Goal: Task Accomplishment & Management: Use online tool/utility

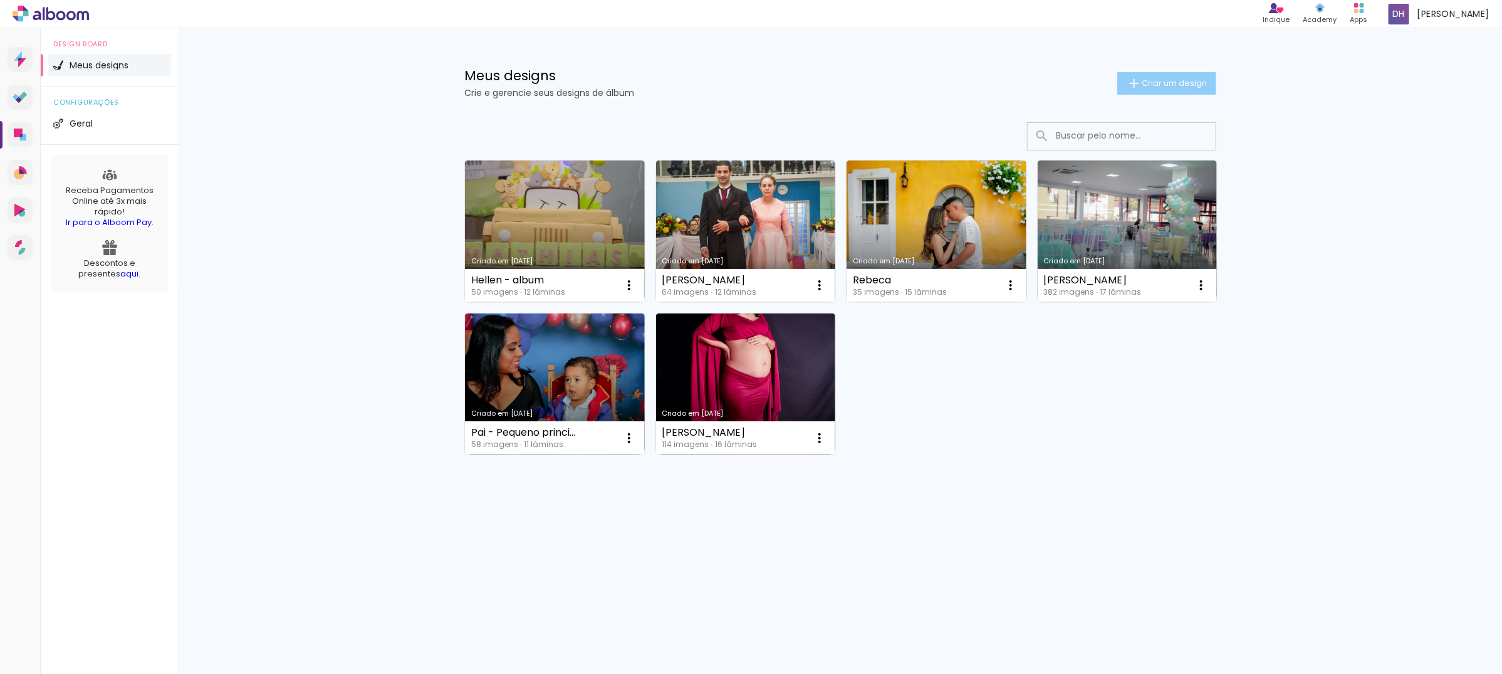
click at [1189, 81] on span "Criar um design" at bounding box center [1174, 83] width 65 height 8
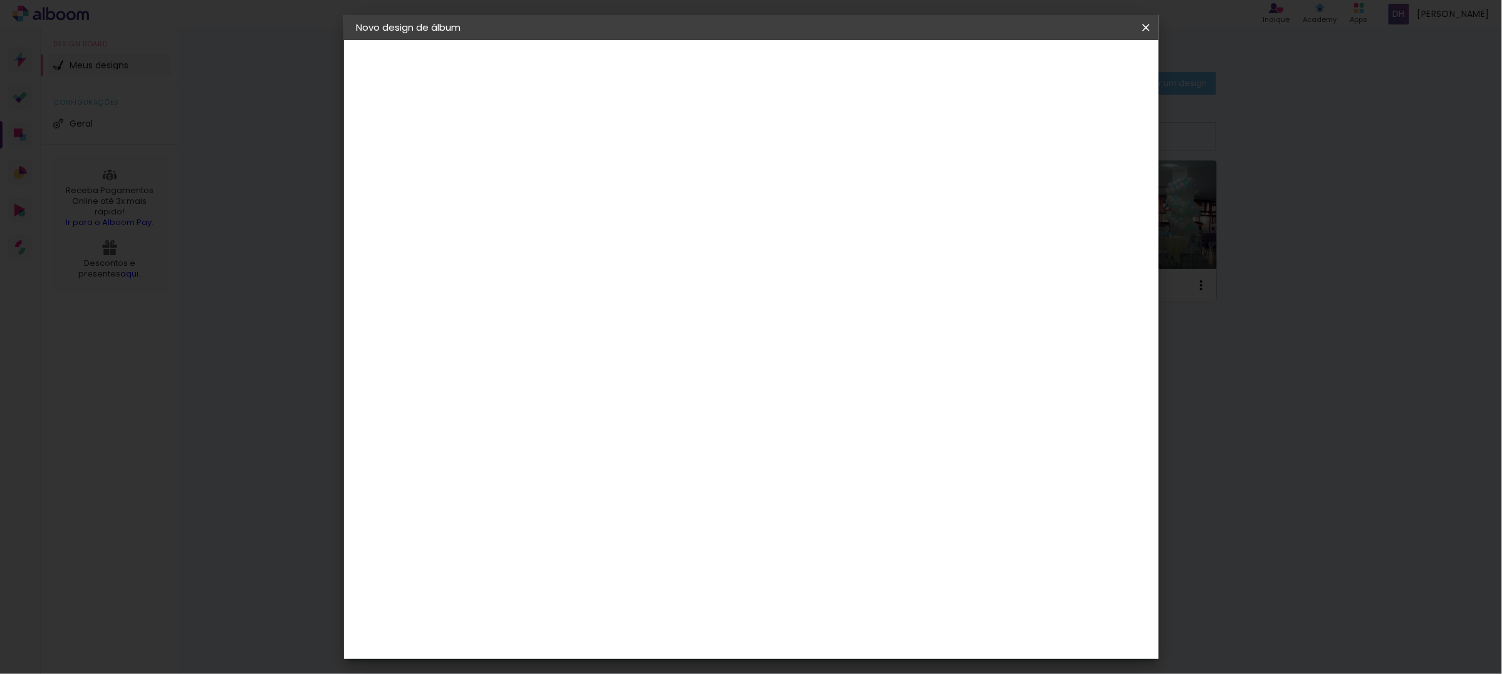
click at [0, 0] on paper-input-container "Título do álbum" at bounding box center [0, 0] width 0 height 0
type input "Jaqueline"
type paper-input "Jaqueline"
click at [0, 0] on slot "Avançar" at bounding box center [0, 0] width 0 height 0
click at [796, 192] on paper-item "Tamanho Livre" at bounding box center [736, 191] width 120 height 28
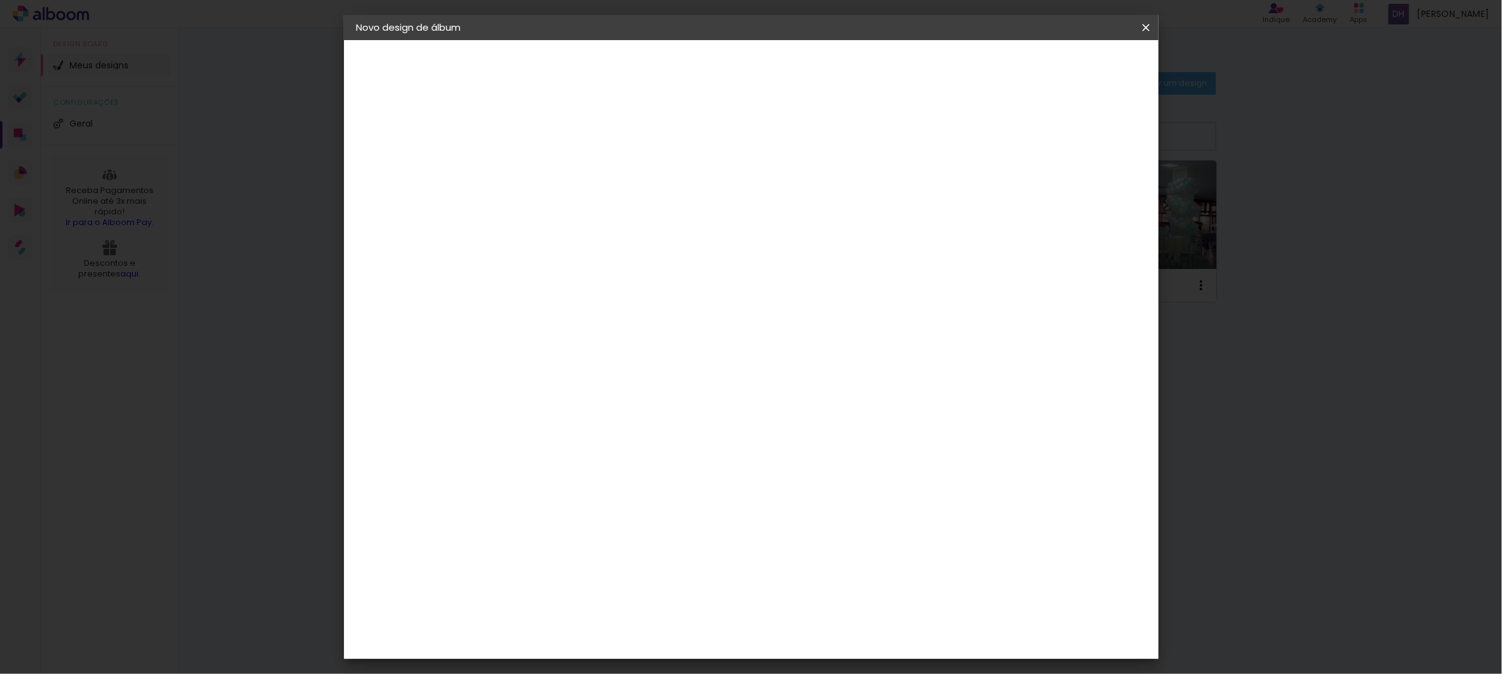
click at [0, 0] on slot "Avançar" at bounding box center [0, 0] width 0 height 0
click at [528, 353] on input "30" at bounding box center [521, 355] width 33 height 19
type input "20"
type paper-input "20"
click at [826, 432] on input "60" at bounding box center [819, 440] width 33 height 19
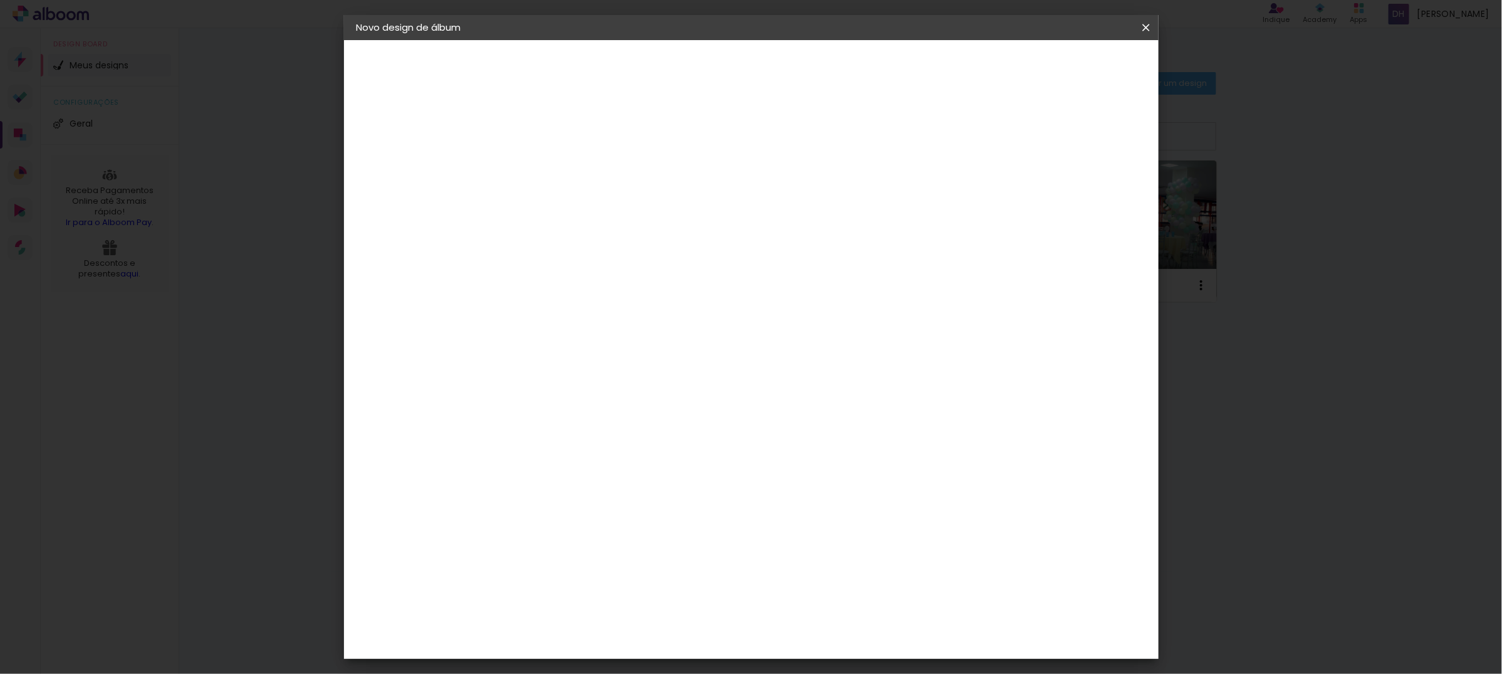
type input "30"
type paper-input "30"
click at [1065, 63] on span "Iniciar design" at bounding box center [1036, 66] width 57 height 9
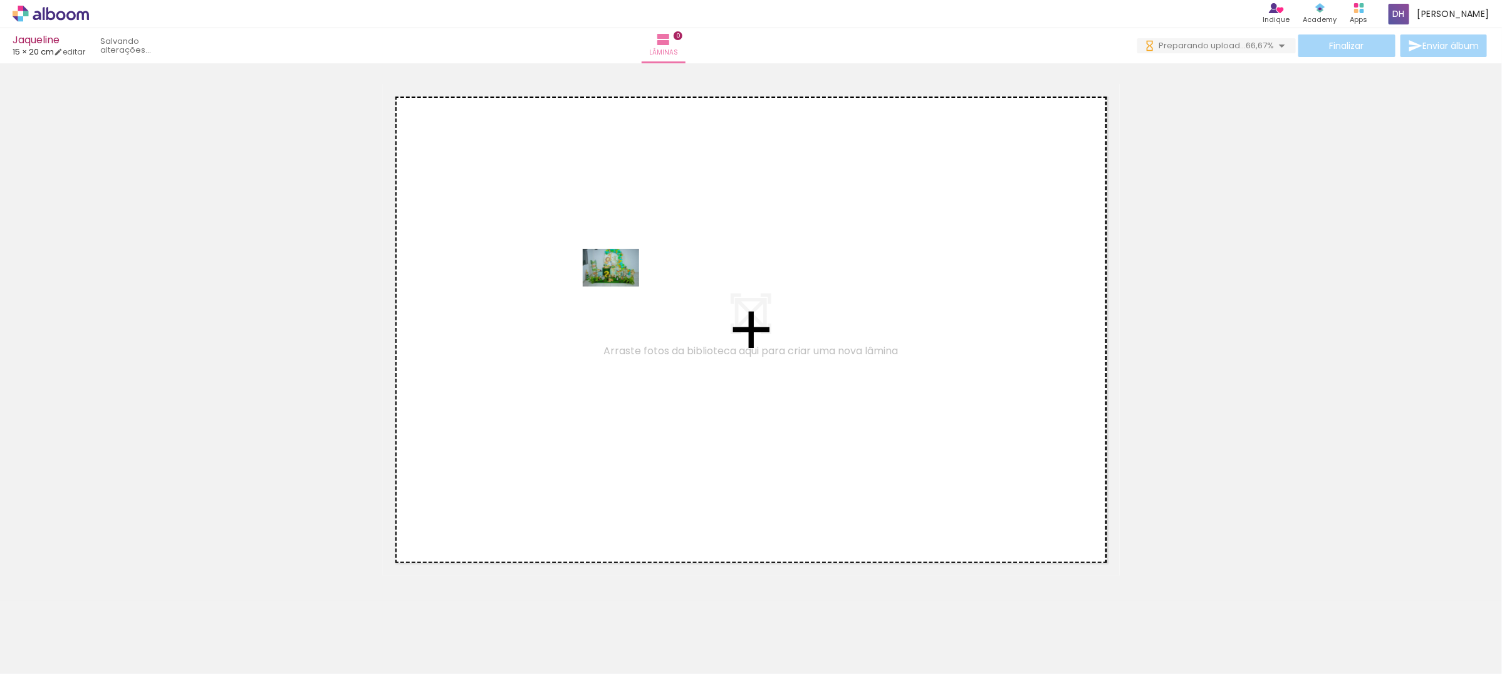
drag, startPoint x: 123, startPoint y: 644, endPoint x: 630, endPoint y: 282, distance: 623.0
click at [630, 282] on quentale-workspace at bounding box center [751, 337] width 1502 height 674
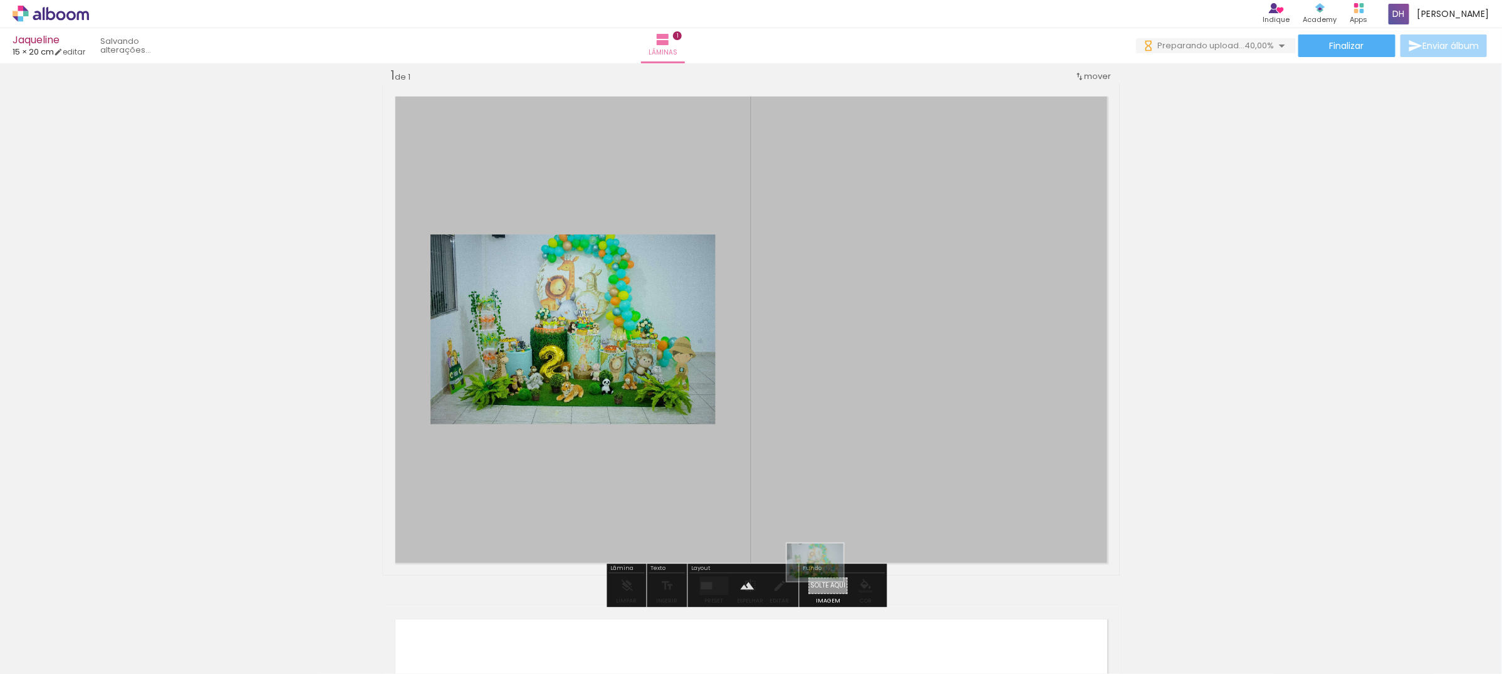
drag, startPoint x: 148, startPoint y: 627, endPoint x: 825, endPoint y: 581, distance: 678.4
click at [825, 581] on quentale-workspace at bounding box center [751, 337] width 1502 height 674
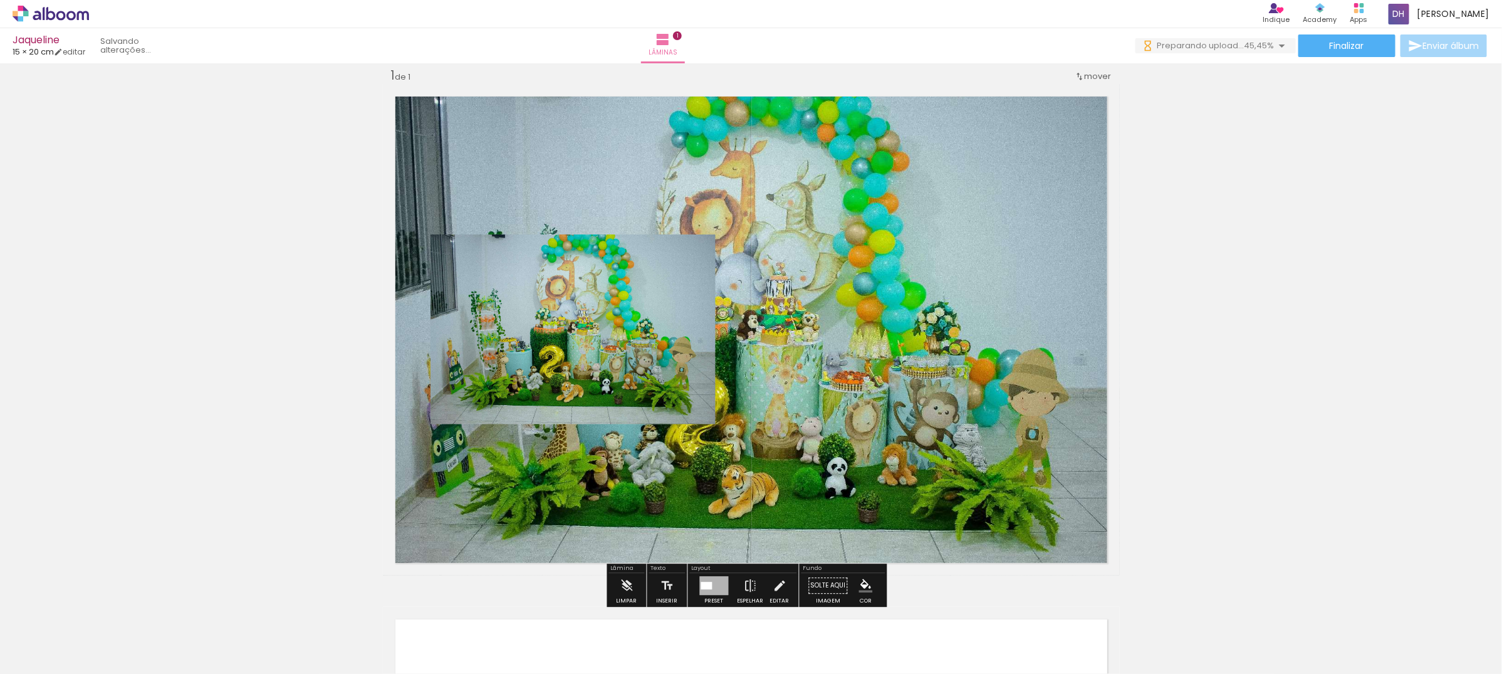
click at [706, 586] on div at bounding box center [706, 586] width 11 height 8
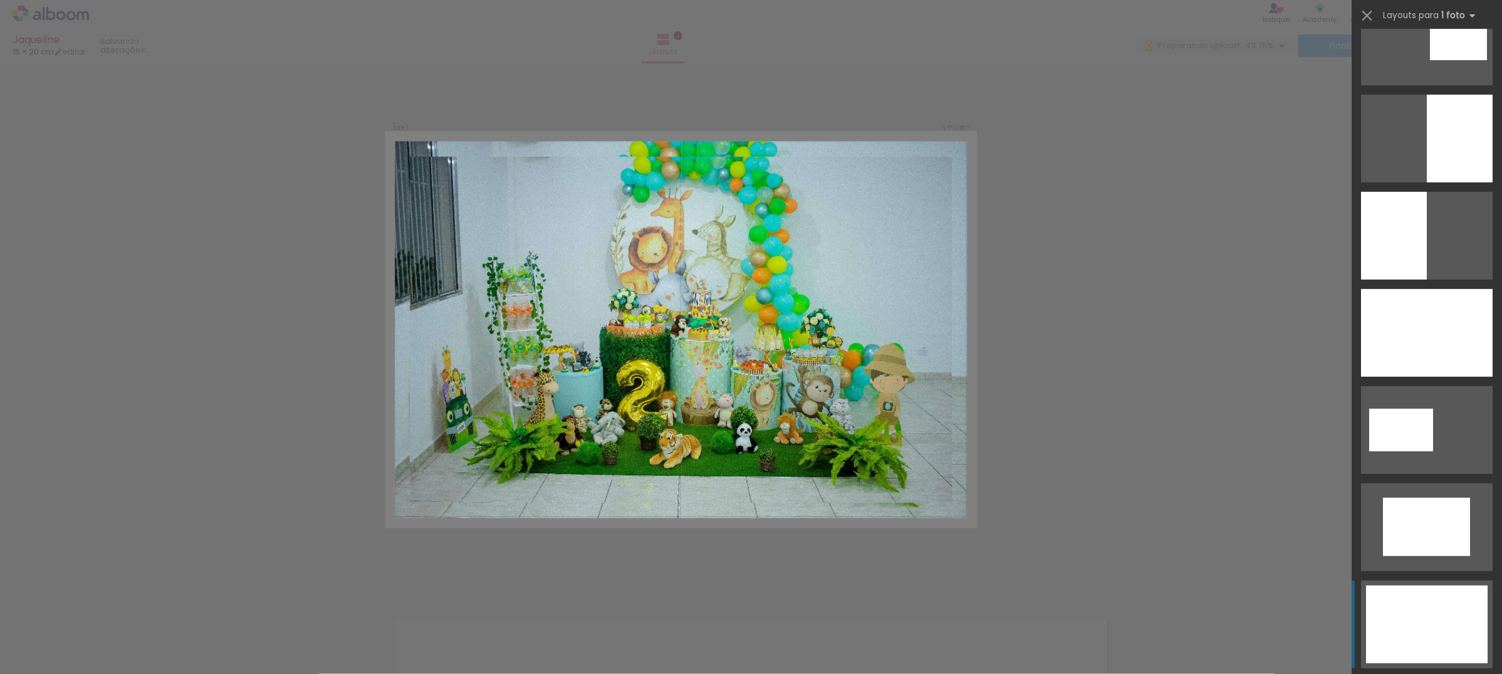
click at [1420, 377] on div at bounding box center [1427, 333] width 132 height 88
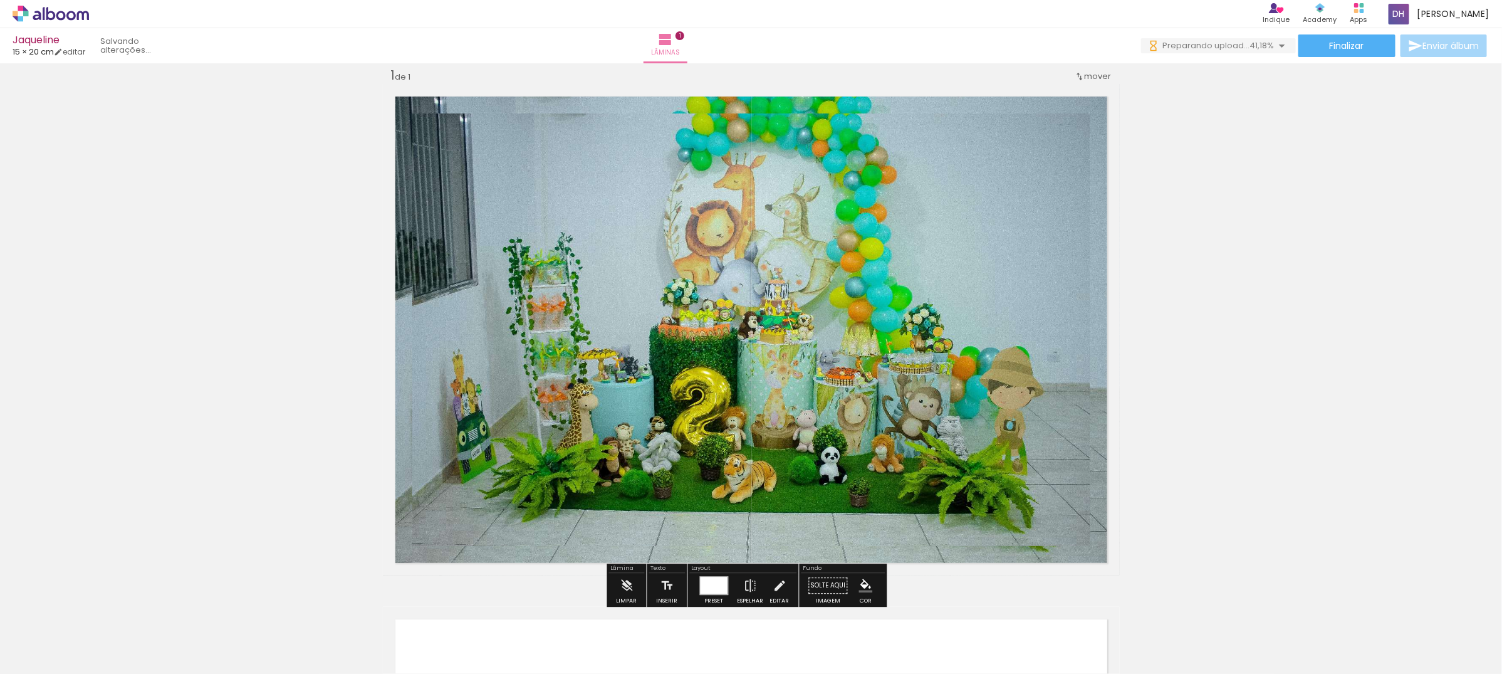
click at [390, 237] on quentale-layouter at bounding box center [751, 329] width 737 height 491
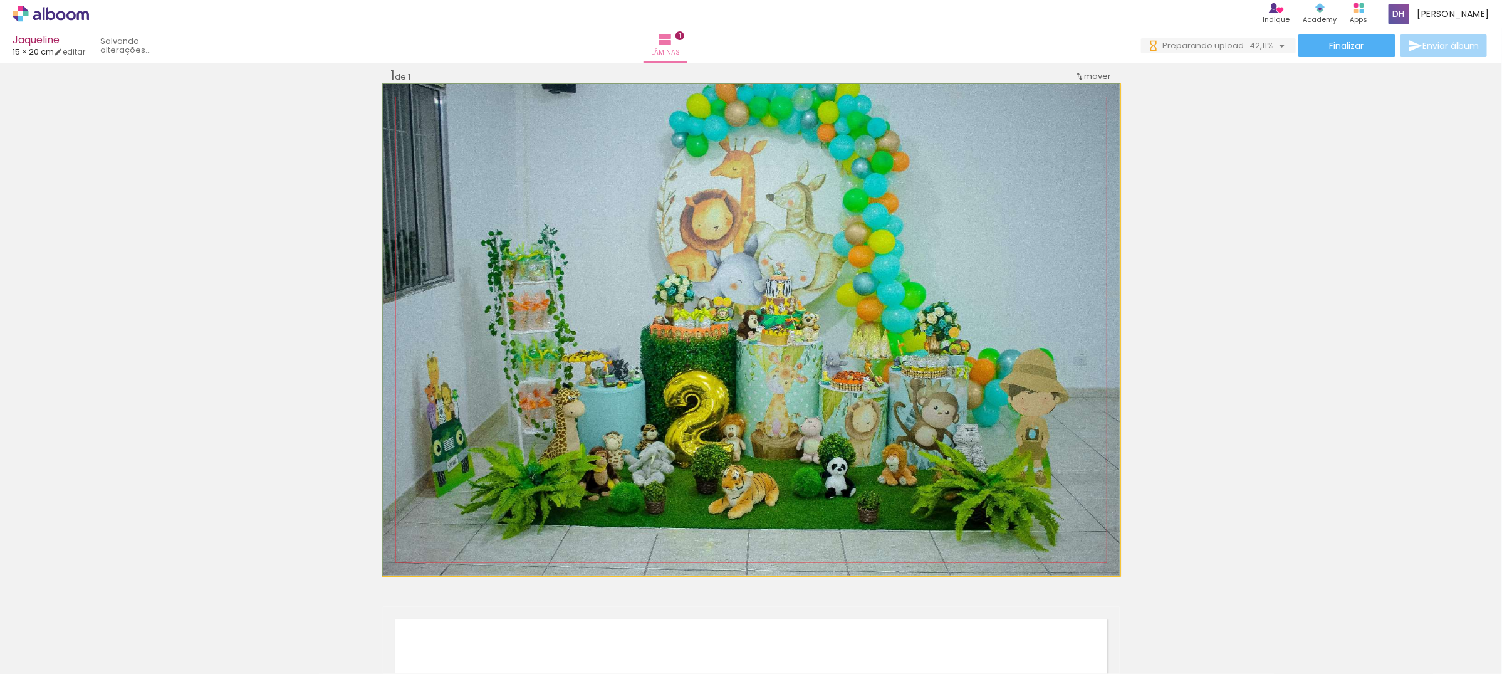
click at [390, 237] on quentale-photo at bounding box center [751, 329] width 737 height 491
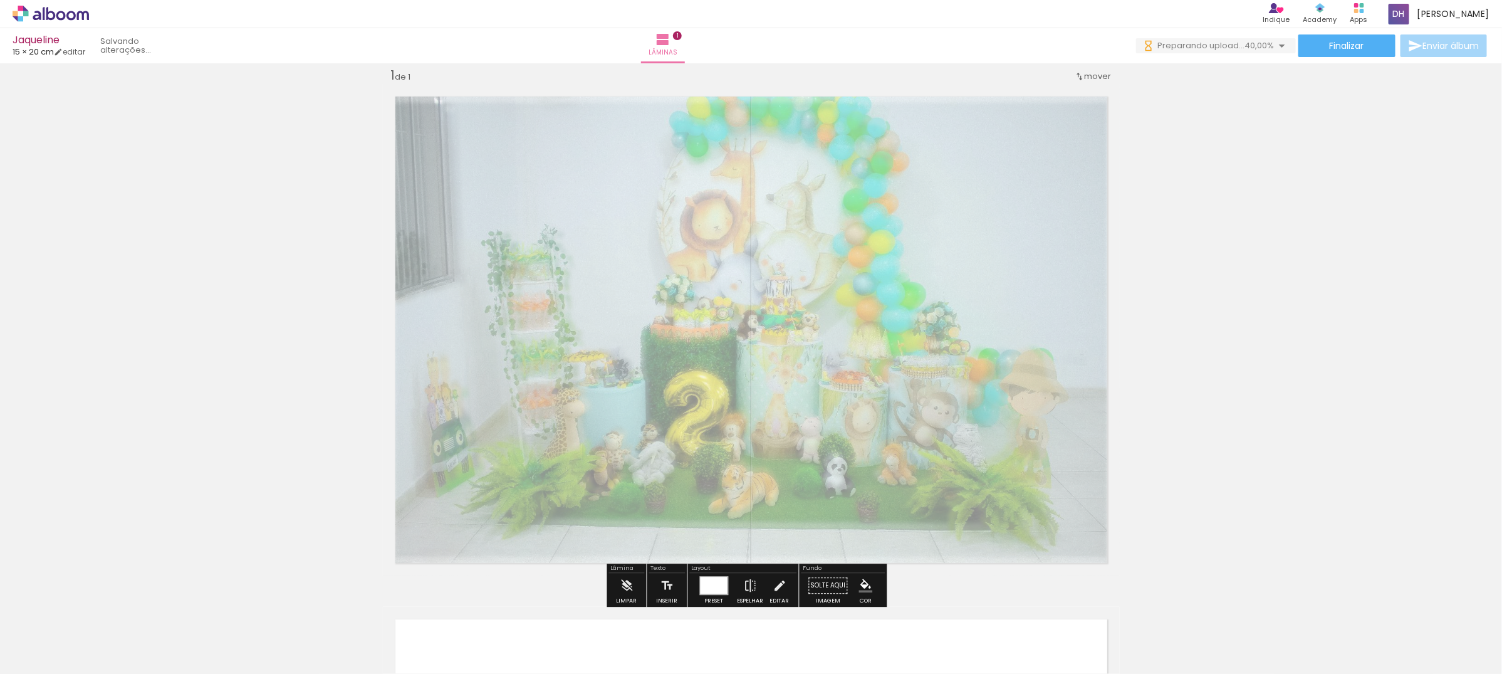
drag, startPoint x: 547, startPoint y: 118, endPoint x: 528, endPoint y: 125, distance: 20.8
type paper-slider "30"
click at [528, 125] on div at bounding box center [543, 116] width 49 height 20
click at [1269, 218] on div "Inserir lâmina 1 de 1" at bounding box center [751, 575] width 1502 height 1046
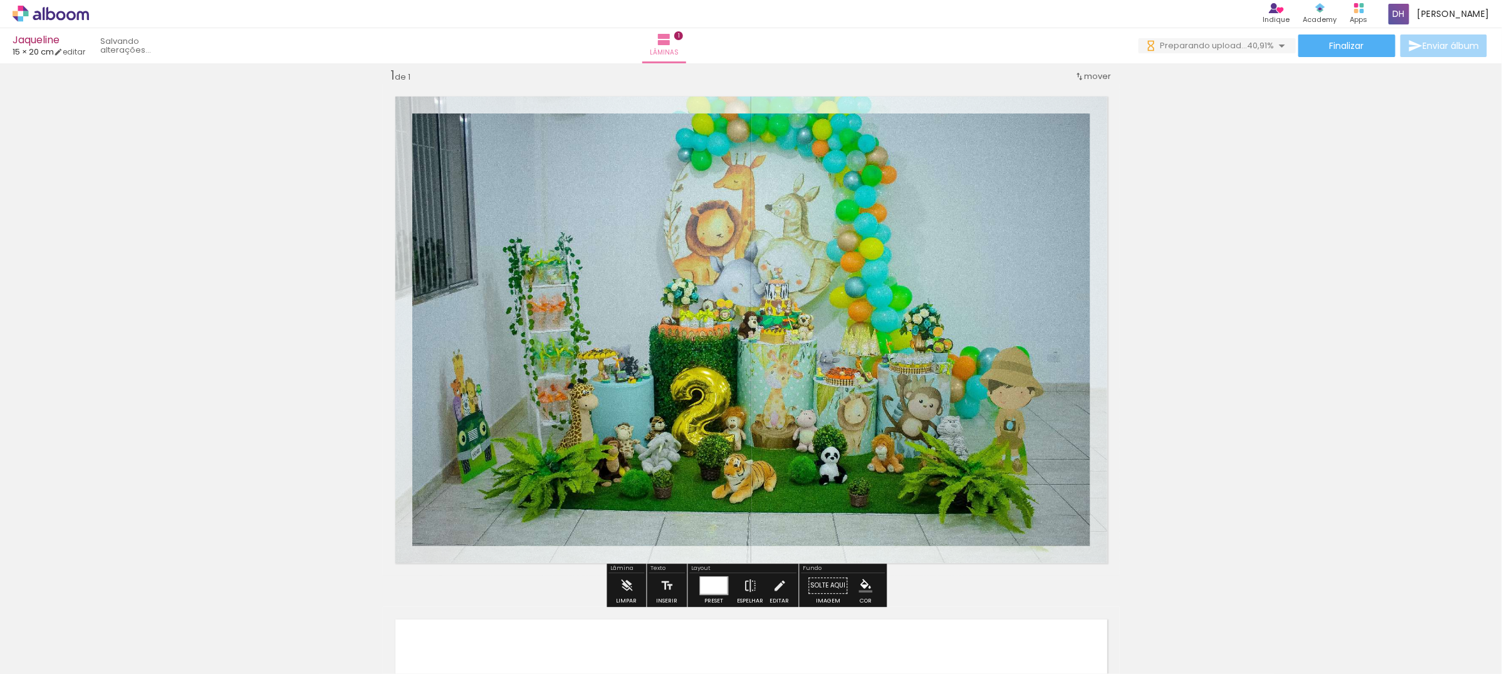
click at [1211, 231] on div "Inserir lâmina 1 de 1" at bounding box center [751, 575] width 1502 height 1046
click at [226, 171] on div "Inserir lâmina 1 de 1" at bounding box center [751, 575] width 1502 height 1046
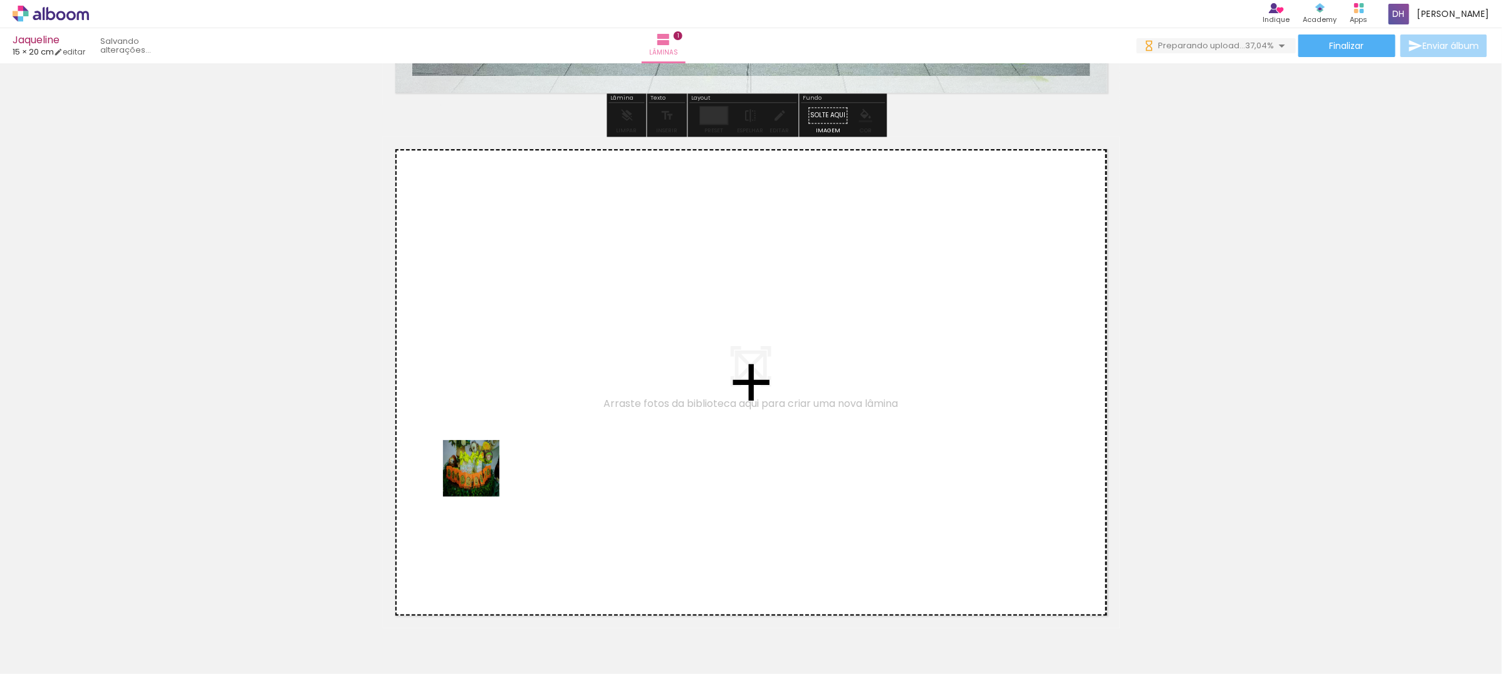
drag, startPoint x: 195, startPoint y: 650, endPoint x: 481, endPoint y: 477, distance: 333.7
click at [481, 477] on quentale-workspace at bounding box center [751, 337] width 1502 height 674
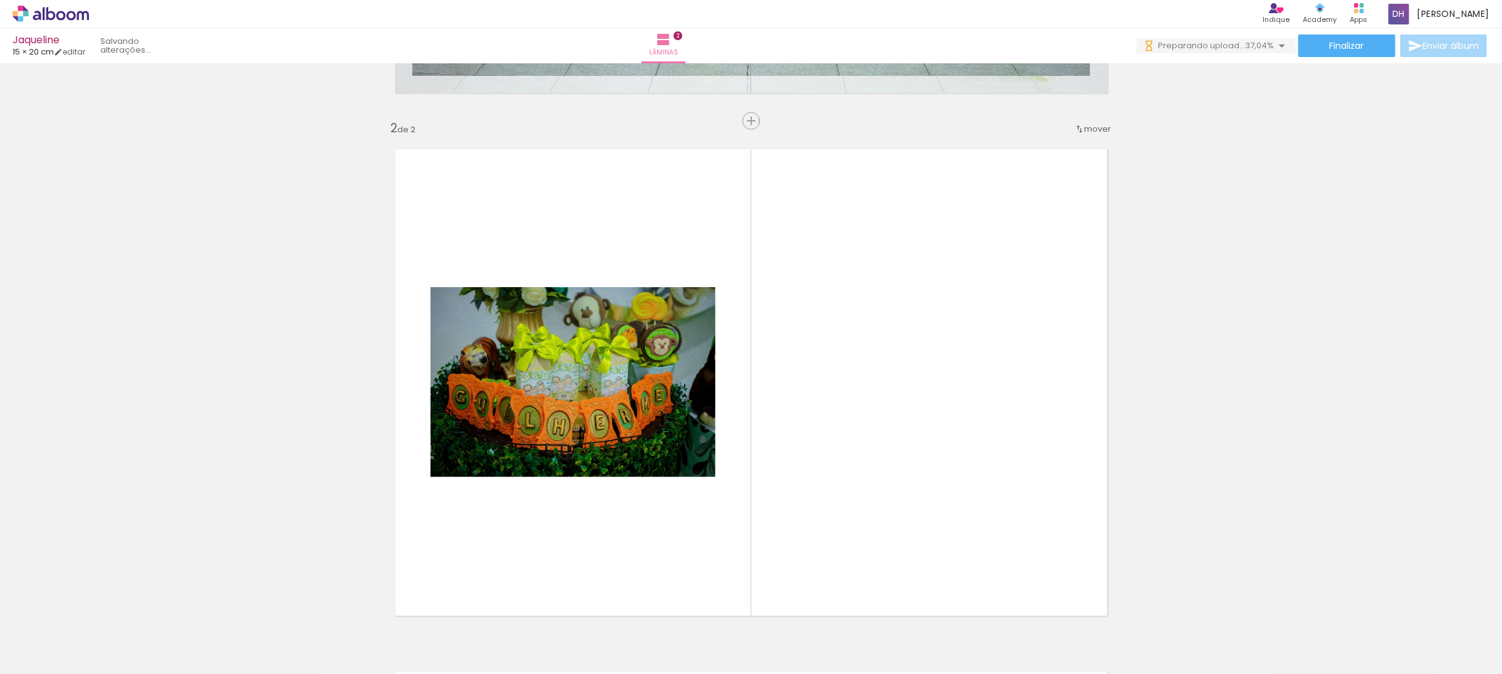
scroll to position [539, 0]
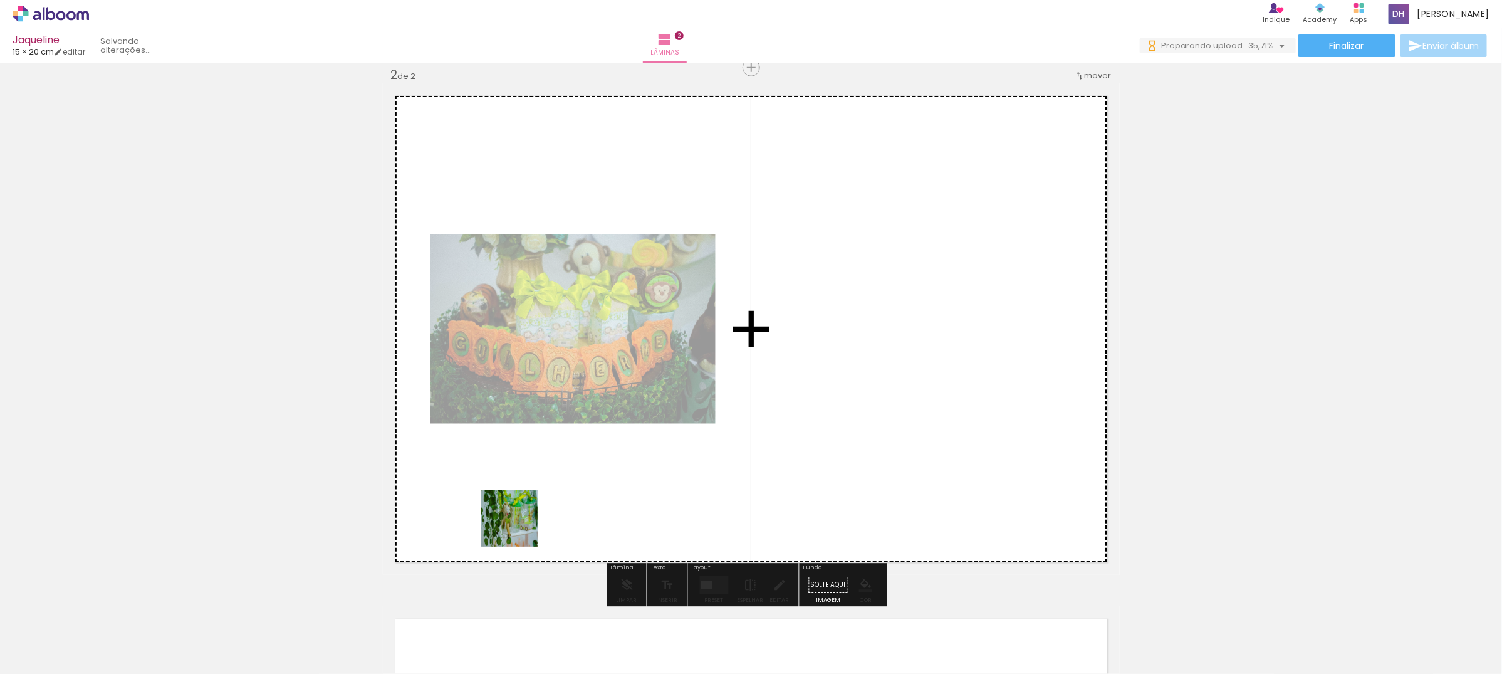
drag, startPoint x: 254, startPoint y: 627, endPoint x: 355, endPoint y: 669, distance: 108.5
click at [598, 487] on quentale-workspace at bounding box center [751, 337] width 1502 height 674
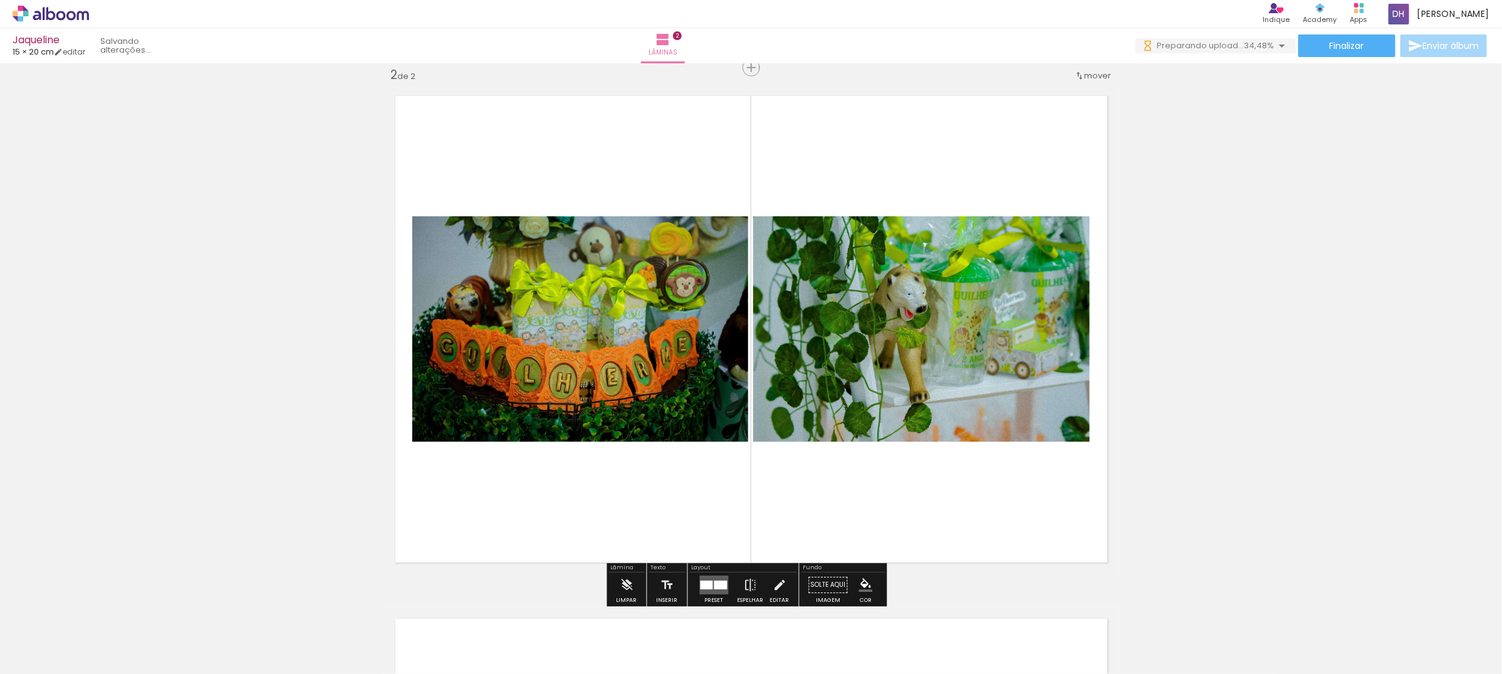
scroll to position [0, 0]
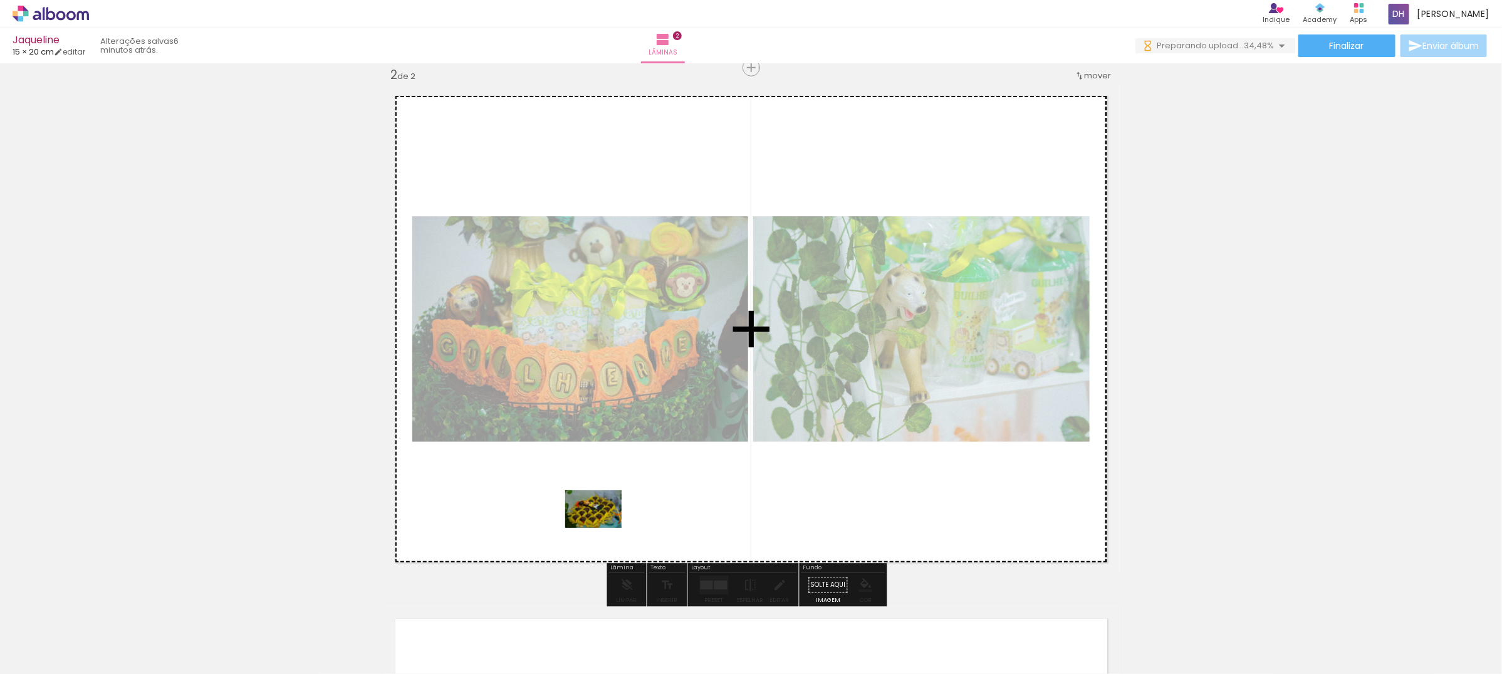
drag, startPoint x: 424, startPoint y: 598, endPoint x: 603, endPoint y: 528, distance: 192.7
click at [603, 528] on quentale-workspace at bounding box center [751, 337] width 1502 height 674
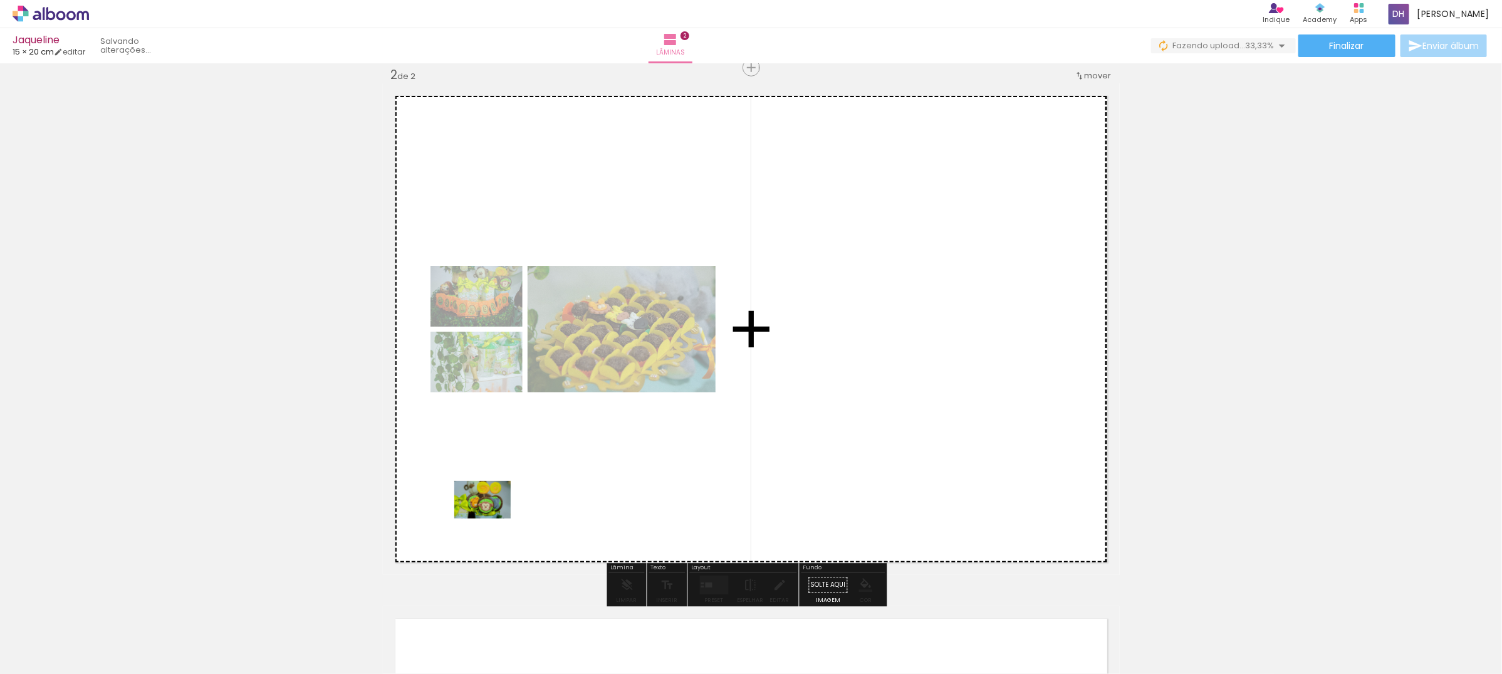
drag, startPoint x: 412, startPoint y: 646, endPoint x: 492, endPoint y: 518, distance: 150.9
click at [492, 518] on quentale-workspace at bounding box center [751, 337] width 1502 height 674
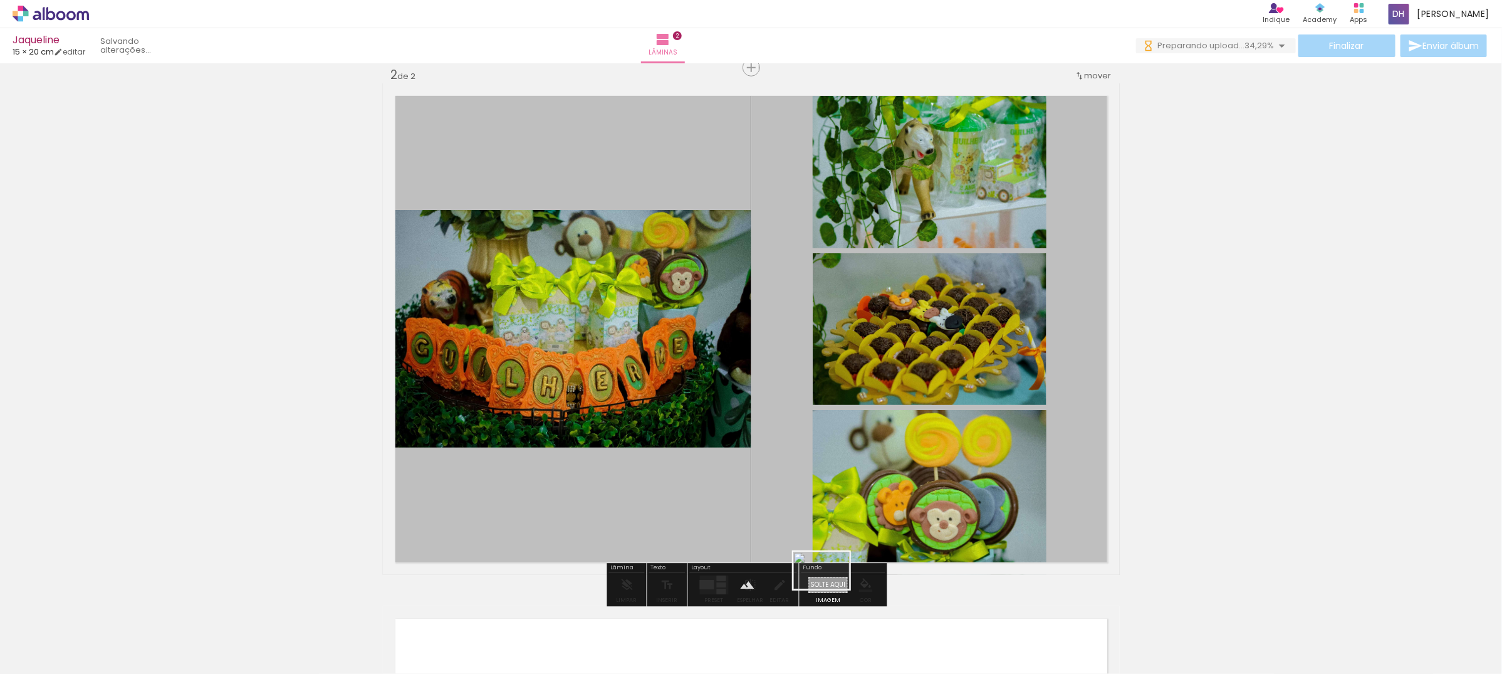
drag, startPoint x: 486, startPoint y: 637, endPoint x: 831, endPoint y: 589, distance: 348.5
click at [831, 589] on quentale-workspace at bounding box center [751, 337] width 1502 height 674
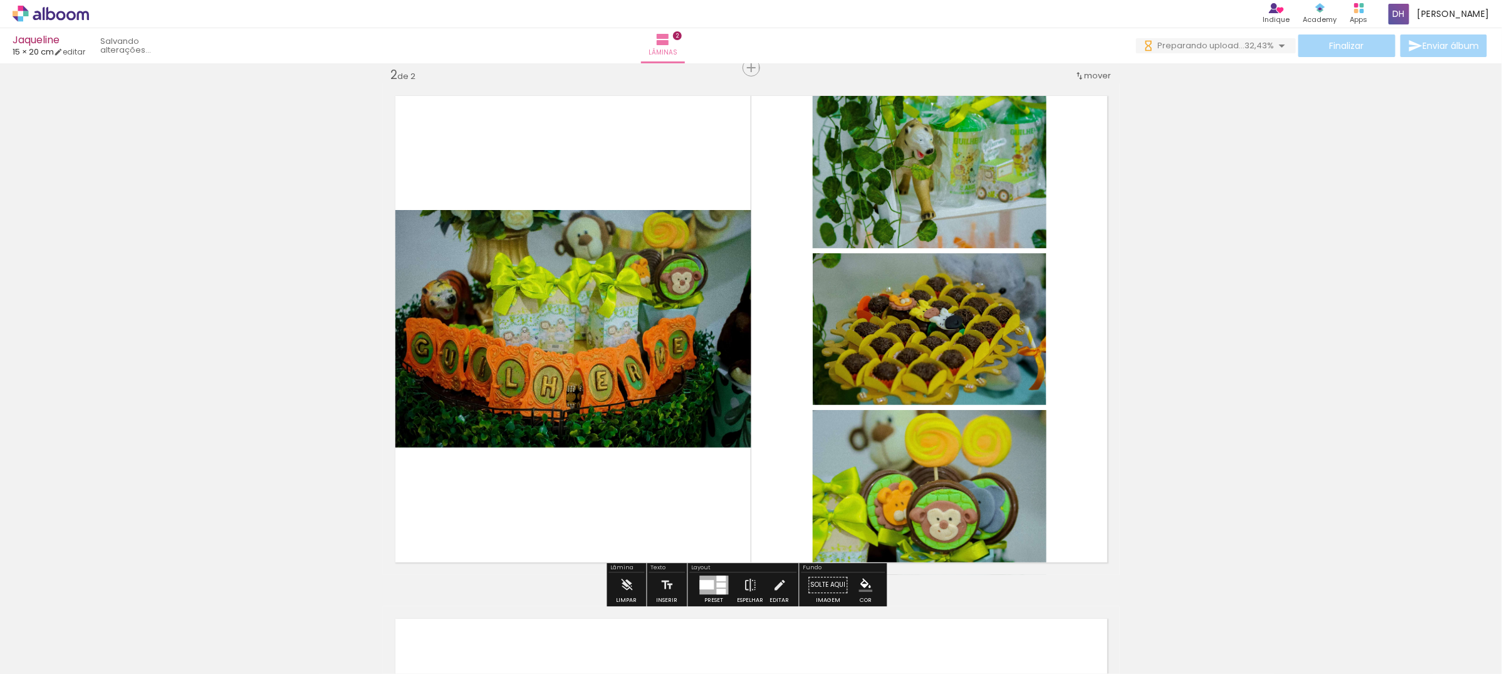
click at [700, 589] on div at bounding box center [707, 584] width 14 height 9
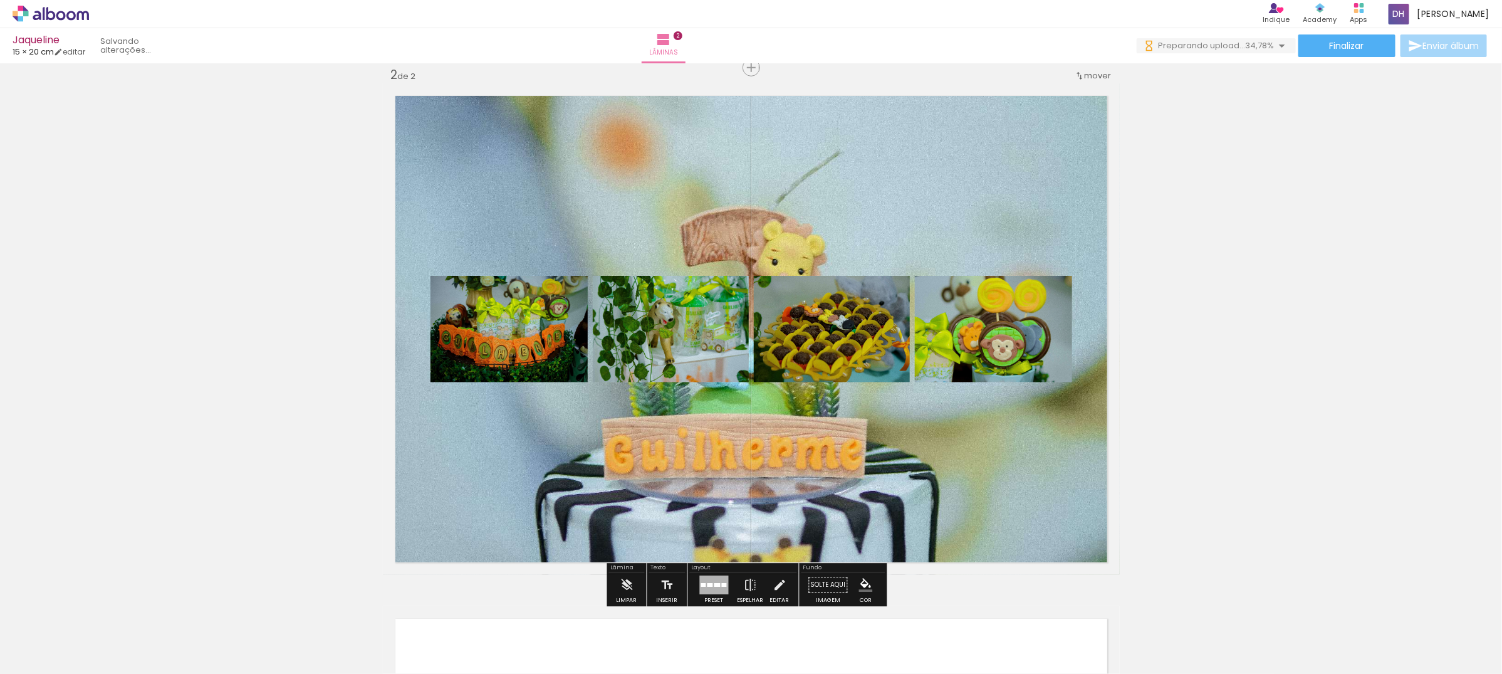
click at [508, 340] on quentale-photo at bounding box center [509, 329] width 157 height 107
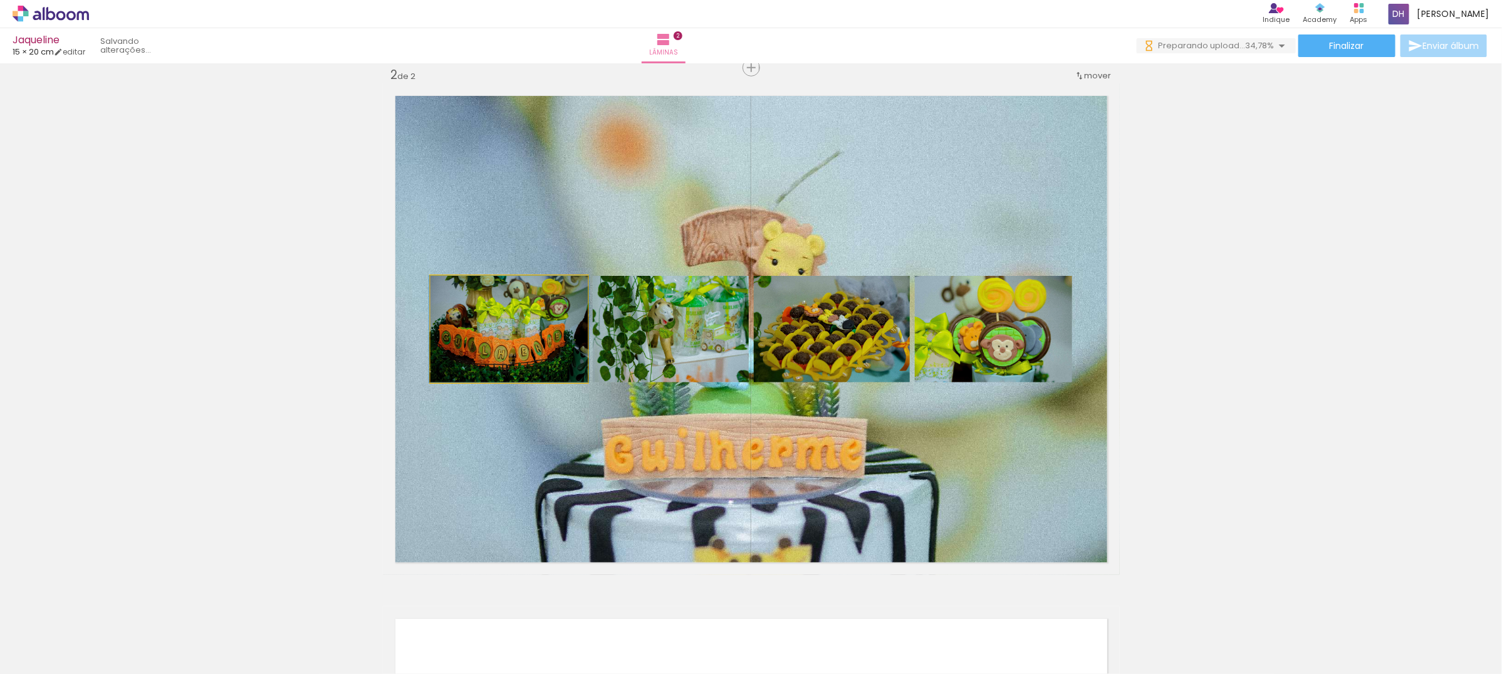
click at [508, 340] on quentale-photo at bounding box center [509, 329] width 157 height 107
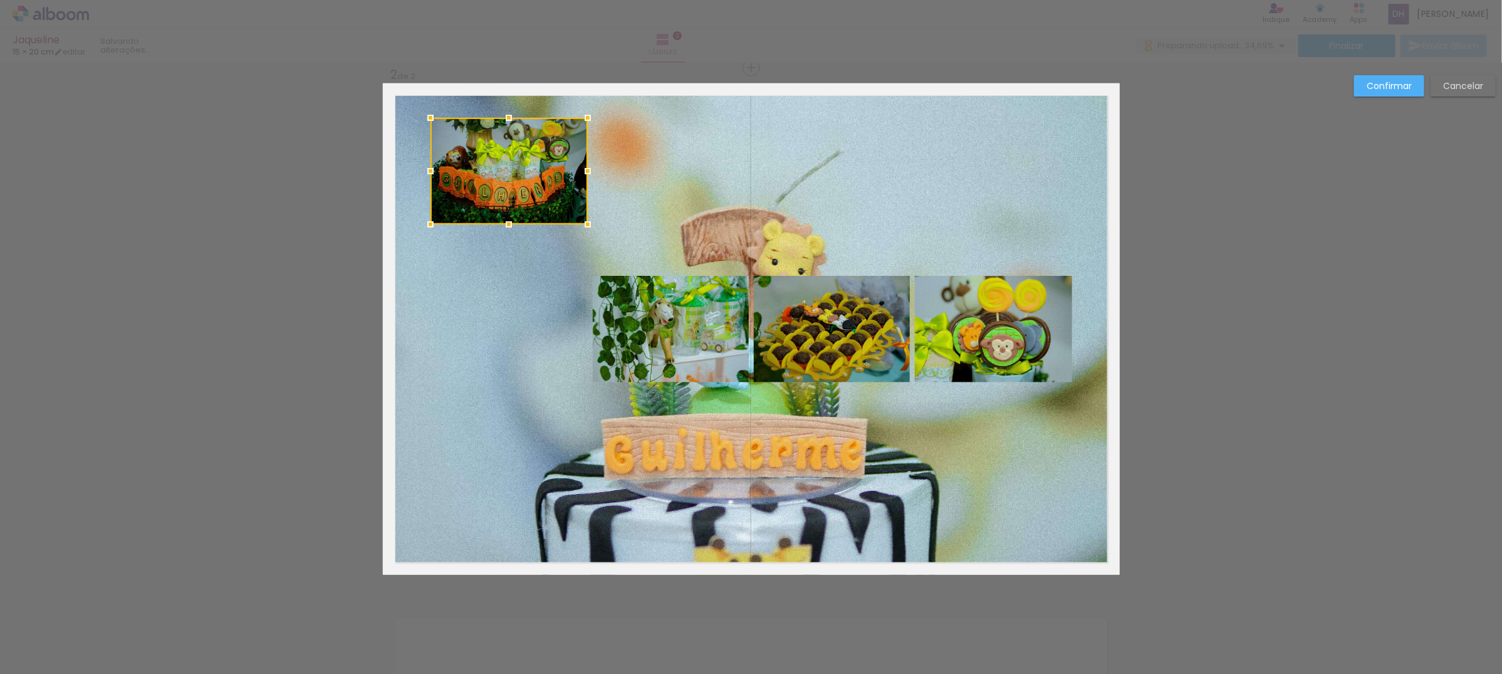
drag, startPoint x: 508, startPoint y: 337, endPoint x: 502, endPoint y: 179, distance: 158.0
click at [502, 179] on div at bounding box center [509, 171] width 157 height 107
click at [743, 325] on quentale-photo at bounding box center [671, 329] width 156 height 107
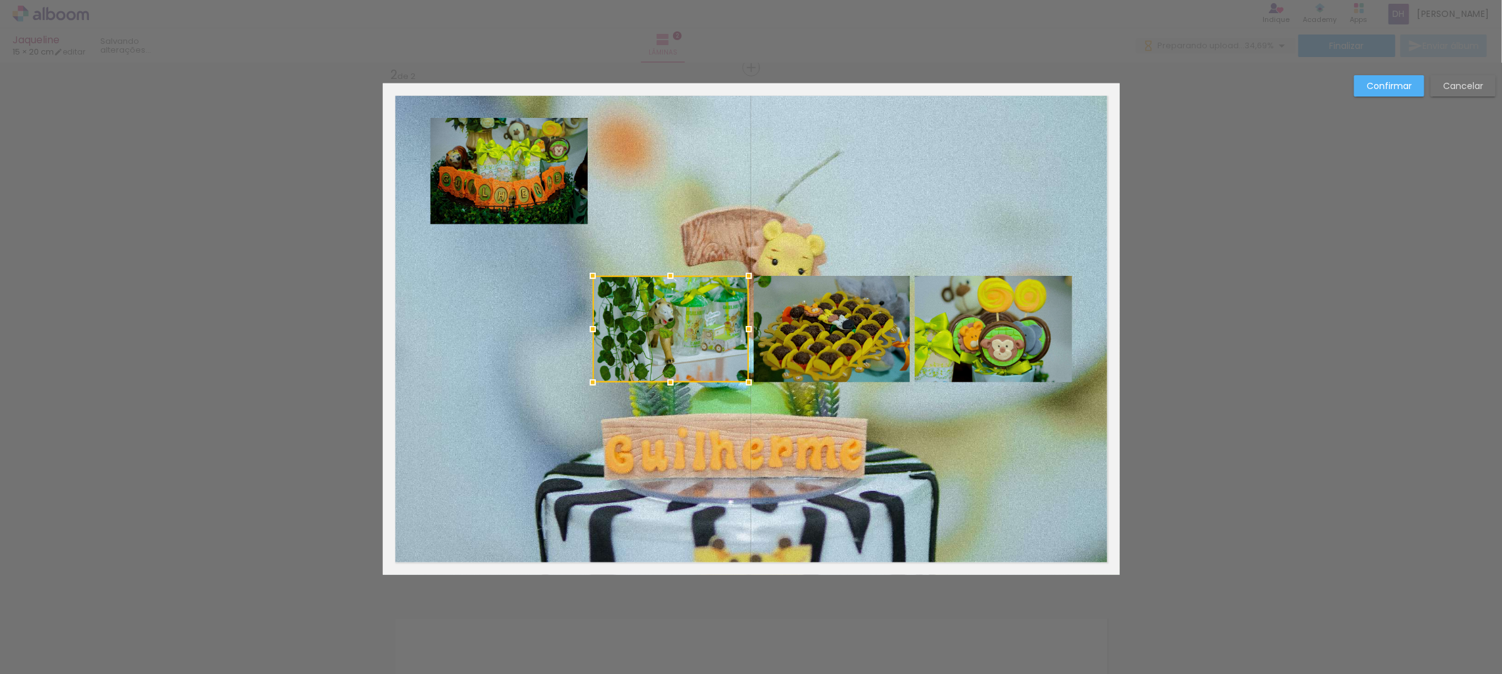
click at [699, 338] on div at bounding box center [671, 329] width 156 height 107
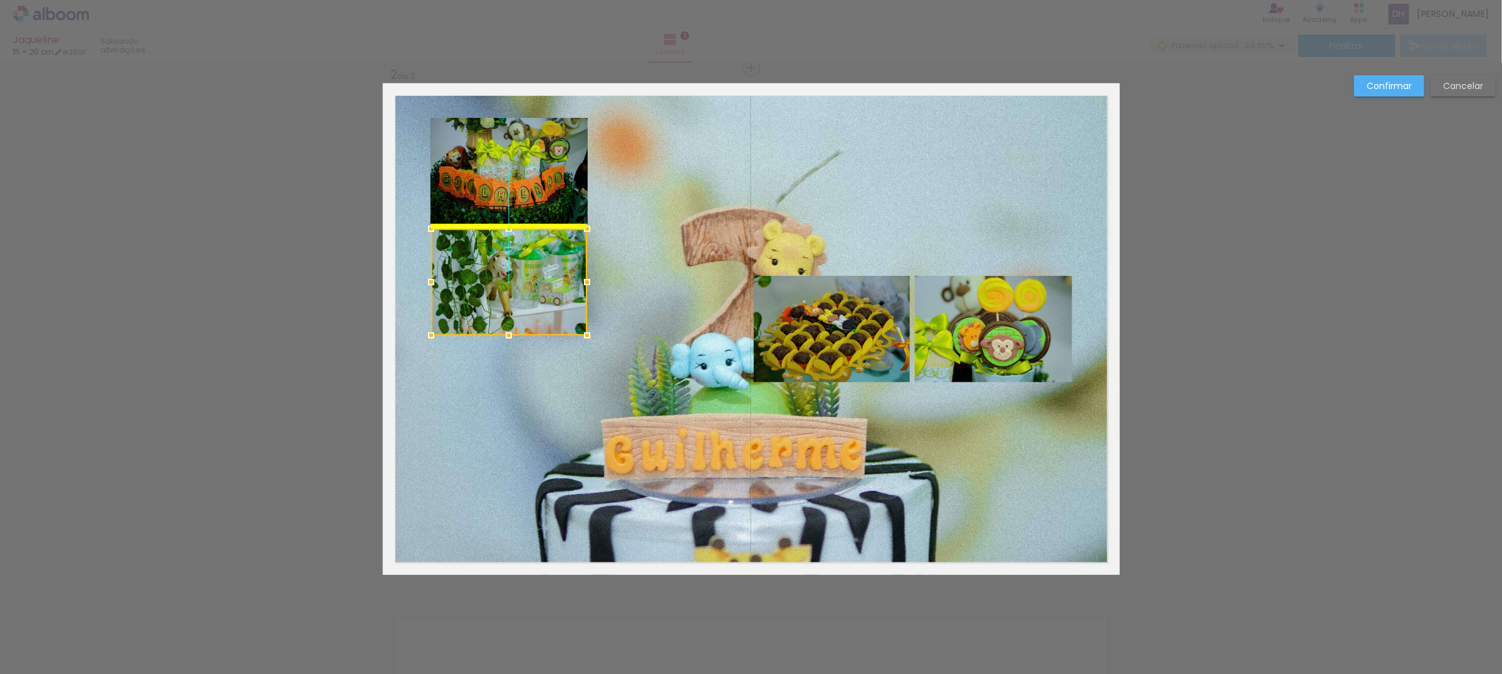
drag, startPoint x: 696, startPoint y: 336, endPoint x: 523, endPoint y: 309, distance: 174.4
click at [523, 309] on div at bounding box center [509, 282] width 156 height 107
click at [822, 333] on quentale-photo at bounding box center [832, 329] width 156 height 107
click at [587, 333] on div at bounding box center [509, 282] width 156 height 107
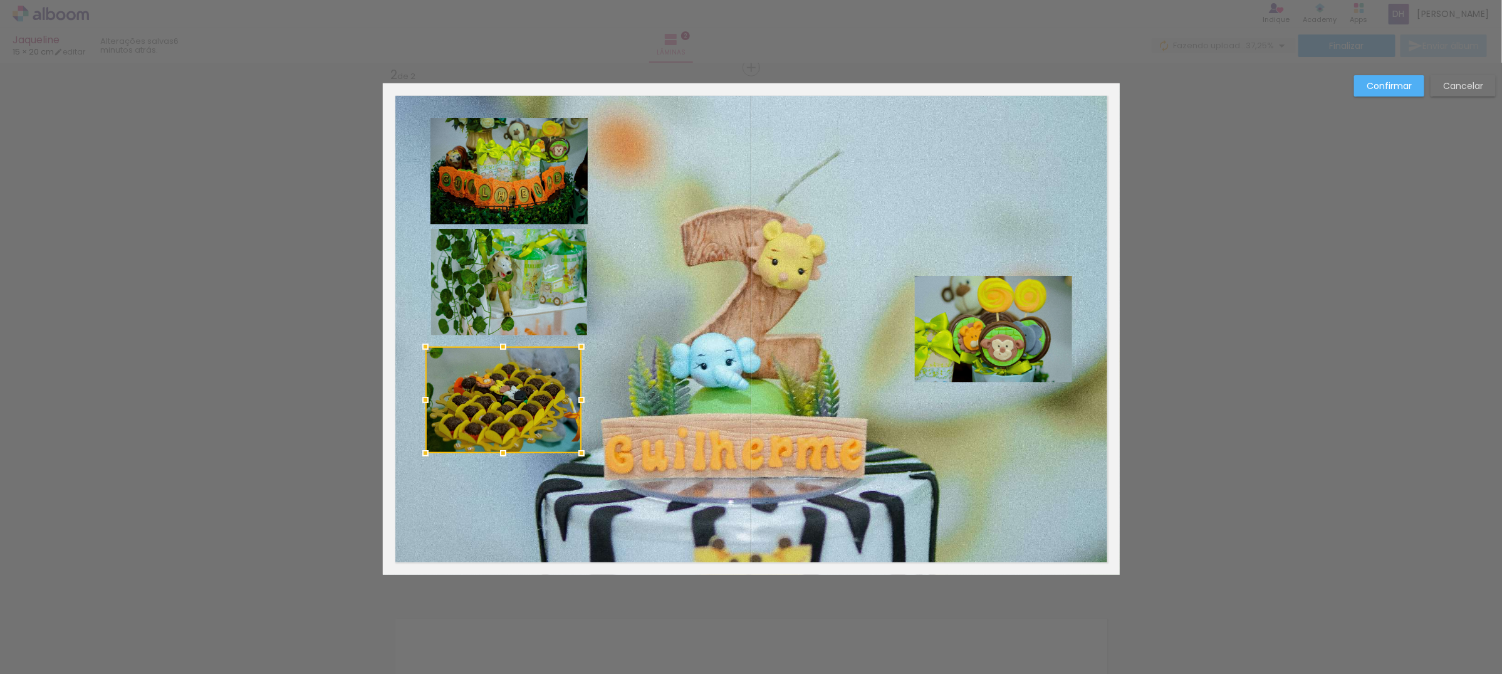
drag, startPoint x: 822, startPoint y: 331, endPoint x: 494, endPoint y: 402, distance: 335.4
click at [494, 402] on div at bounding box center [503, 400] width 156 height 107
click at [994, 354] on quentale-photo at bounding box center [993, 329] width 157 height 107
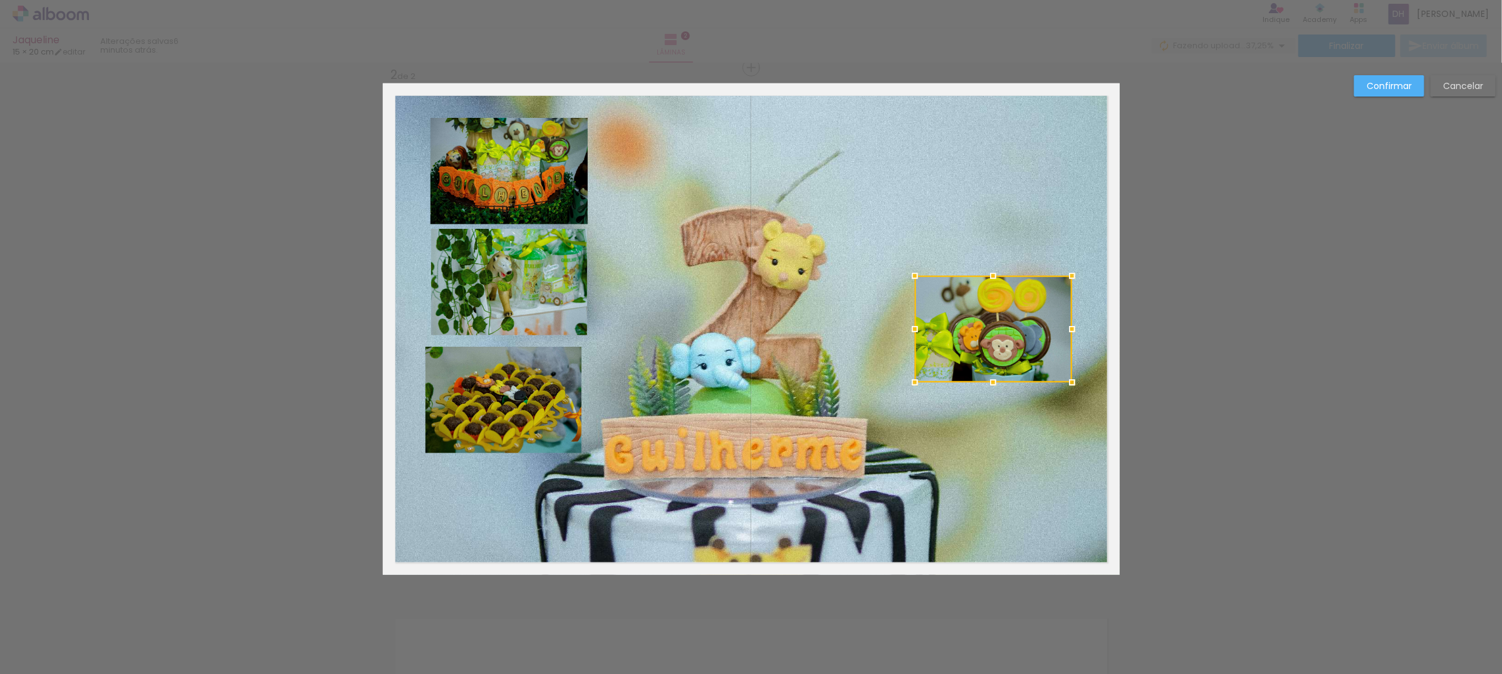
click at [994, 354] on div at bounding box center [993, 329] width 157 height 107
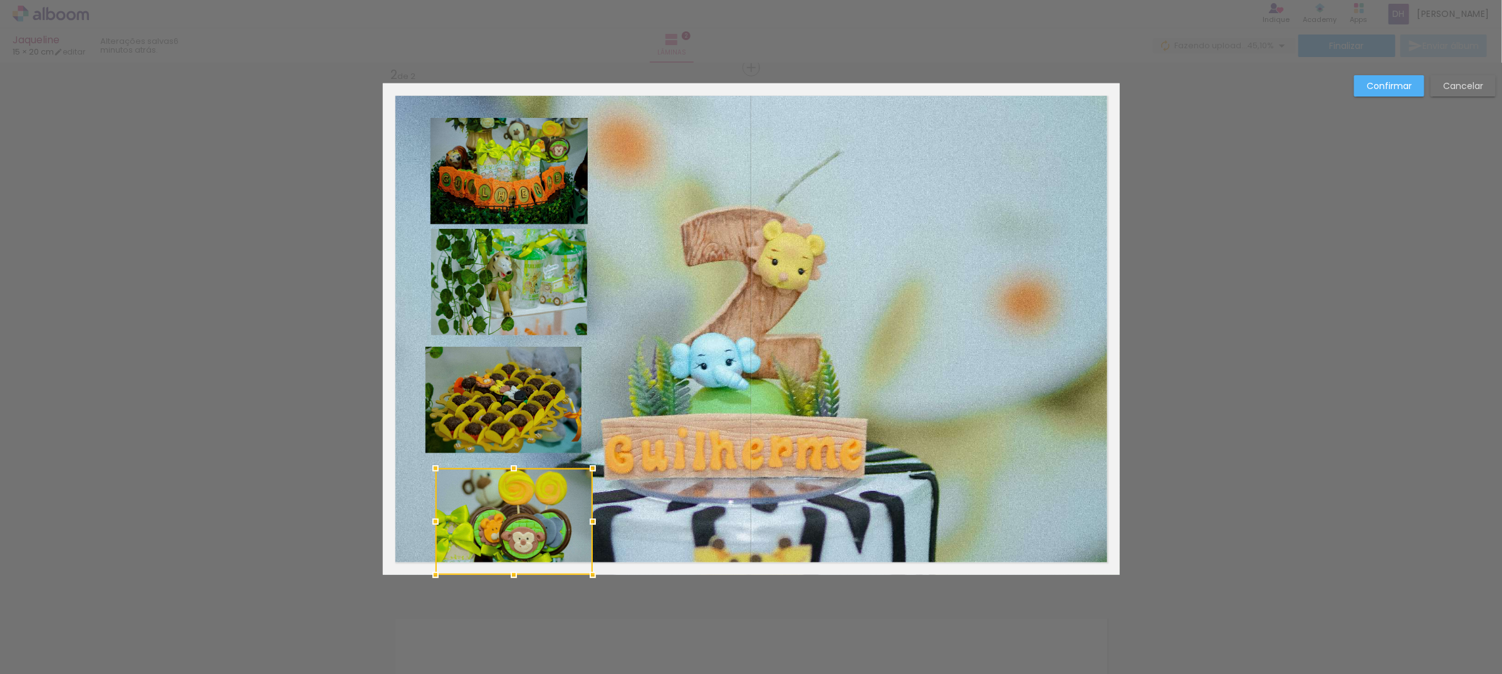
drag, startPoint x: 994, startPoint y: 354, endPoint x: 514, endPoint y: 578, distance: 529.3
click at [514, 575] on div at bounding box center [514, 521] width 157 height 107
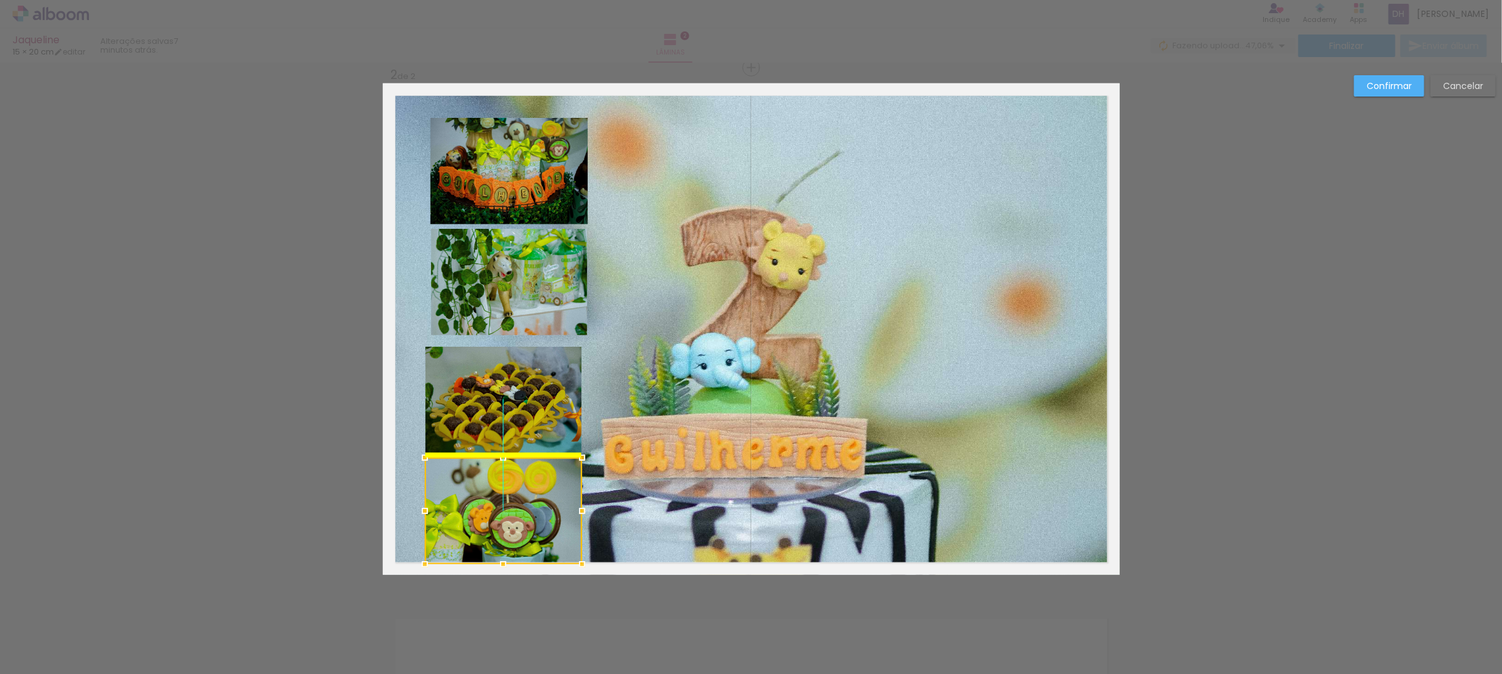
drag, startPoint x: 500, startPoint y: 548, endPoint x: 489, endPoint y: 546, distance: 11.4
click at [489, 546] on div at bounding box center [503, 510] width 157 height 107
click at [922, 380] on quentale-layouter at bounding box center [751, 328] width 737 height 491
click at [843, 298] on quentale-layouter at bounding box center [751, 328] width 737 height 491
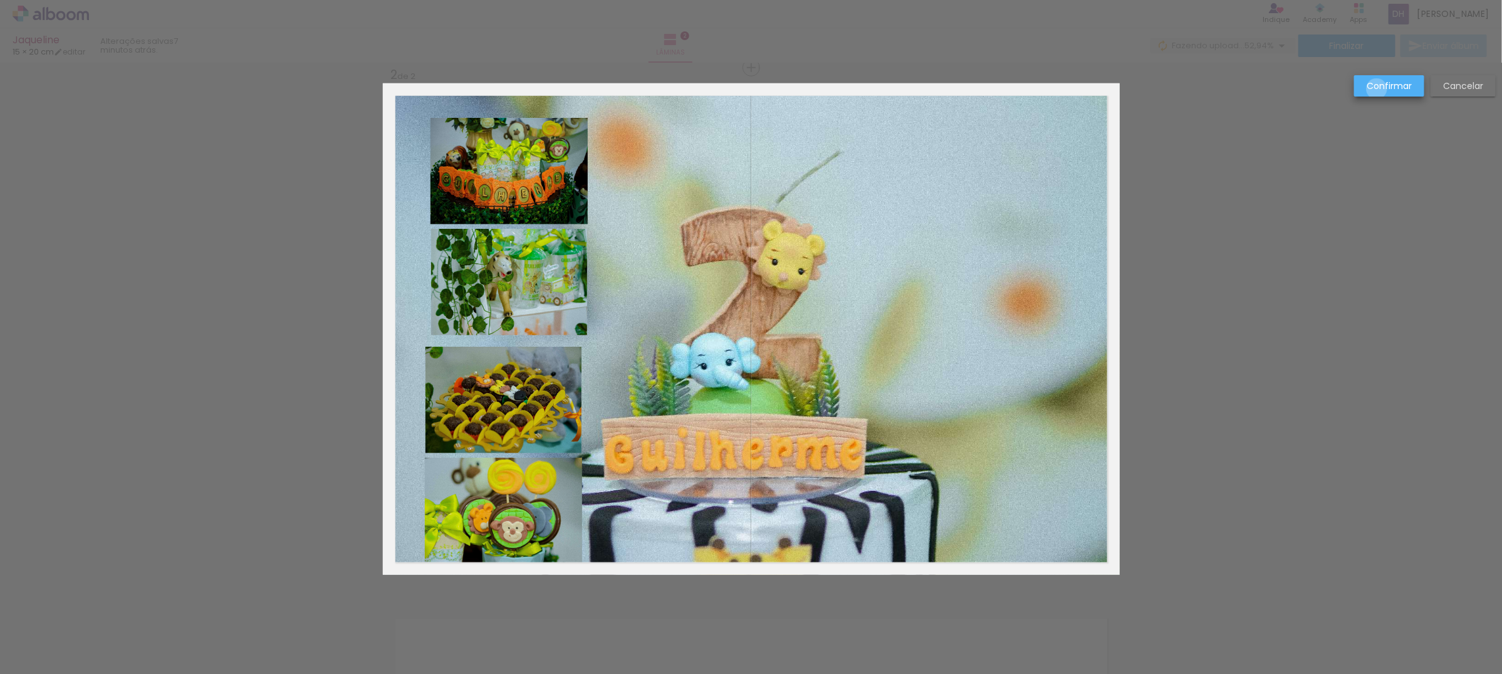
click at [0, 0] on slot "Confirmar" at bounding box center [0, 0] width 0 height 0
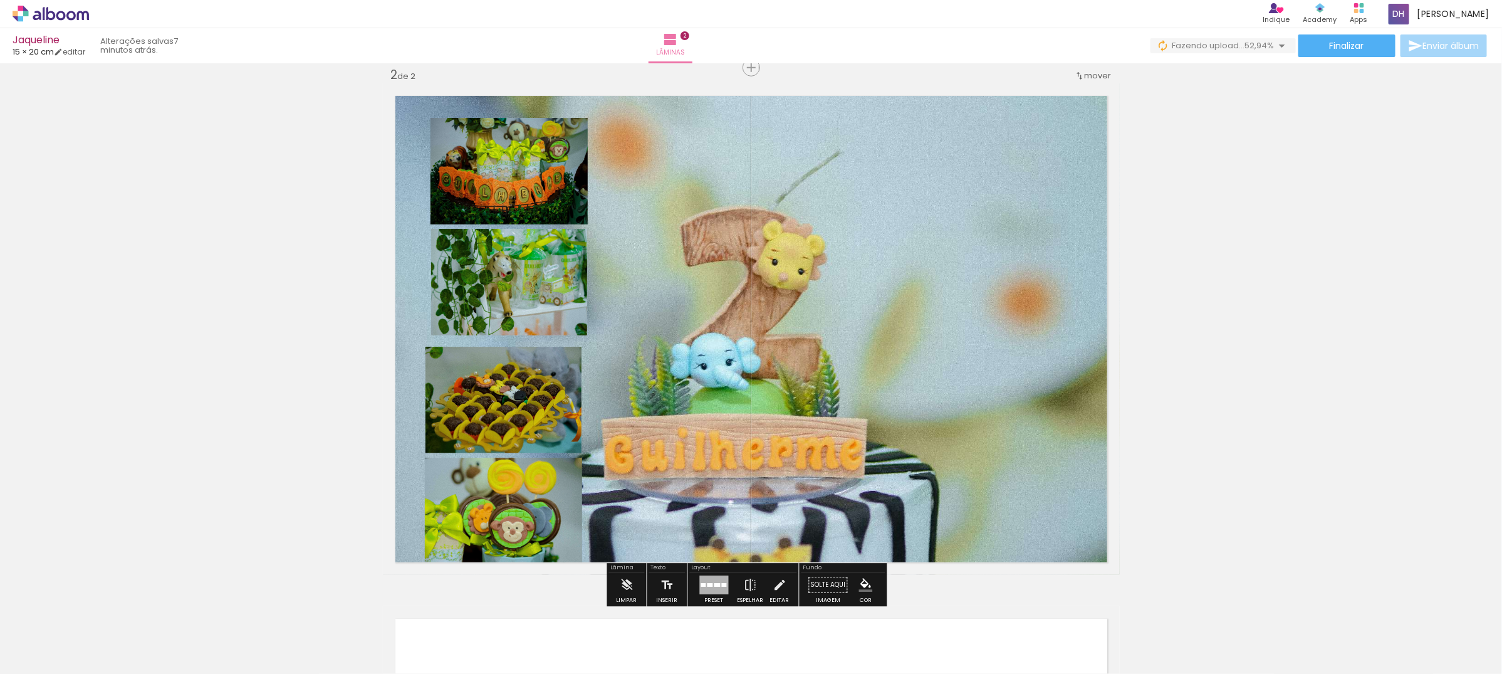
click at [853, 317] on quentale-layouter at bounding box center [751, 328] width 737 height 491
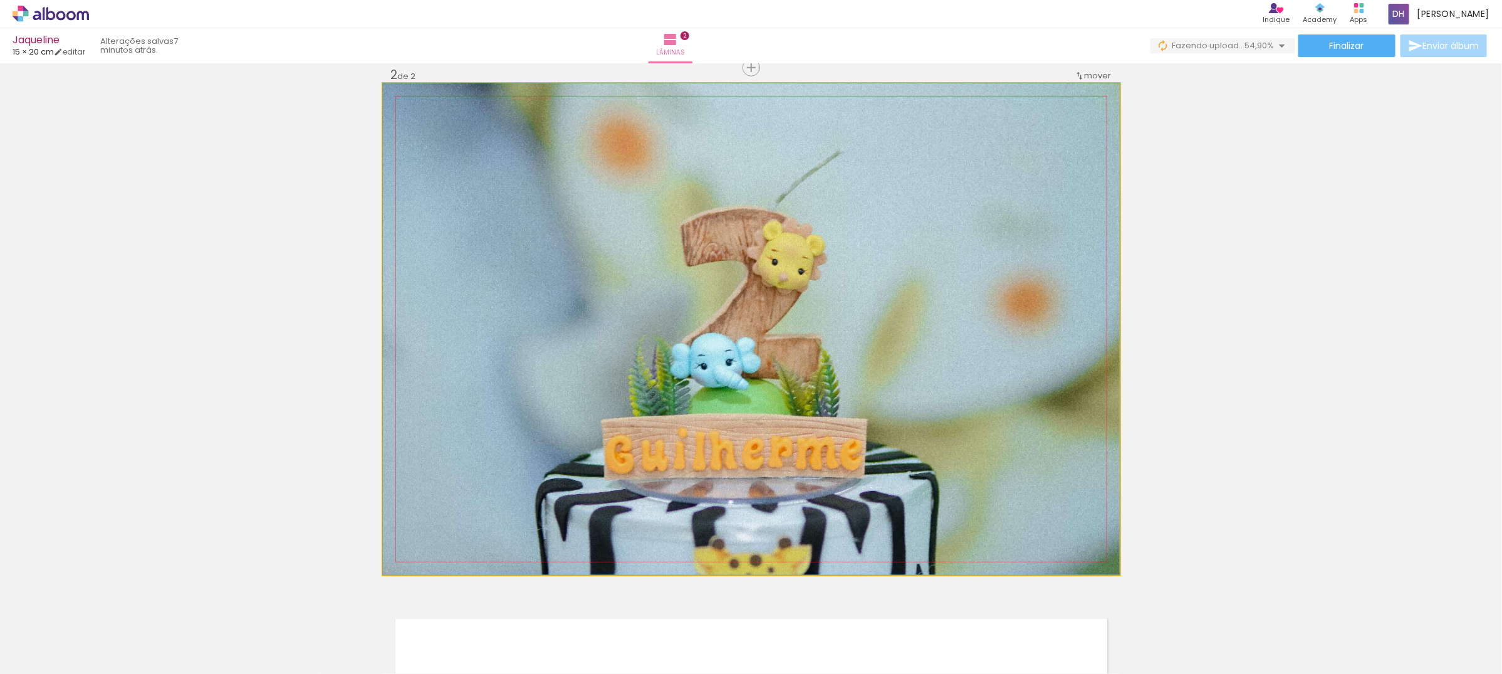
drag, startPoint x: 853, startPoint y: 317, endPoint x: 1436, endPoint y: 308, distance: 583.5
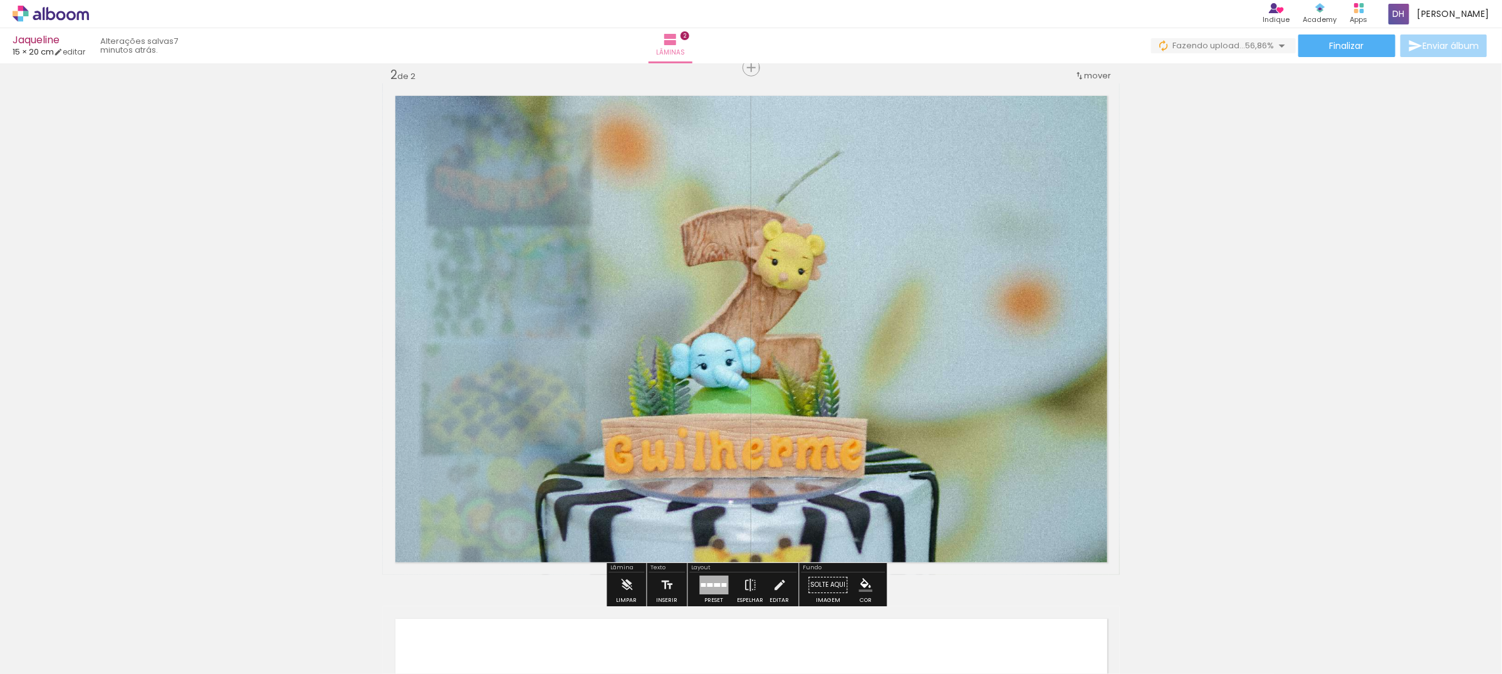
click at [1437, 308] on div "Inserir lâmina 1 de 2 Inserir lâmina 2 de 2" at bounding box center [751, 313] width 1502 height 1568
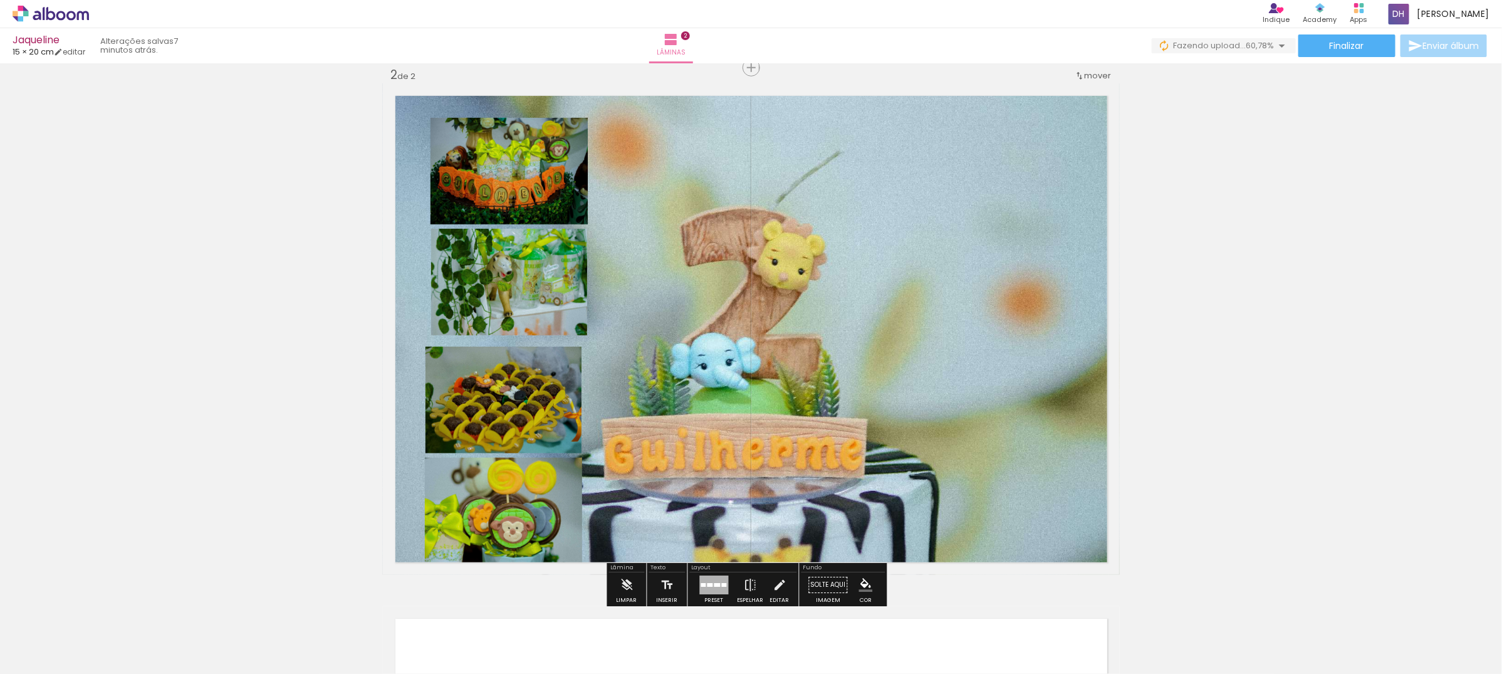
click at [986, 276] on quentale-layouter at bounding box center [751, 328] width 737 height 491
click at [986, 276] on quentale-photo at bounding box center [751, 328] width 737 height 491
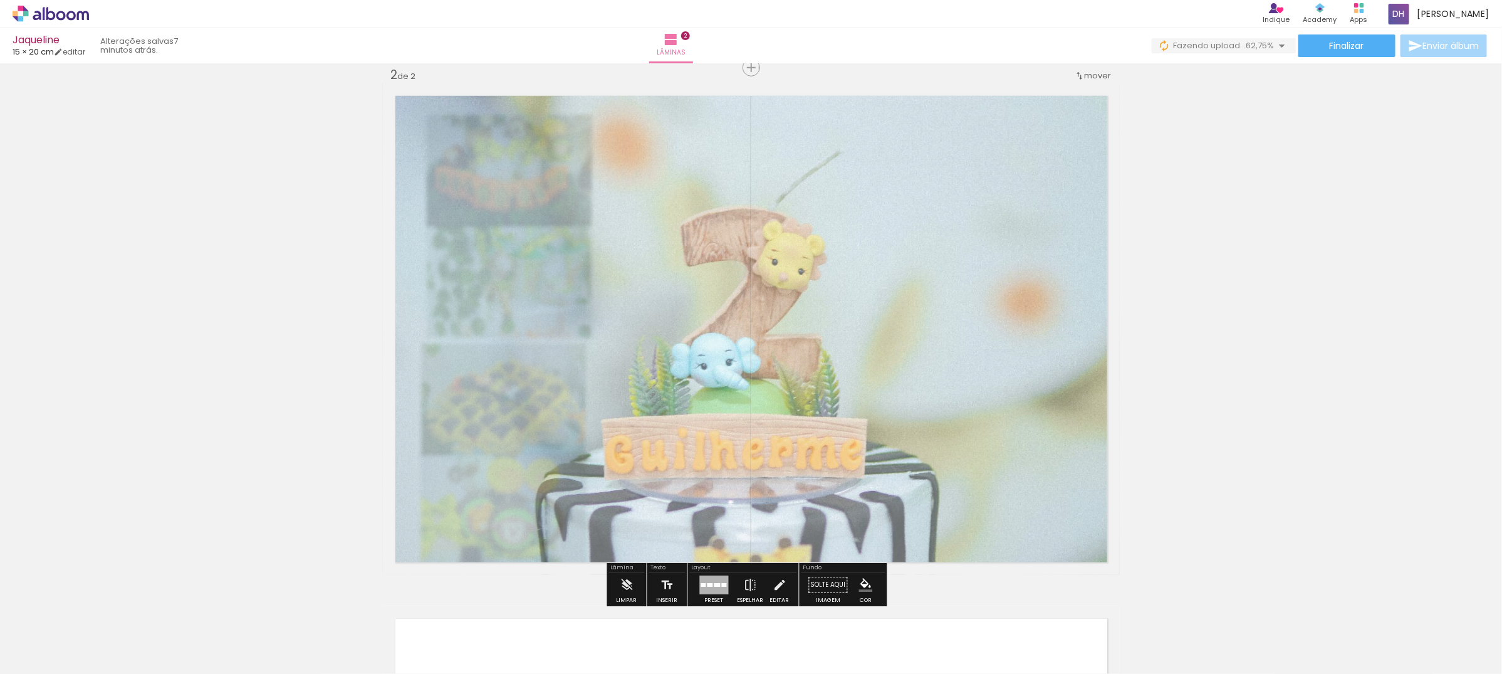
type paper-slider "60"
click at [544, 123] on div at bounding box center [543, 115] width 49 height 20
click at [1462, 123] on div "Inserir lâmina 1 de 2 Inserir lâmina 2 de 2" at bounding box center [751, 313] width 1502 height 1568
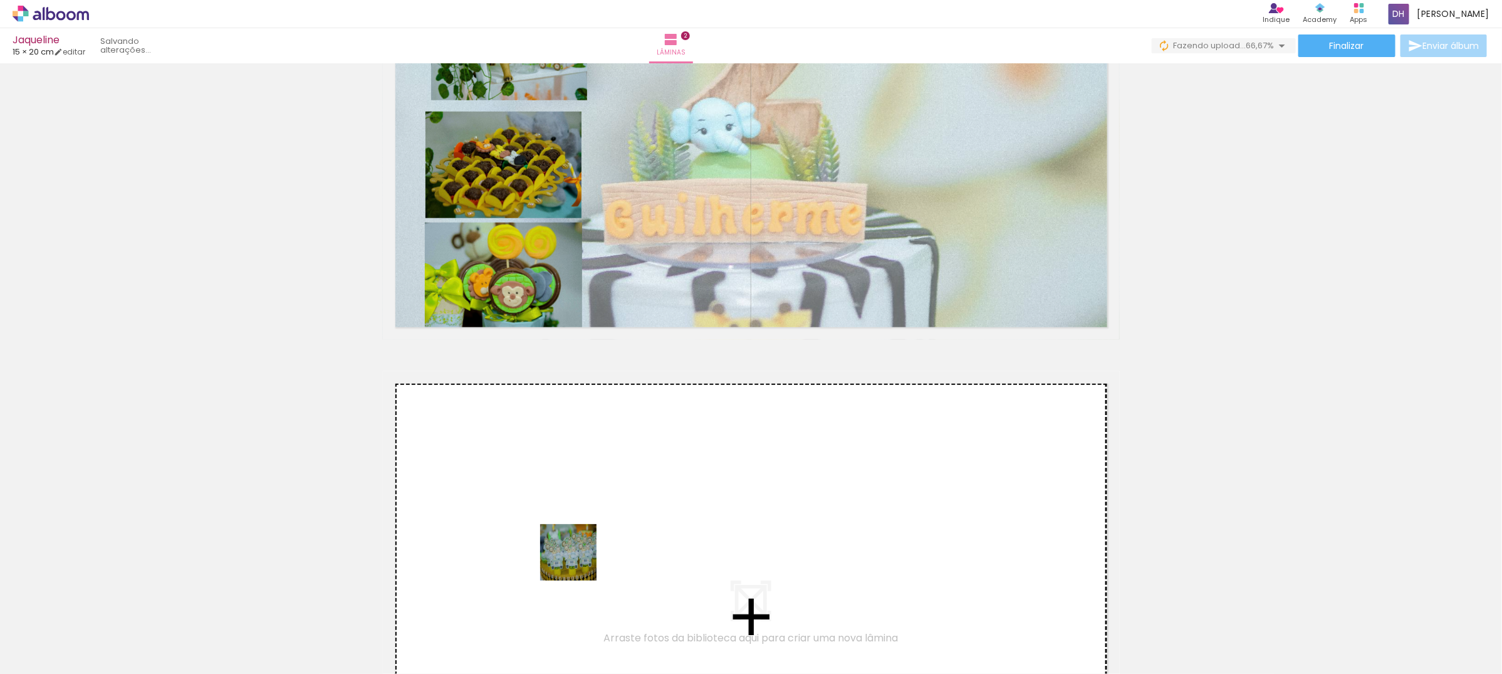
drag, startPoint x: 561, startPoint y: 650, endPoint x: 578, endPoint y: 558, distance: 93.7
click at [578, 558] on quentale-workspace at bounding box center [751, 337] width 1502 height 674
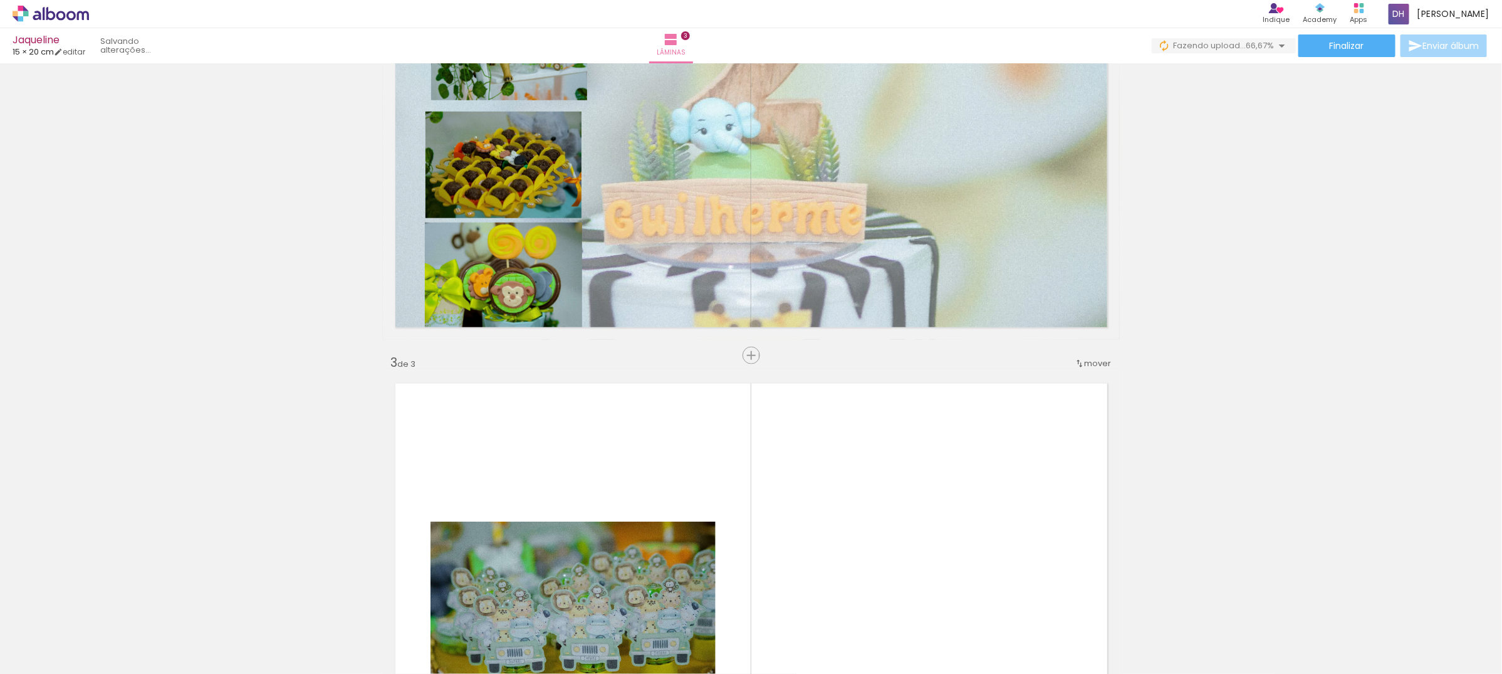
scroll to position [1061, 0]
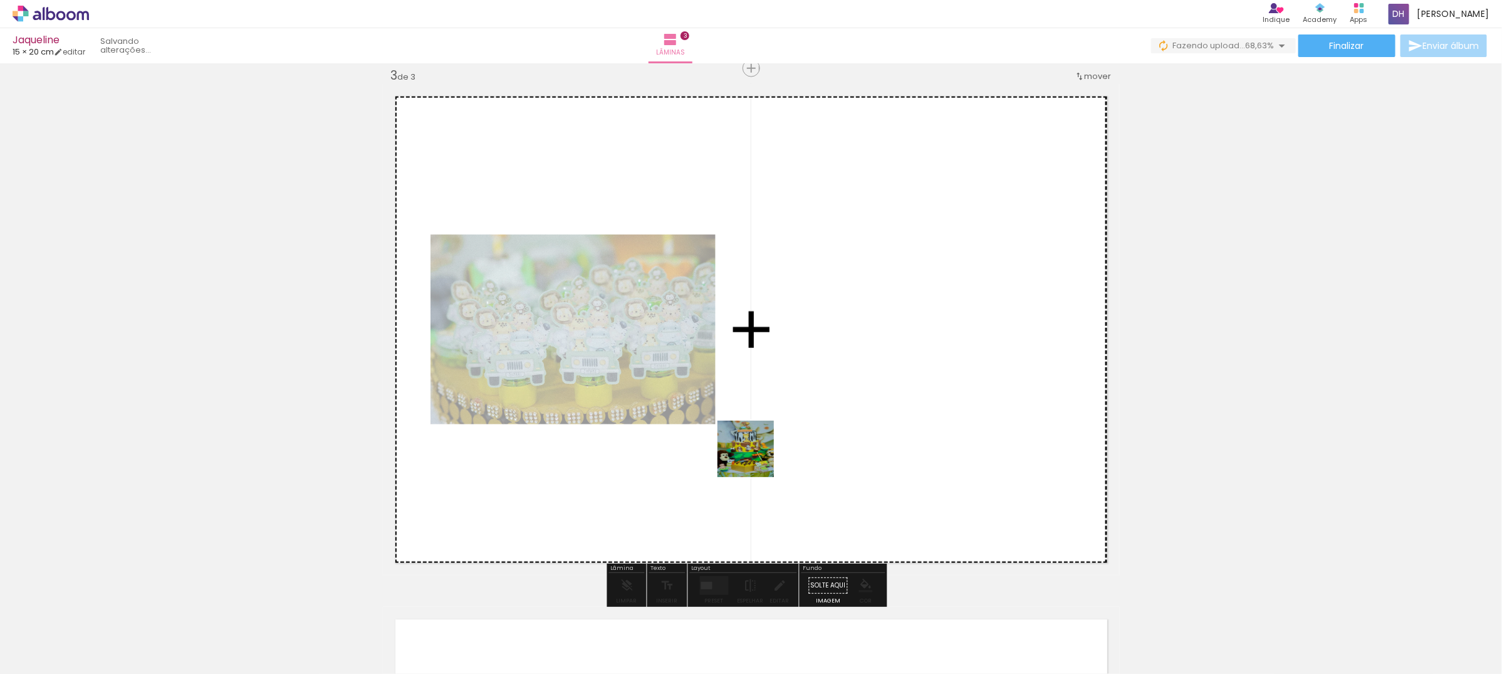
drag, startPoint x: 612, startPoint y: 660, endPoint x: 769, endPoint y: 436, distance: 273.1
click at [769, 436] on quentale-workspace at bounding box center [751, 337] width 1502 height 674
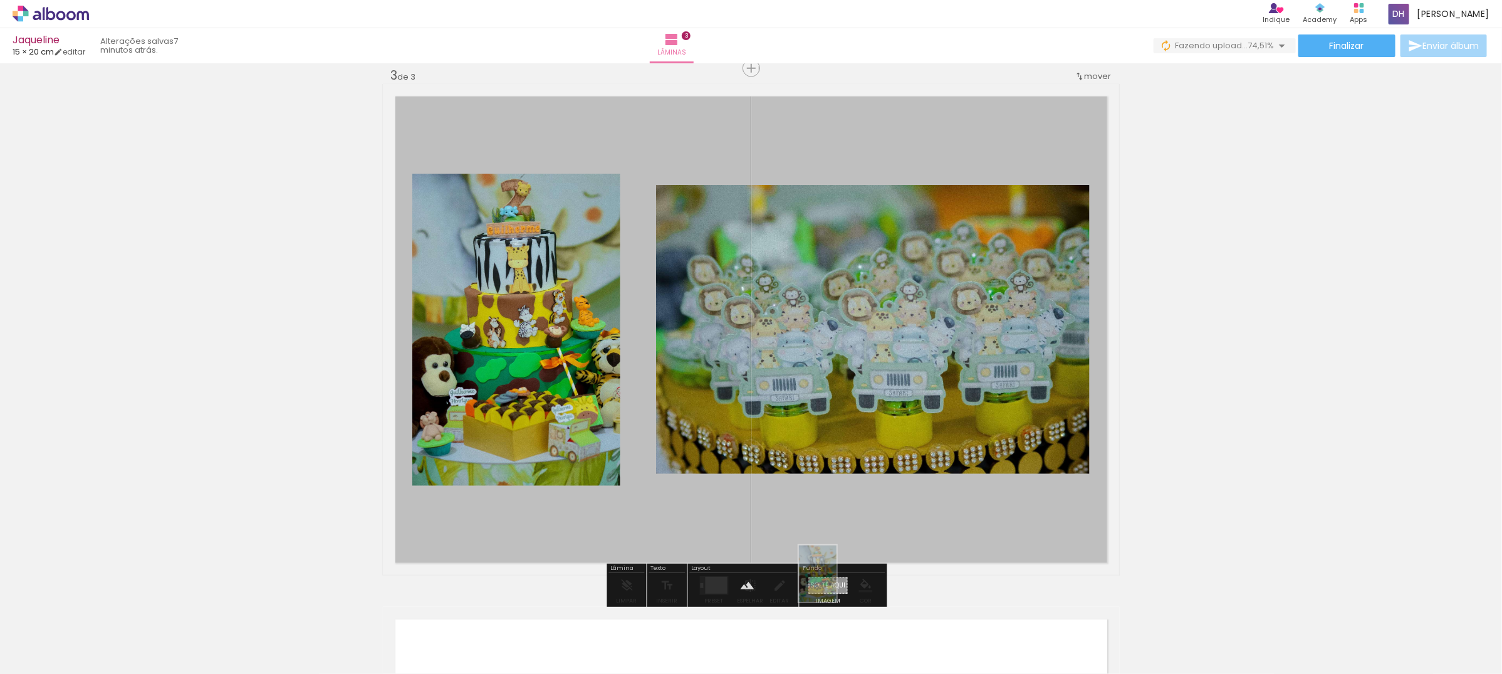
drag, startPoint x: 711, startPoint y: 612, endPoint x: 837, endPoint y: 583, distance: 128.7
click at [837, 583] on quentale-workspace at bounding box center [751, 337] width 1502 height 674
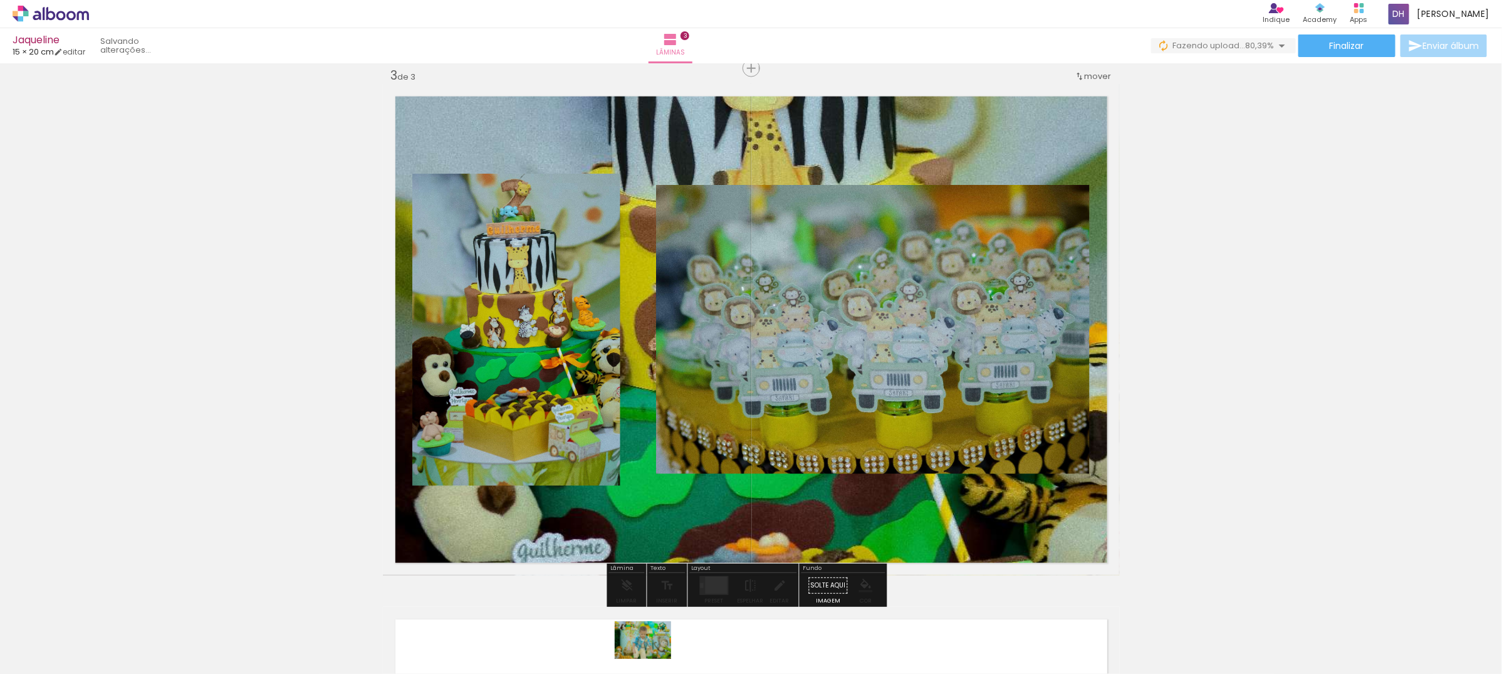
drag, startPoint x: 702, startPoint y: 647, endPoint x: 652, endPoint y: 659, distance: 51.5
click at [656, 652] on div at bounding box center [687, 631] width 62 height 41
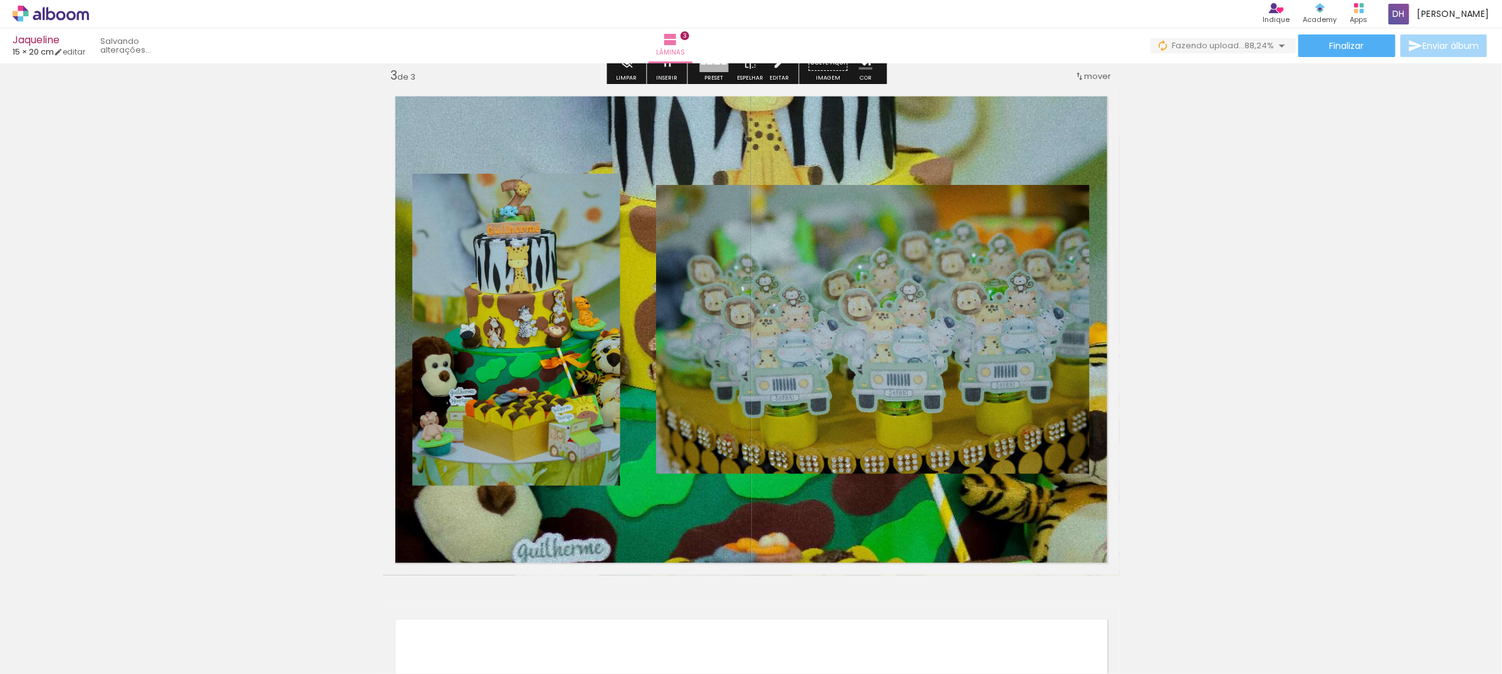
scroll to position [356, 0]
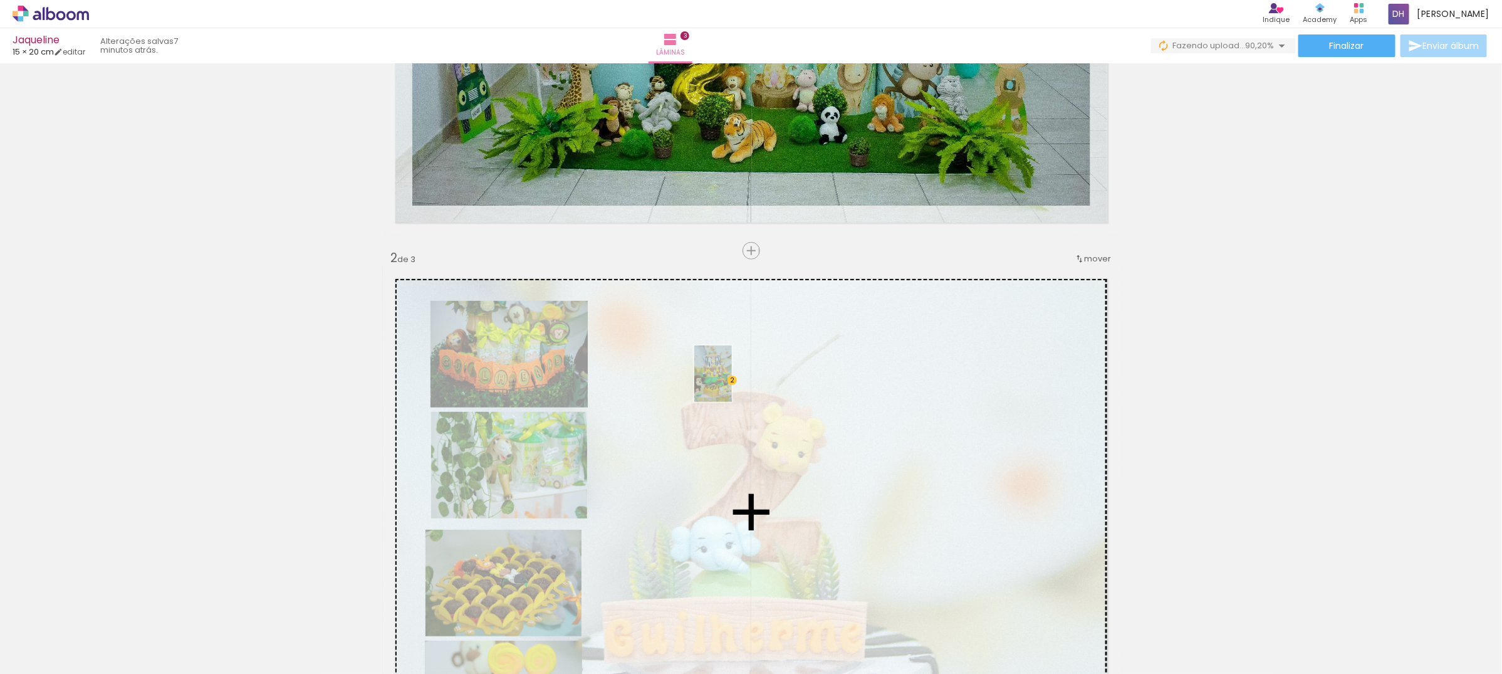
drag, startPoint x: 609, startPoint y: 644, endPoint x: 732, endPoint y: 383, distance: 288.7
click at [732, 383] on quentale-workspace at bounding box center [751, 337] width 1502 height 674
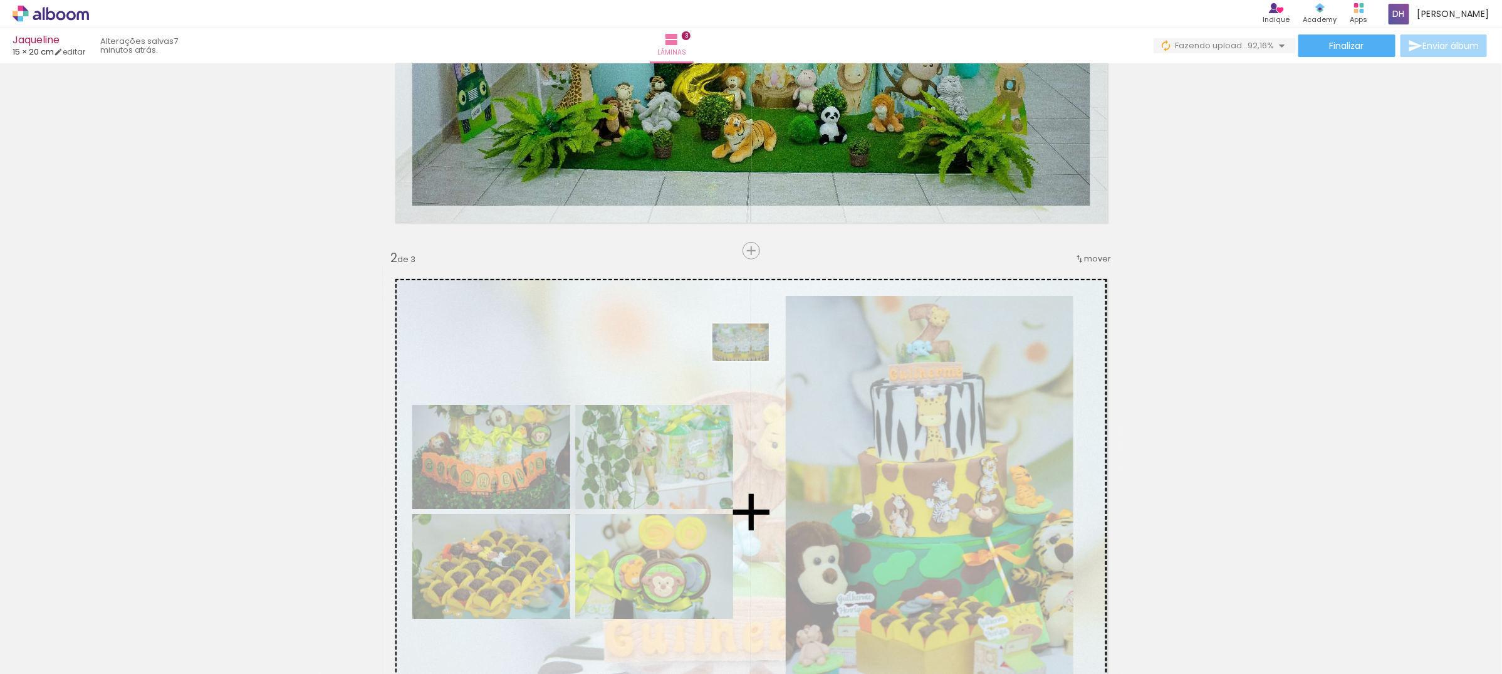
drag, startPoint x: 564, startPoint y: 640, endPoint x: 750, endPoint y: 361, distance: 335.3
click at [750, 361] on quentale-workspace at bounding box center [751, 337] width 1502 height 674
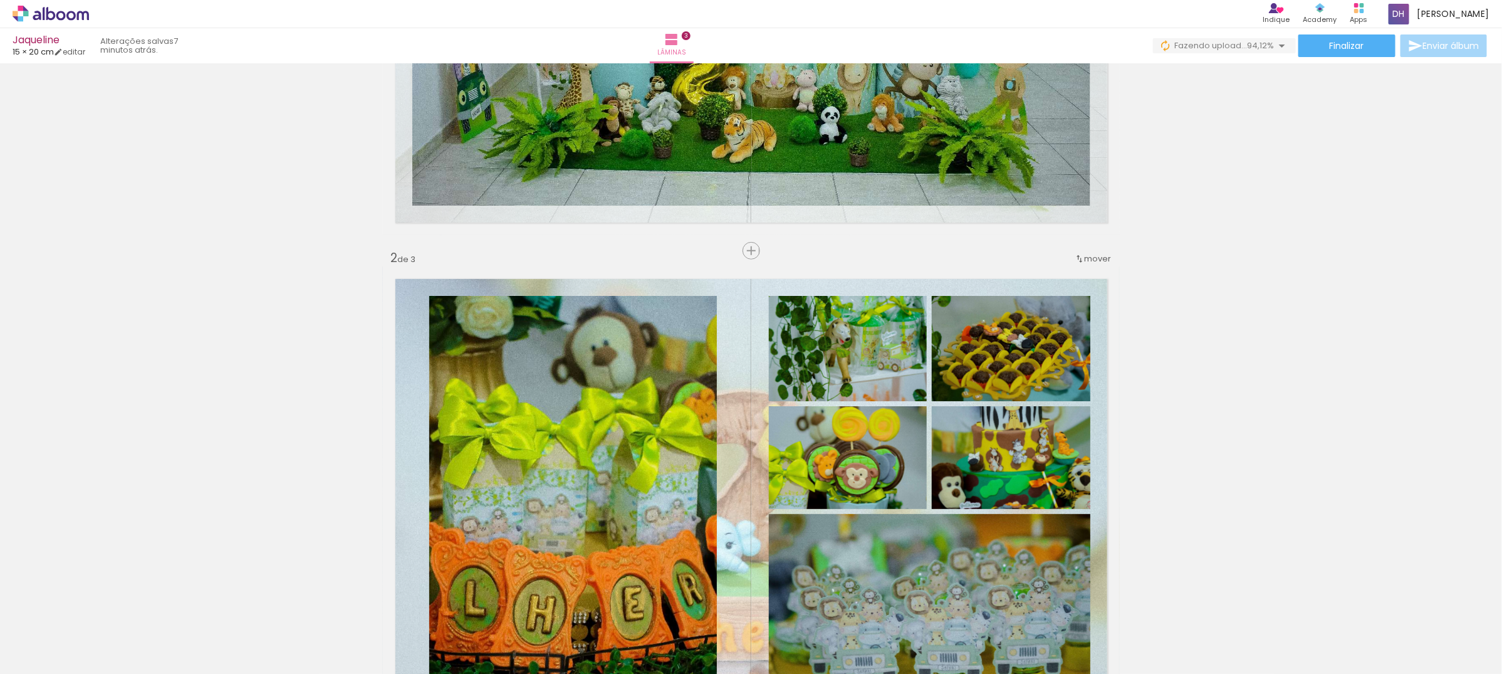
scroll to position [591, 0]
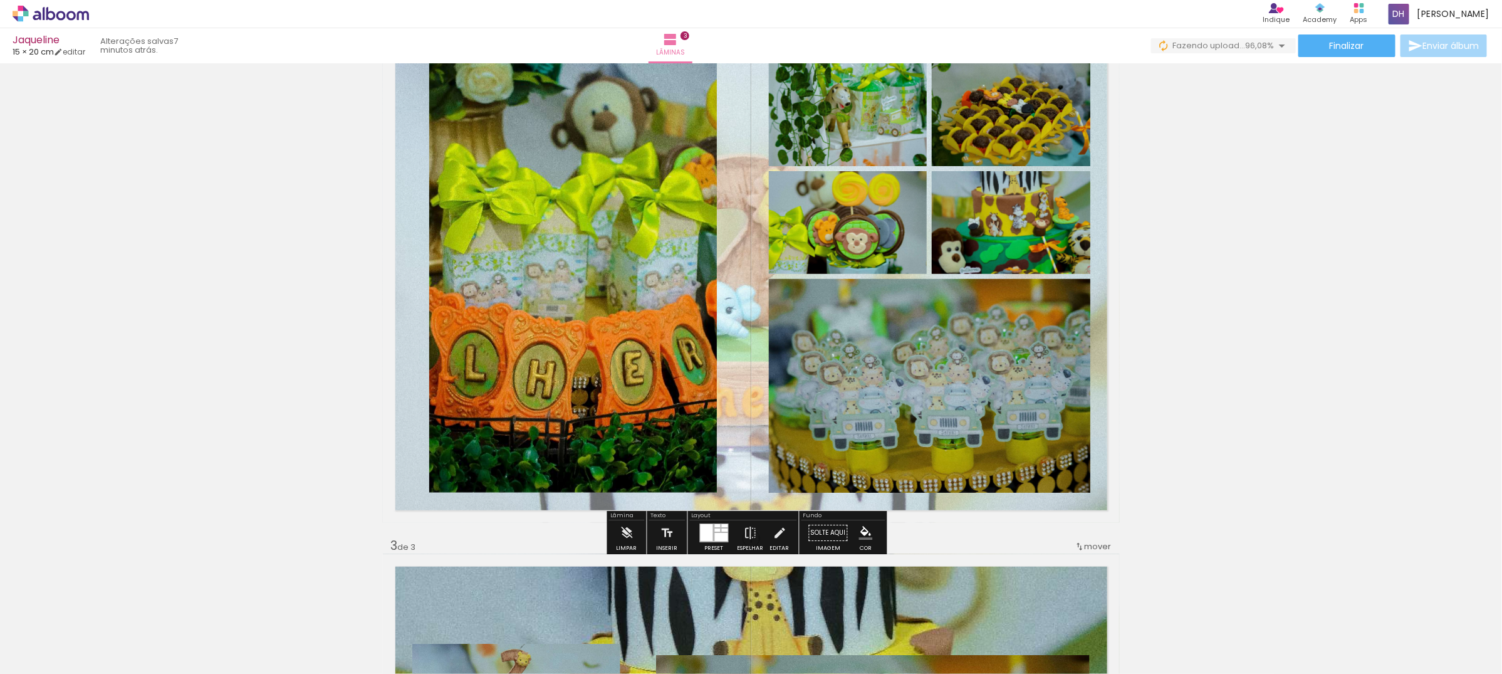
click at [709, 530] on div at bounding box center [707, 532] width 13 height 17
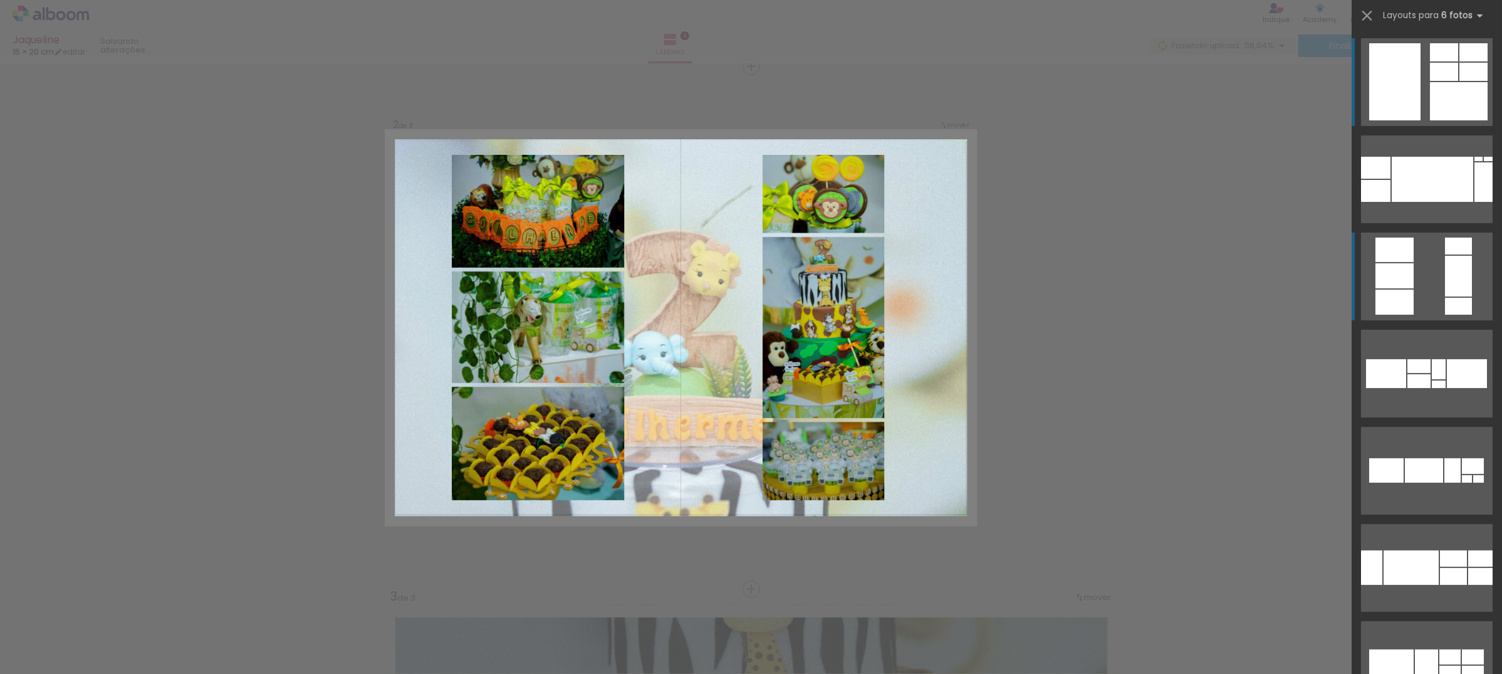
scroll to position [539, 0]
click at [1391, 202] on div at bounding box center [1375, 191] width 29 height 22
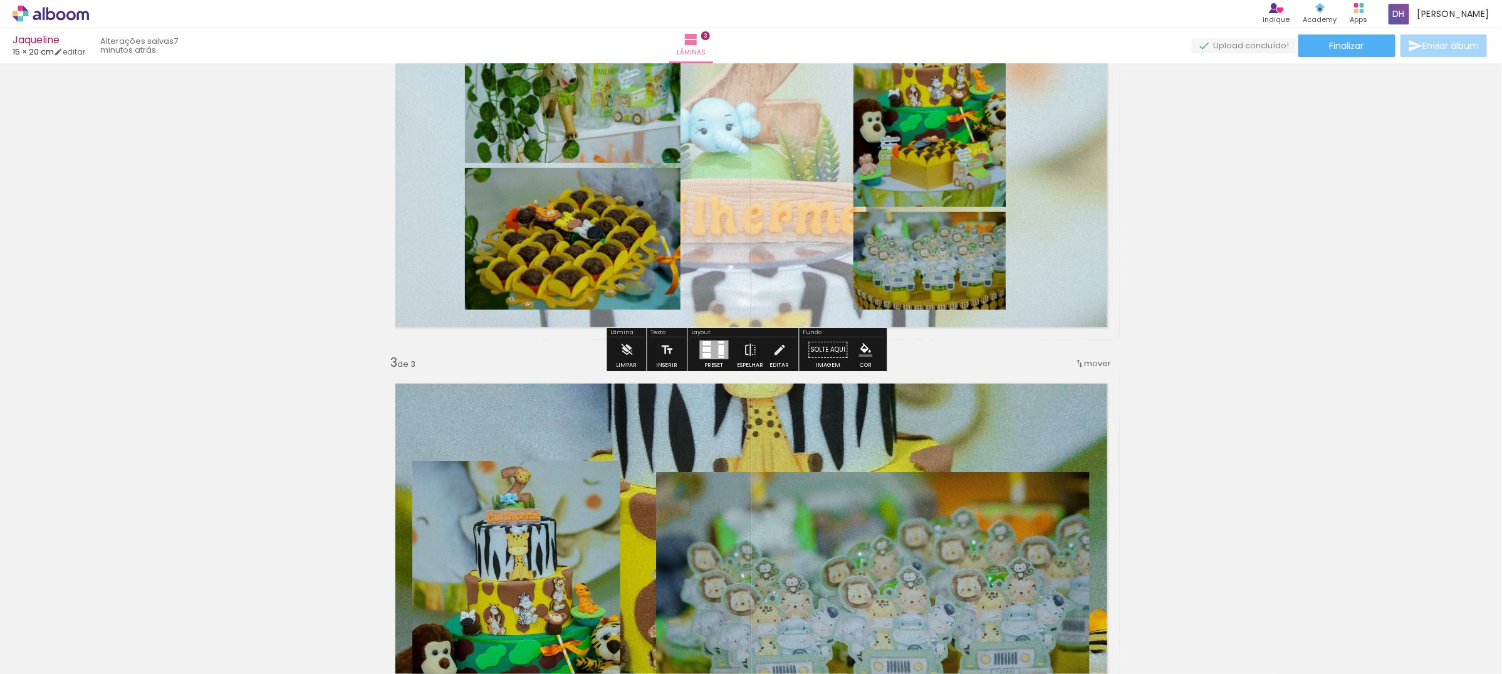
scroll to position [1009, 0]
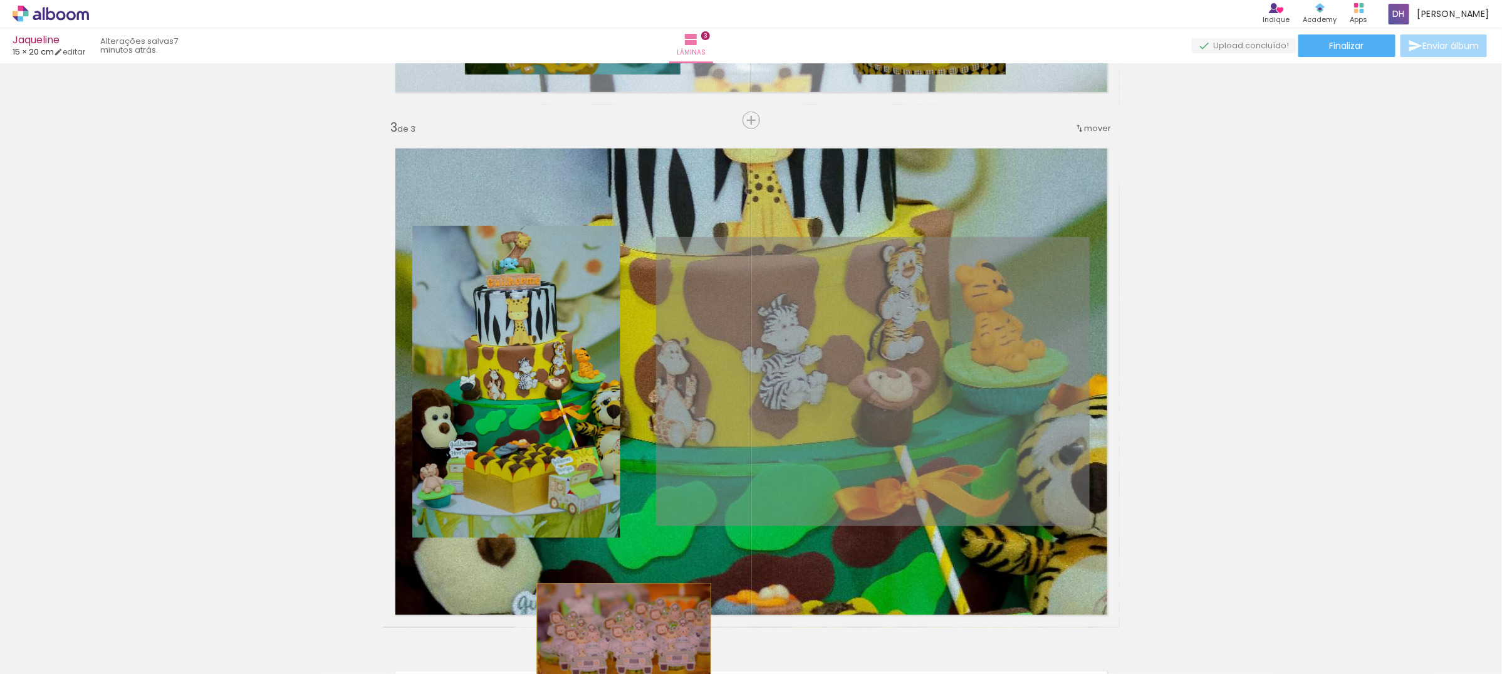
drag, startPoint x: 879, startPoint y: 398, endPoint x: 618, endPoint y: 641, distance: 356.9
click at [618, 641] on quentale-workspace at bounding box center [751, 337] width 1502 height 674
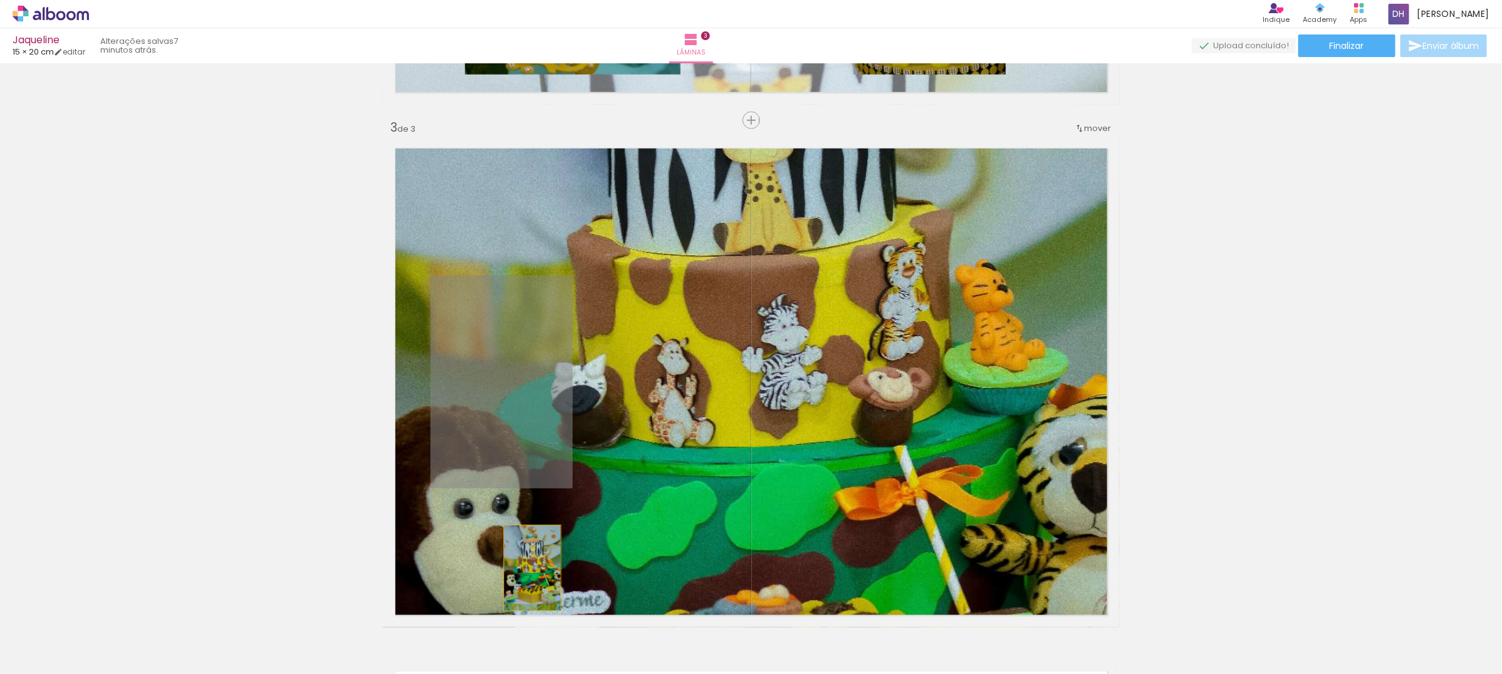
drag, startPoint x: 531, startPoint y: 339, endPoint x: 526, endPoint y: 568, distance: 228.8
click at [526, 568] on quentale-layouter at bounding box center [751, 381] width 737 height 491
drag, startPoint x: 518, startPoint y: 389, endPoint x: 483, endPoint y: 644, distance: 257.4
click at [483, 644] on quentale-workspace at bounding box center [751, 337] width 1502 height 674
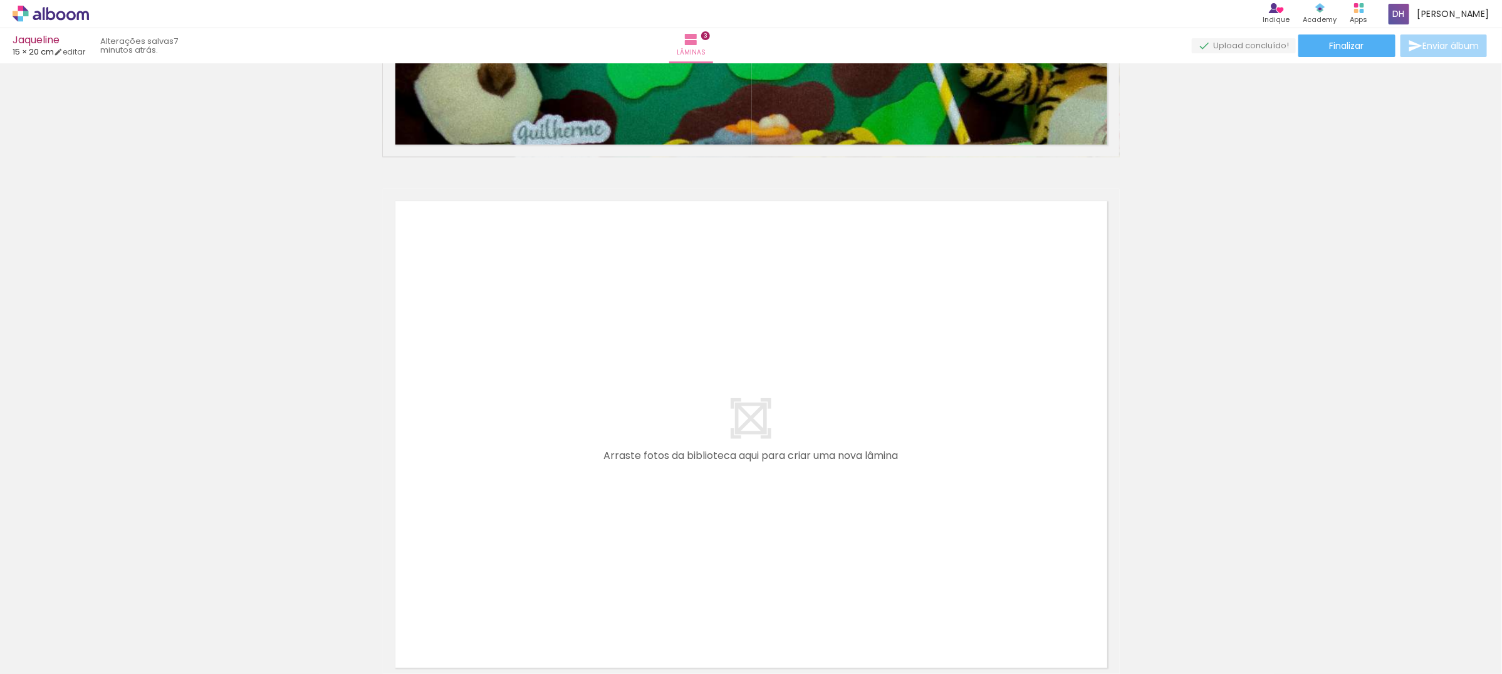
scroll to position [1607, 0]
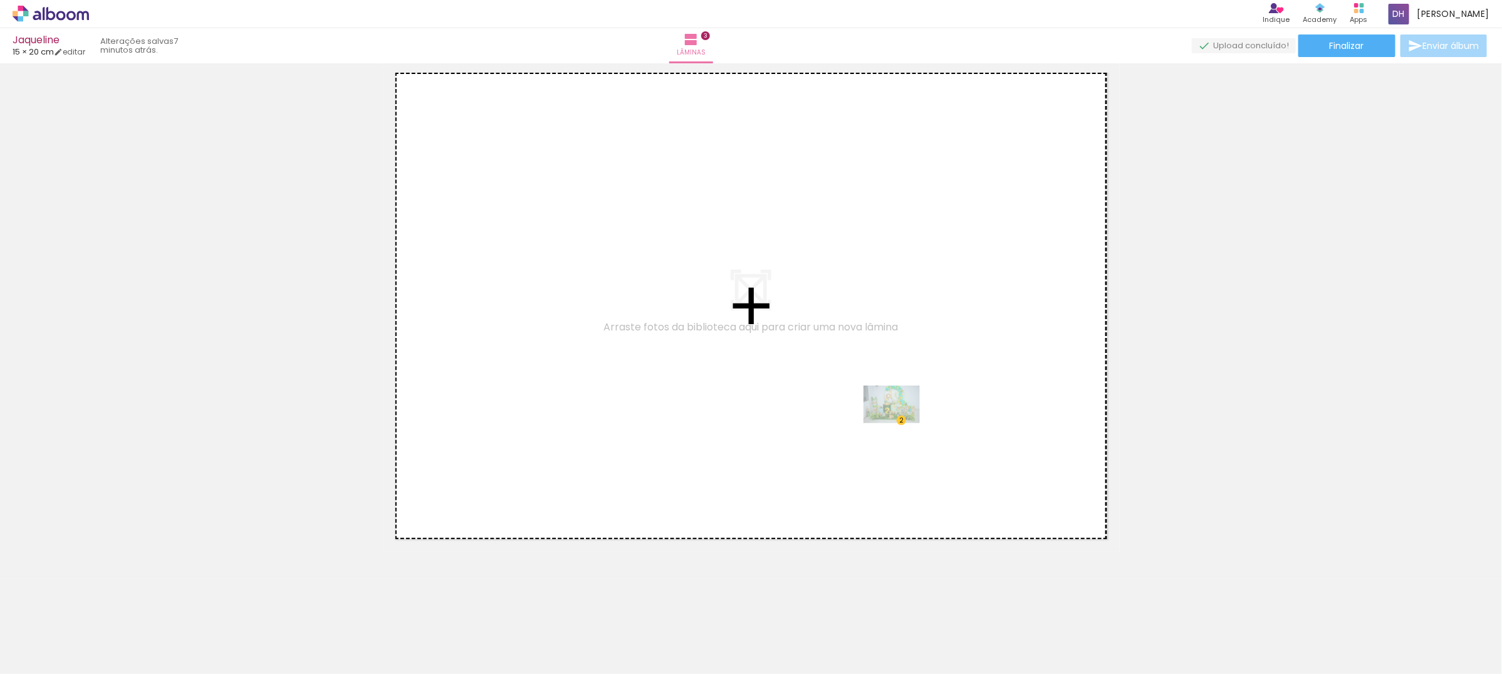
drag, startPoint x: 132, startPoint y: 638, endPoint x: 901, endPoint y: 423, distance: 798.4
click at [901, 423] on quentale-workspace at bounding box center [751, 337] width 1502 height 674
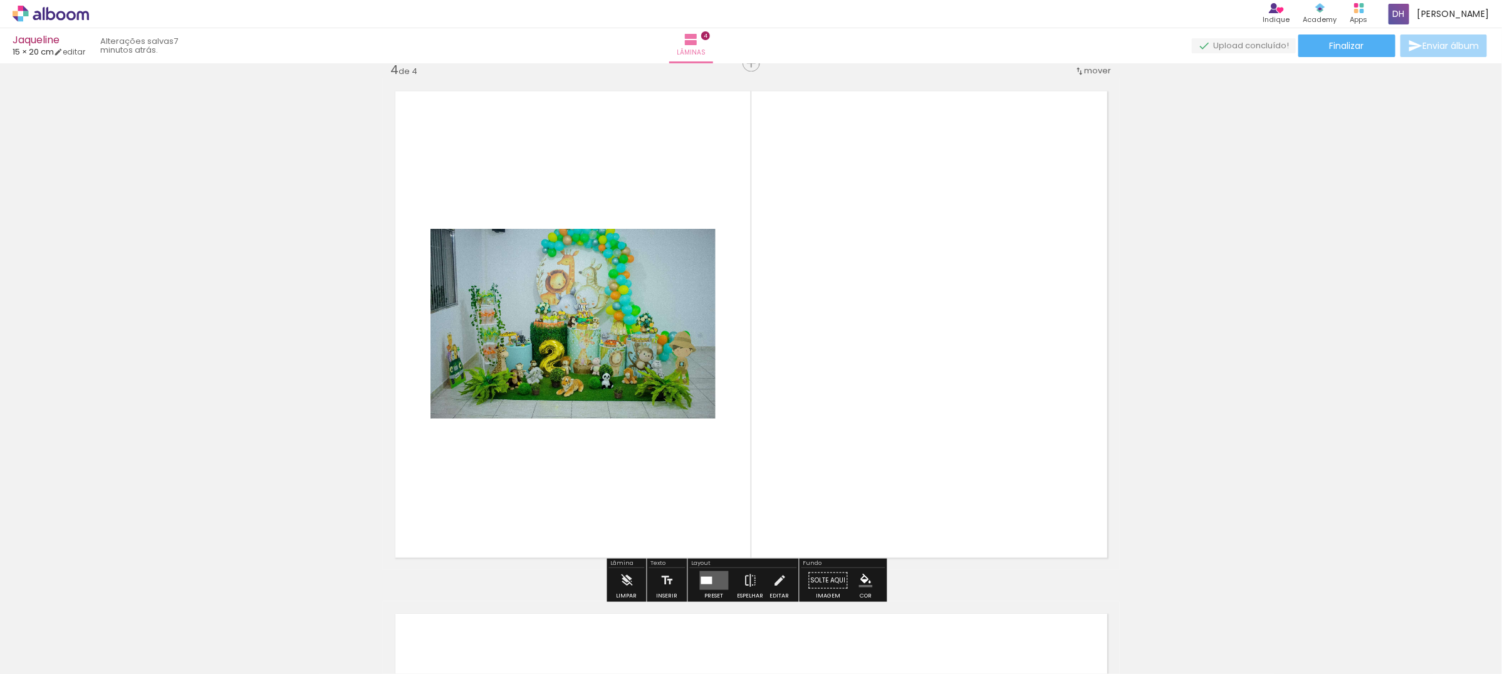
scroll to position [1584, 0]
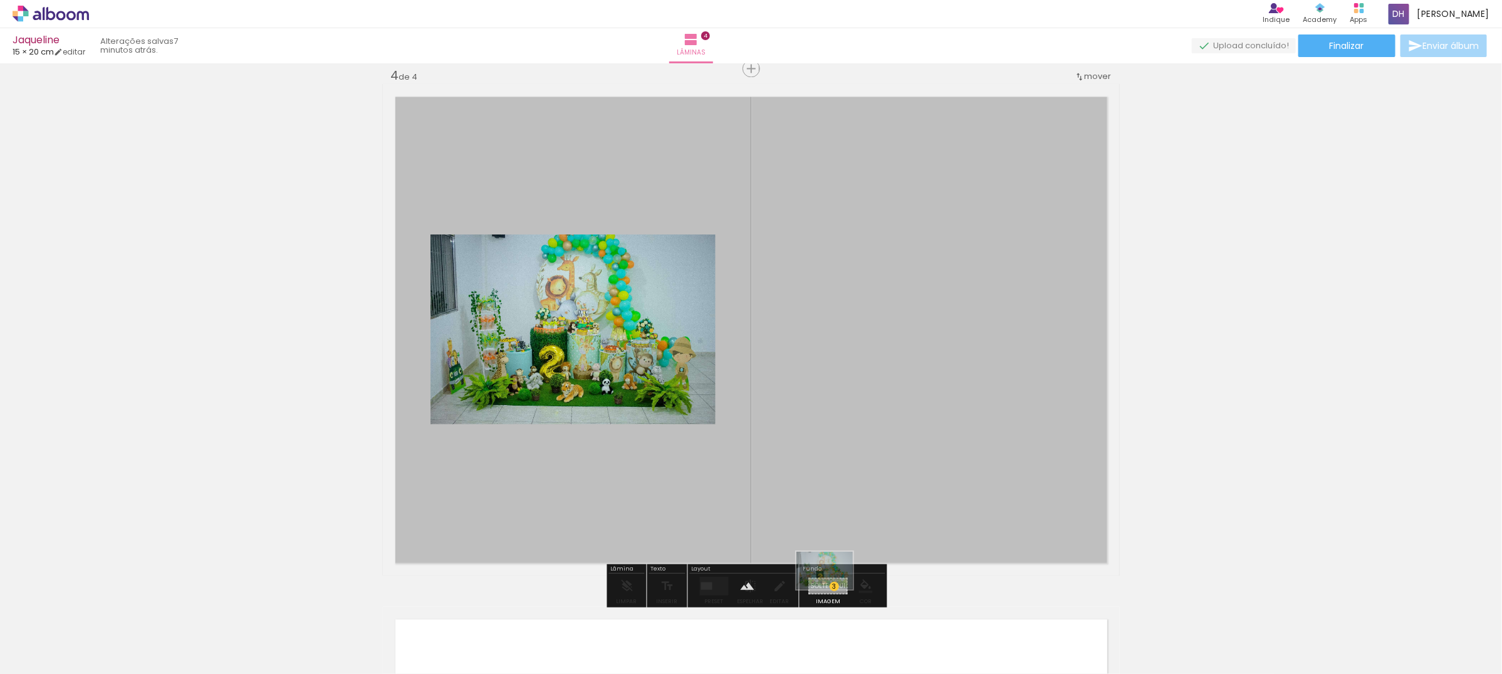
drag, startPoint x: 207, startPoint y: 632, endPoint x: 834, endPoint y: 589, distance: 628.7
click at [834, 589] on quentale-workspace at bounding box center [751, 337] width 1502 height 674
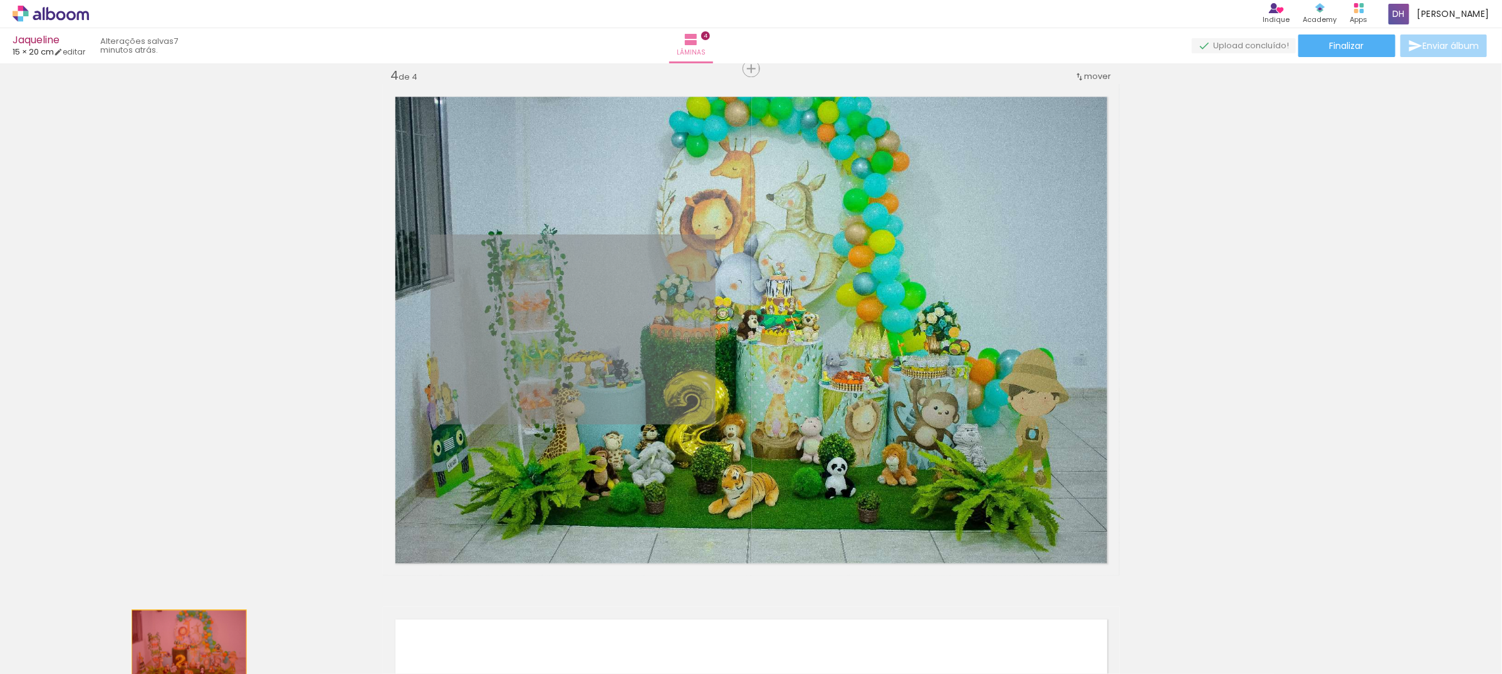
drag, startPoint x: 621, startPoint y: 343, endPoint x: 183, endPoint y: 647, distance: 533.5
click at [183, 647] on quentale-workspace at bounding box center [751, 337] width 1502 height 674
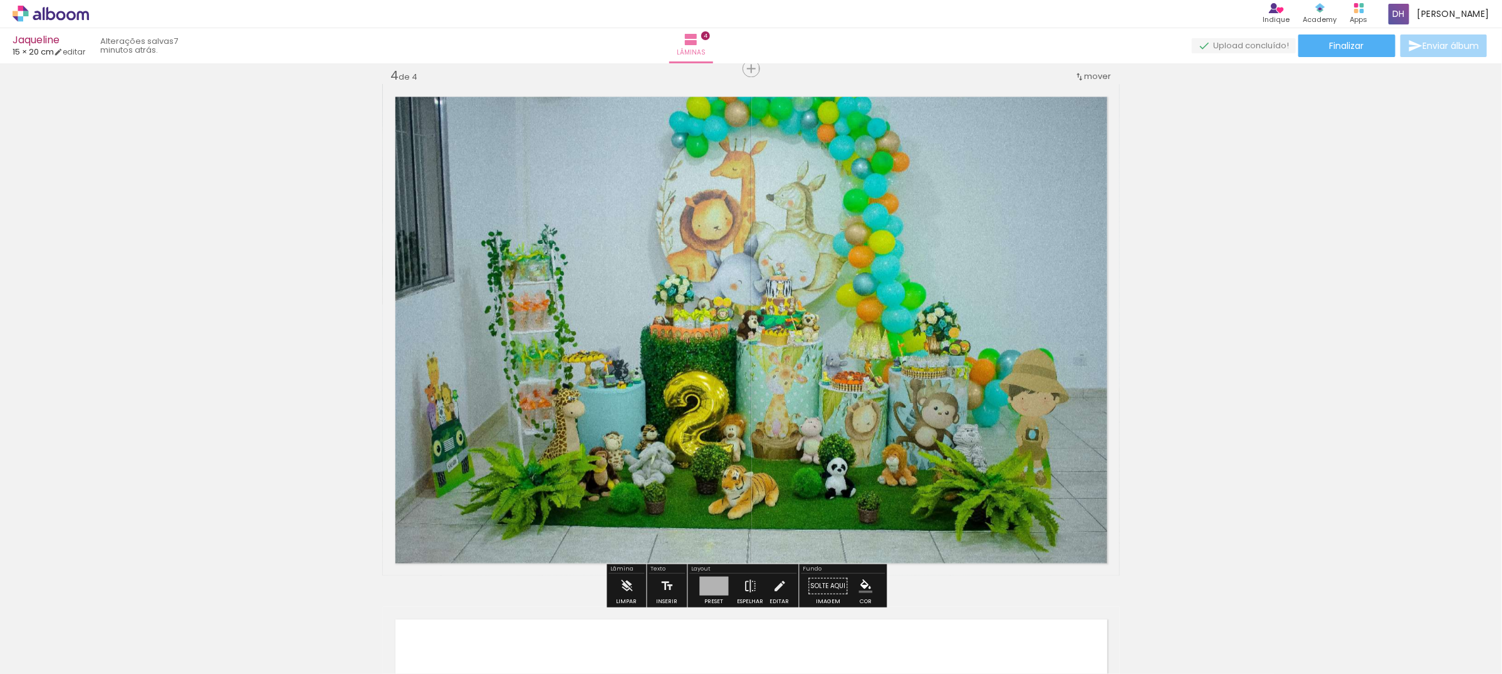
scroll to position [1819, 0]
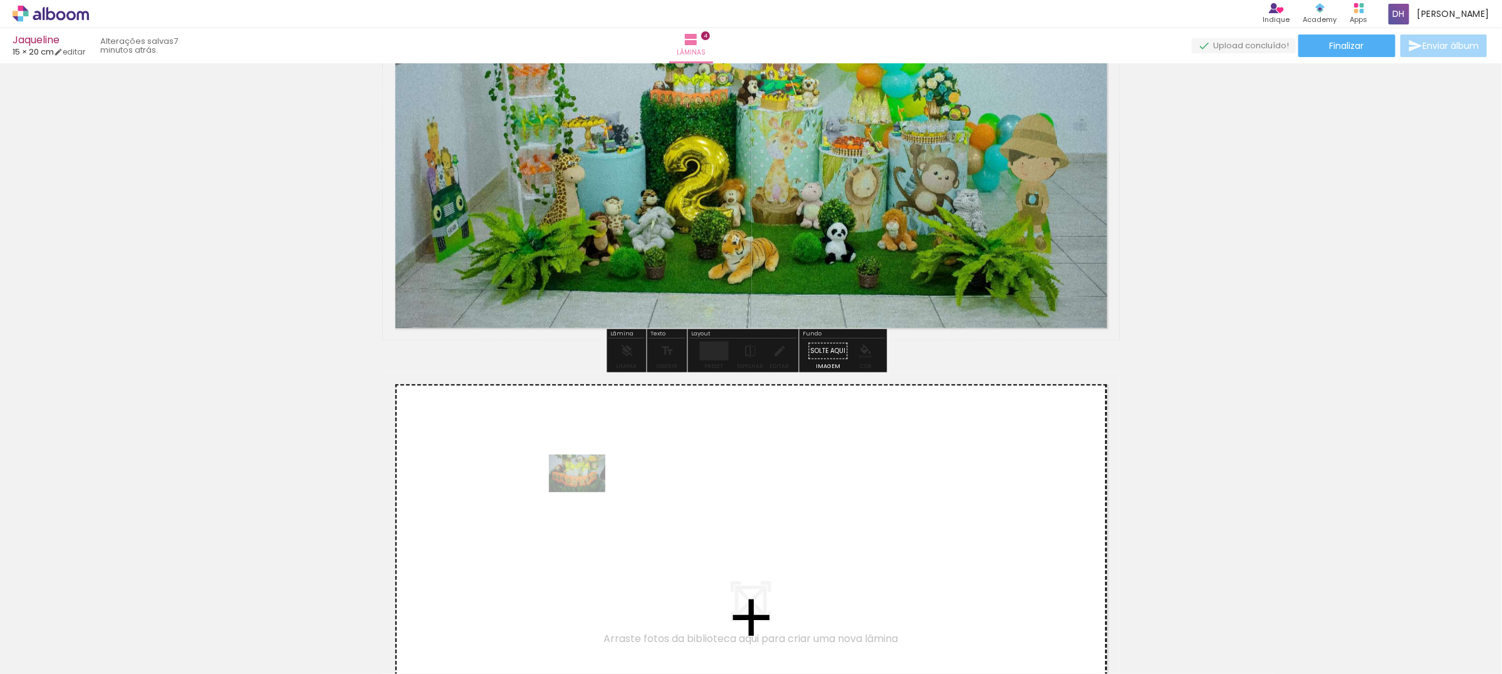
drag, startPoint x: 195, startPoint y: 639, endPoint x: 587, endPoint y: 492, distance: 418.4
click at [587, 492] on quentale-workspace at bounding box center [751, 337] width 1502 height 674
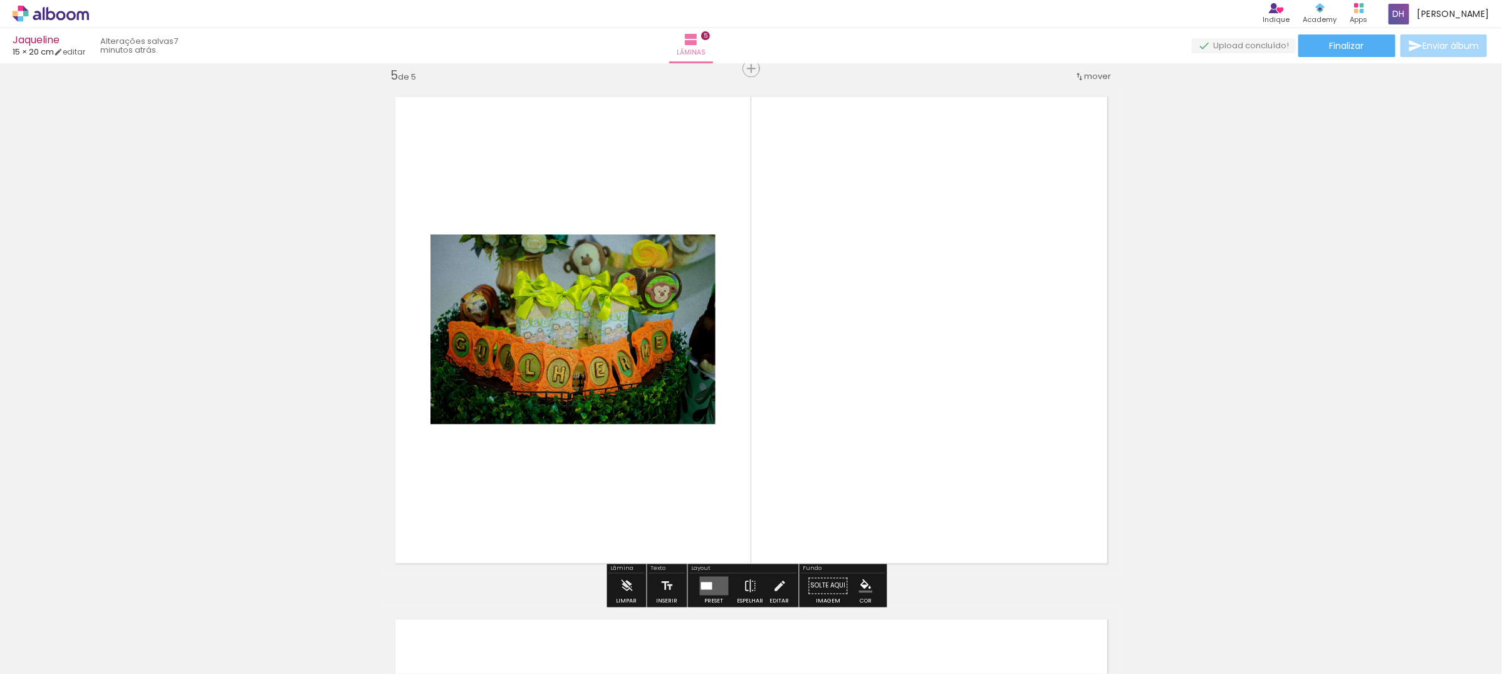
scroll to position [2341, 0]
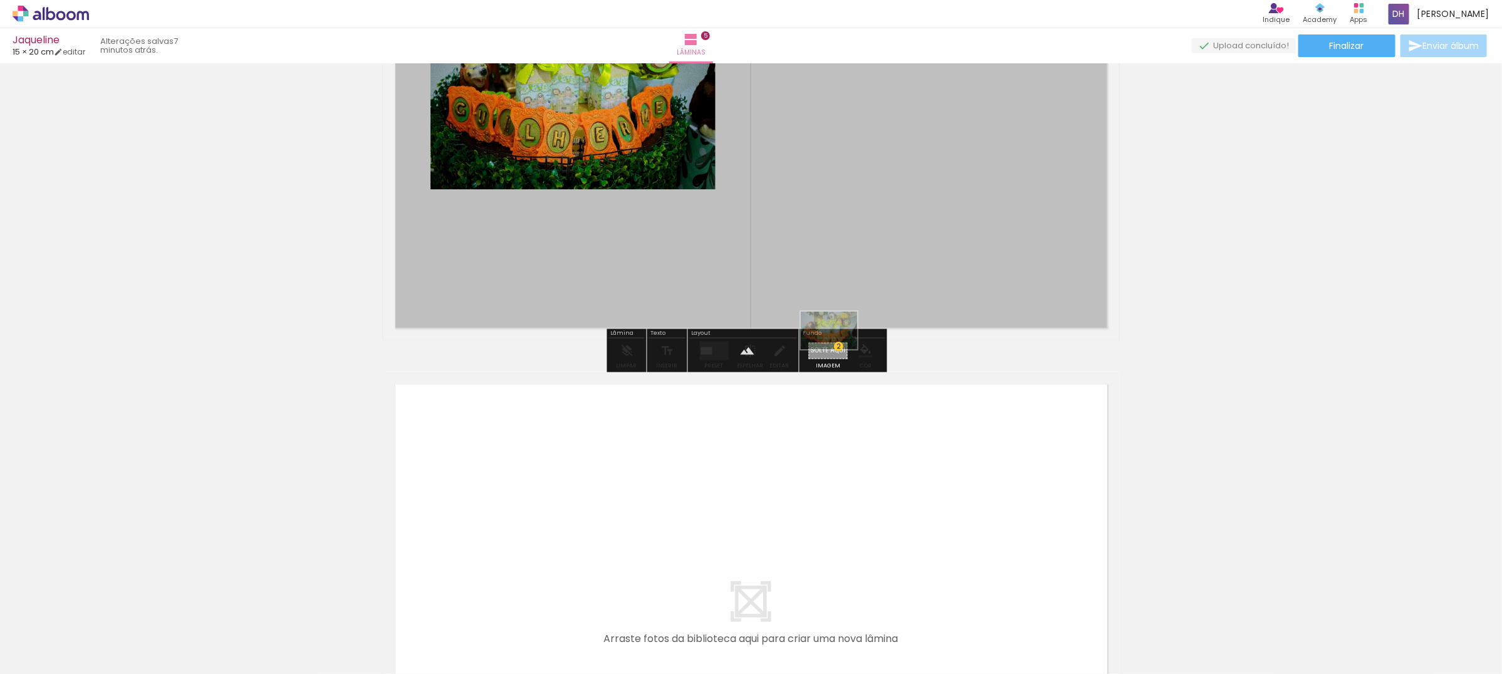
drag, startPoint x: 293, startPoint y: 621, endPoint x: 838, endPoint y: 349, distance: 609.2
click at [838, 349] on quentale-workspace at bounding box center [751, 337] width 1502 height 674
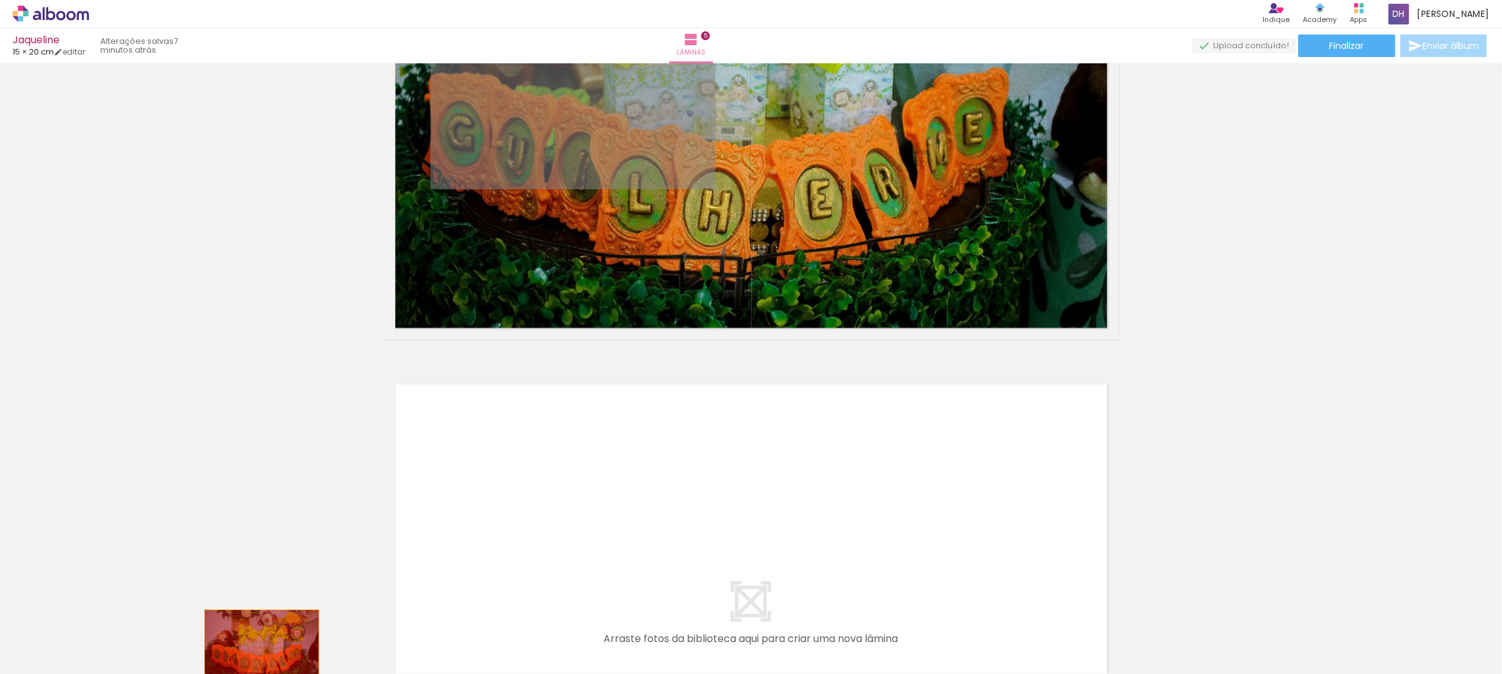
drag, startPoint x: 649, startPoint y: 141, endPoint x: 248, endPoint y: 653, distance: 650.3
click at [248, 653] on quentale-workspace at bounding box center [751, 337] width 1502 height 674
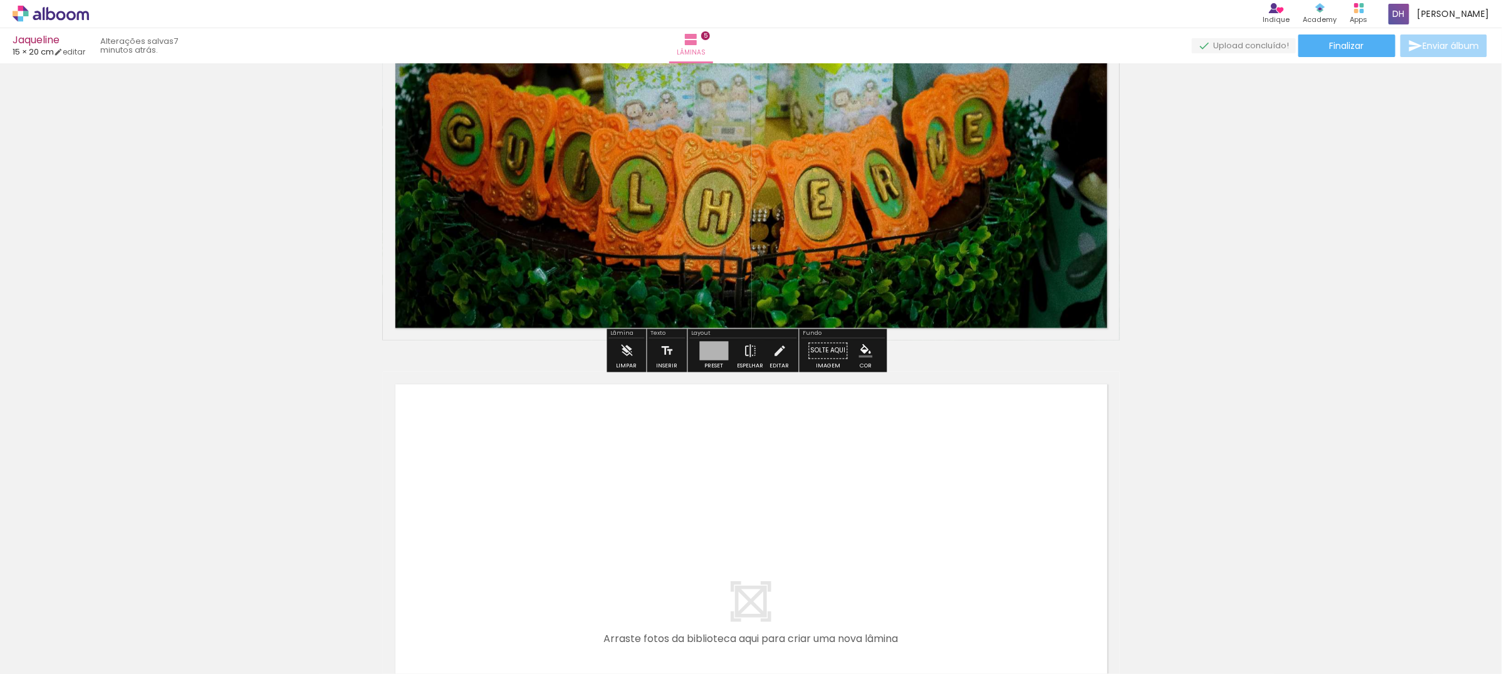
scroll to position [2576, 0]
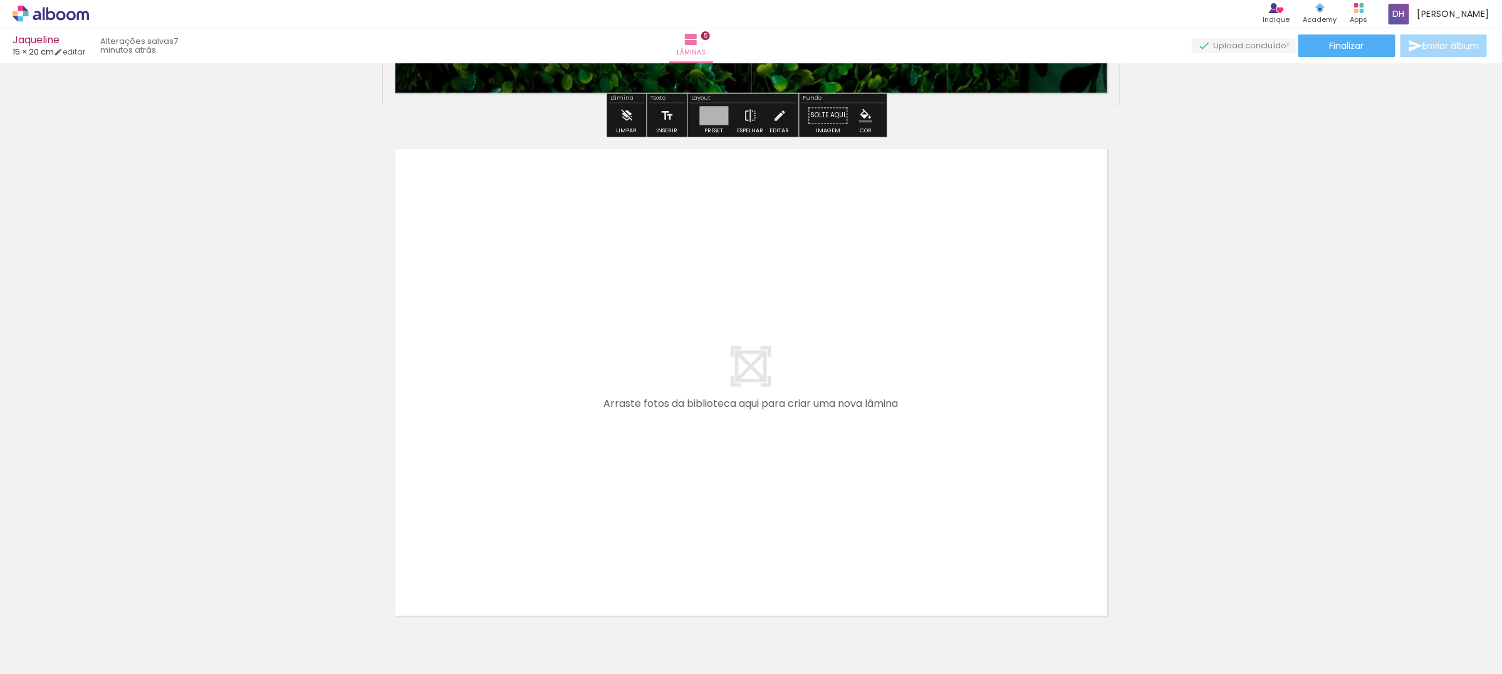
click at [154, 638] on div at bounding box center [125, 632] width 56 height 38
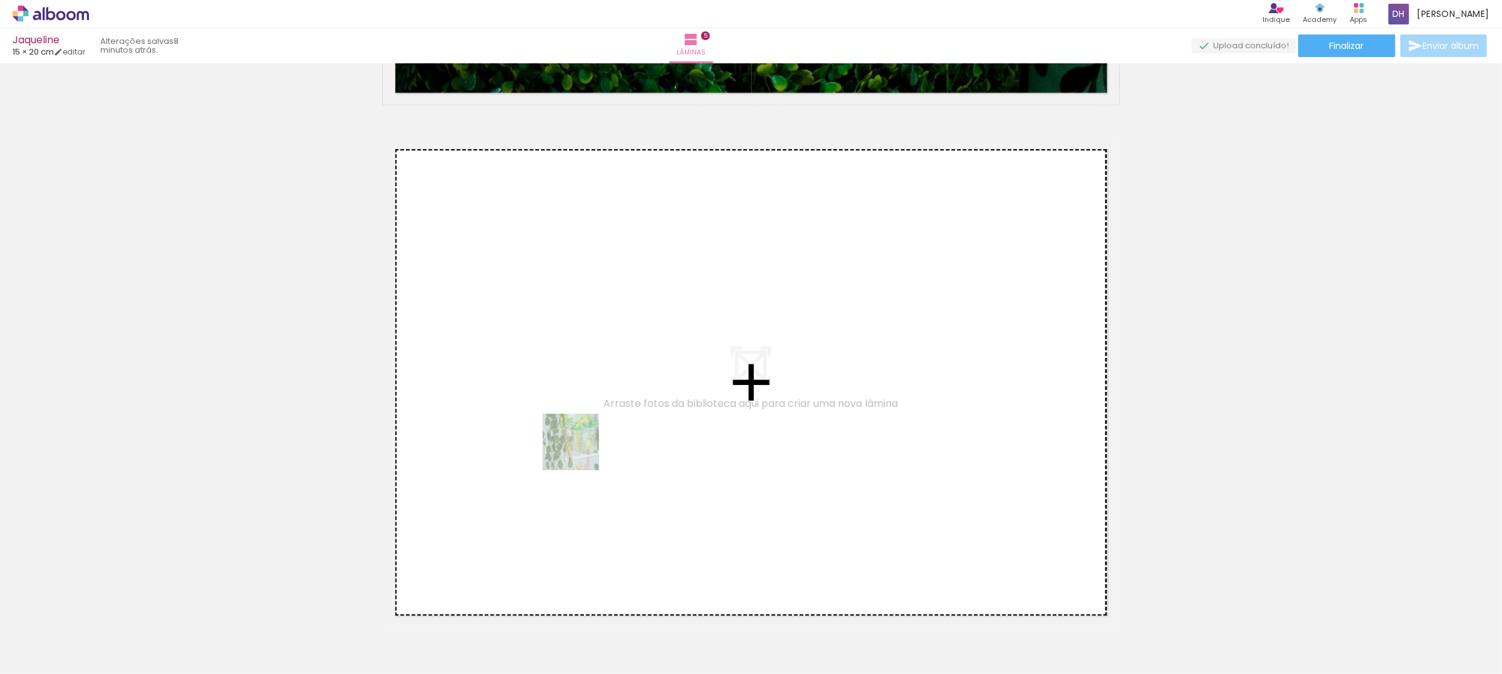
drag, startPoint x: 271, startPoint y: 634, endPoint x: 609, endPoint y: 434, distance: 392.8
click at [609, 434] on quentale-workspace at bounding box center [751, 337] width 1502 height 674
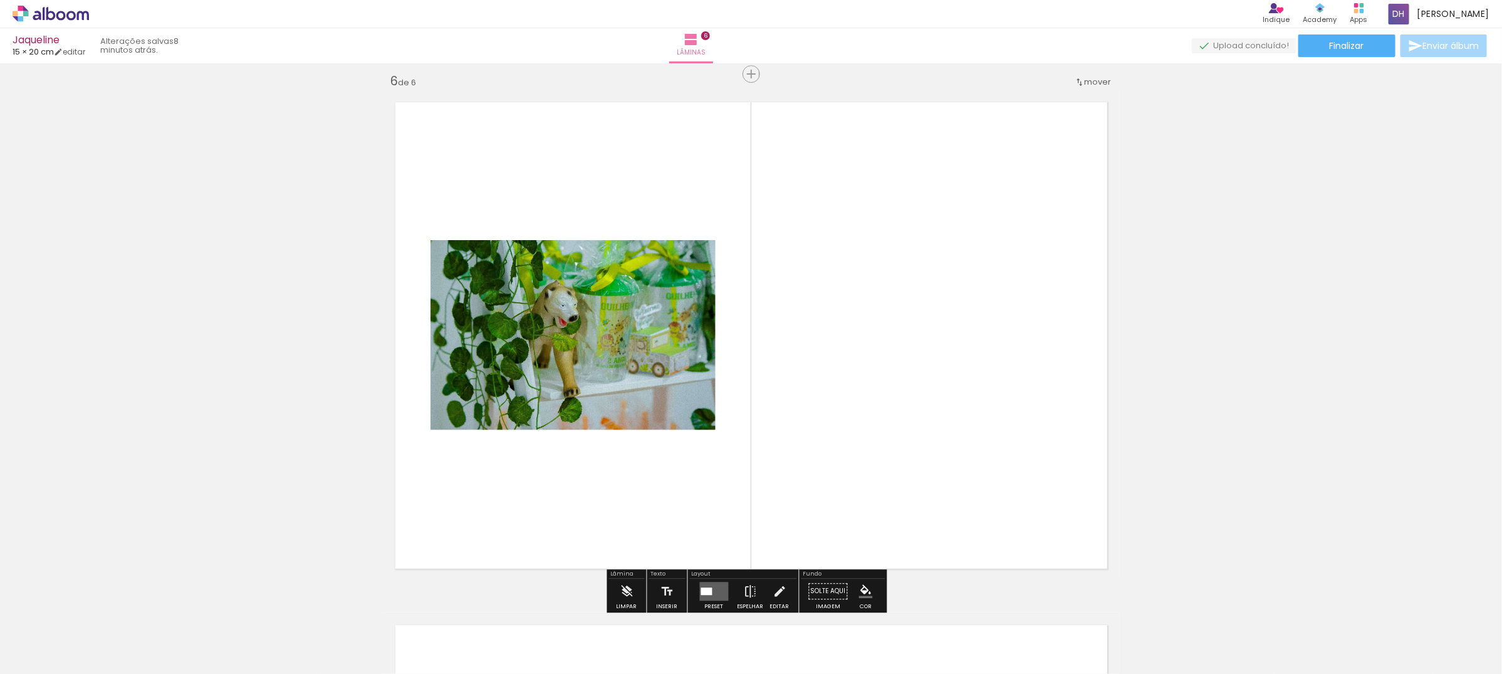
scroll to position [2629, 0]
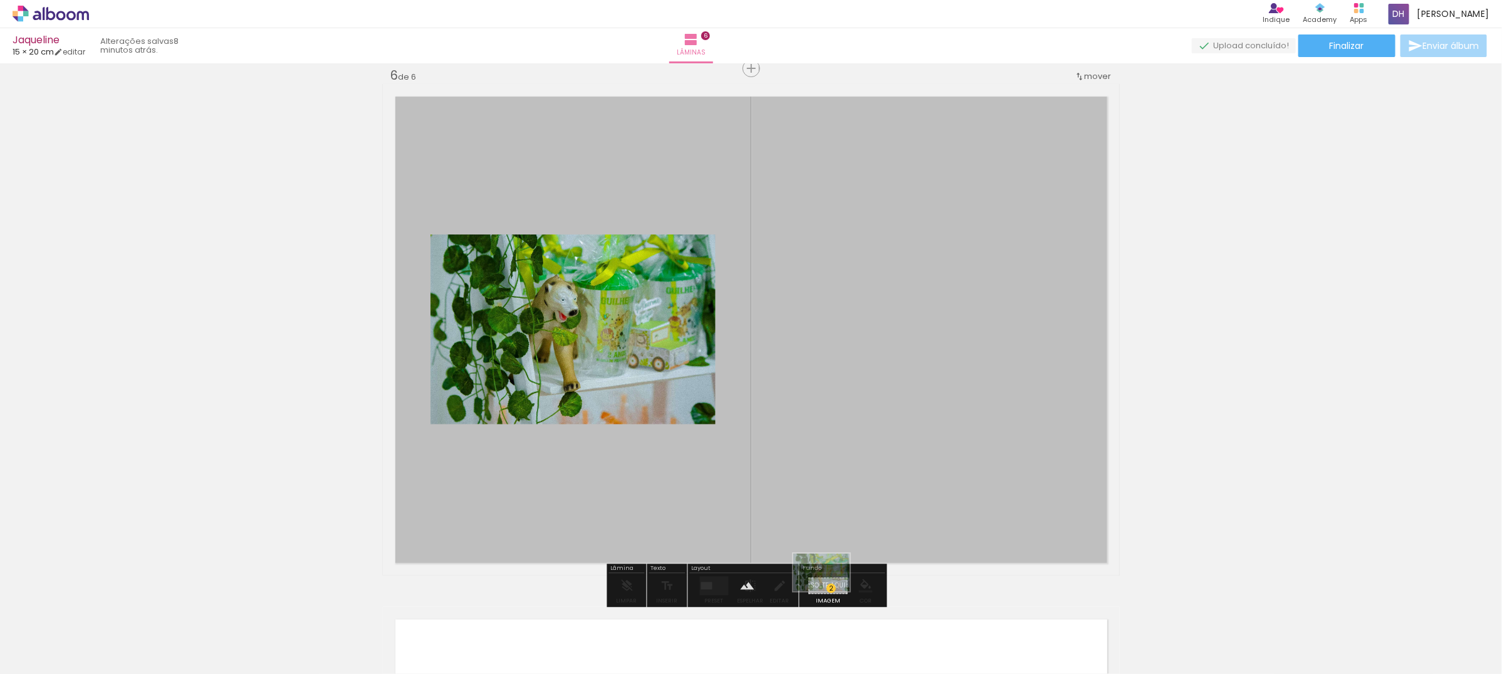
drag, startPoint x: 282, startPoint y: 630, endPoint x: 831, endPoint y: 591, distance: 550.4
click at [831, 591] on quentale-workspace at bounding box center [751, 337] width 1502 height 674
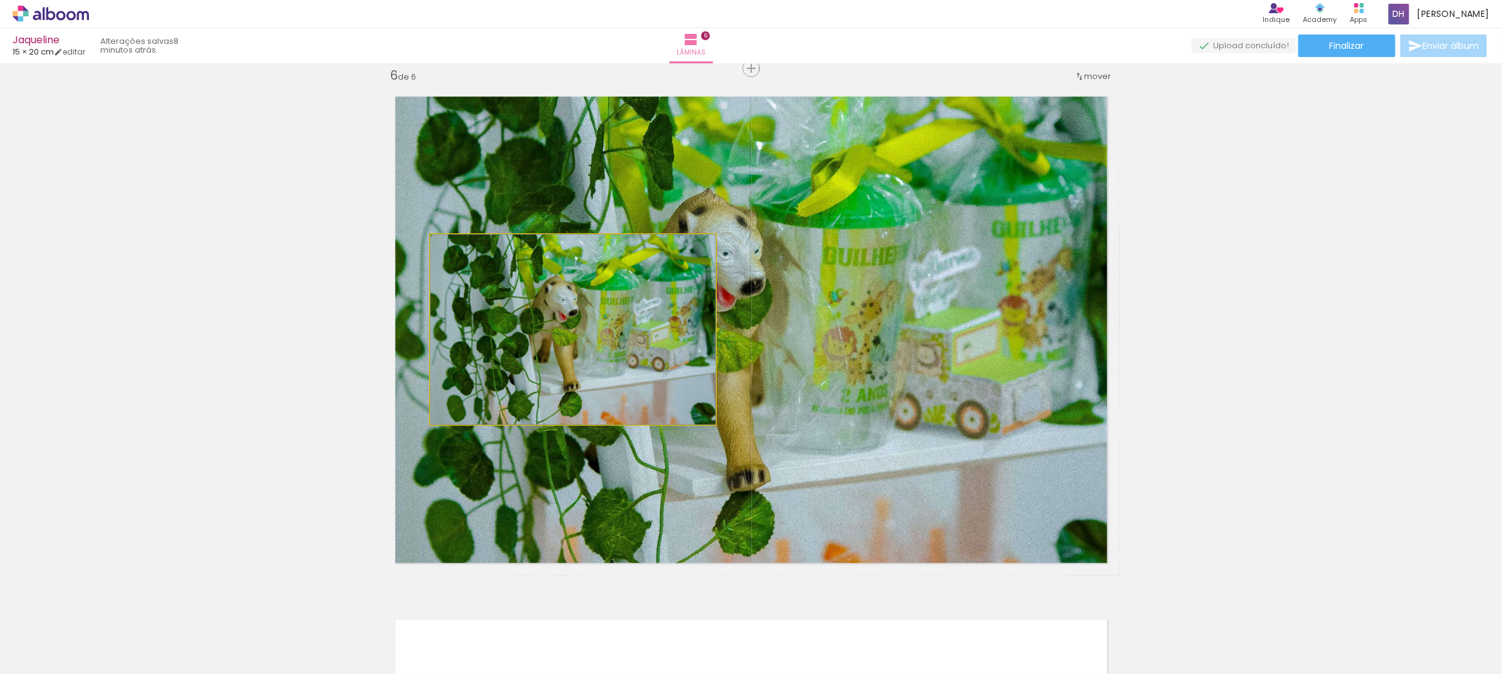
click at [622, 346] on quentale-photo at bounding box center [573, 329] width 285 height 190
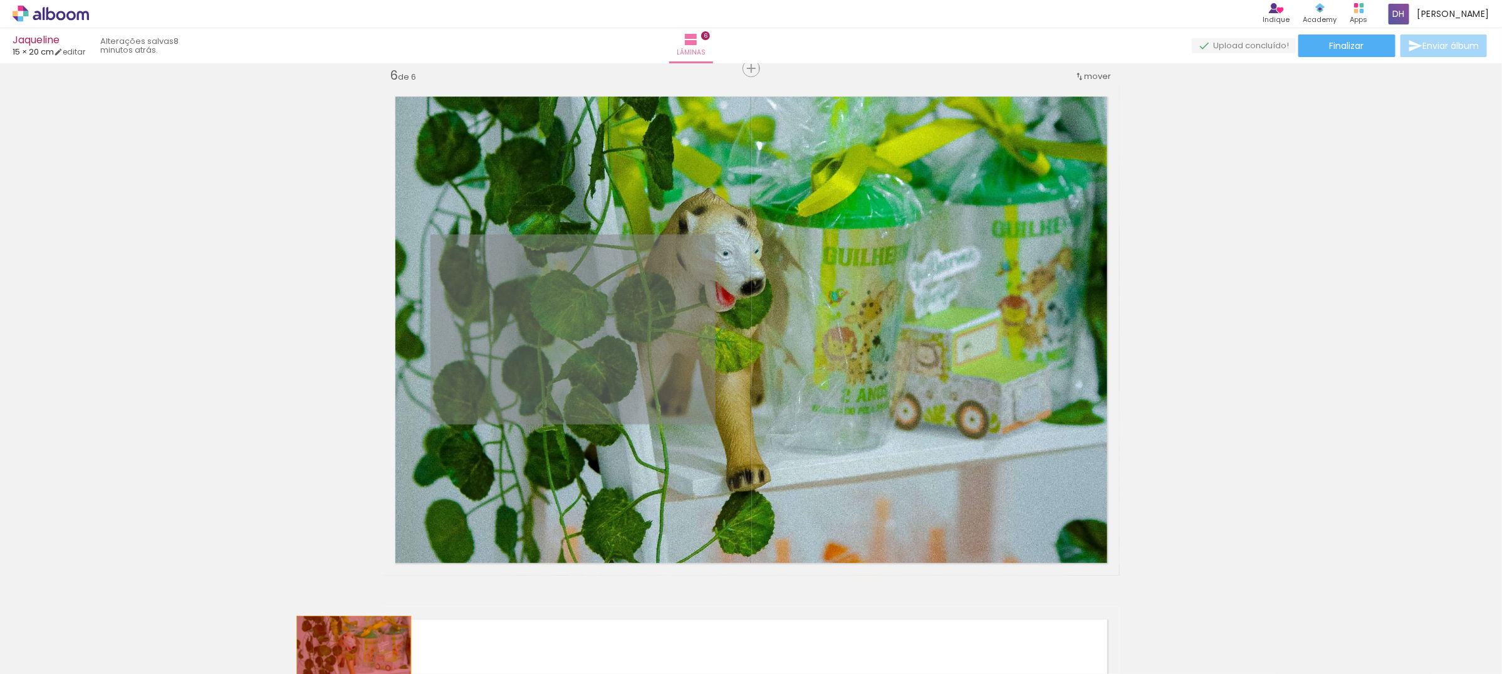
drag, startPoint x: 622, startPoint y: 346, endPoint x: 346, endPoint y: 654, distance: 413.6
click at [346, 654] on quentale-workspace at bounding box center [751, 337] width 1502 height 674
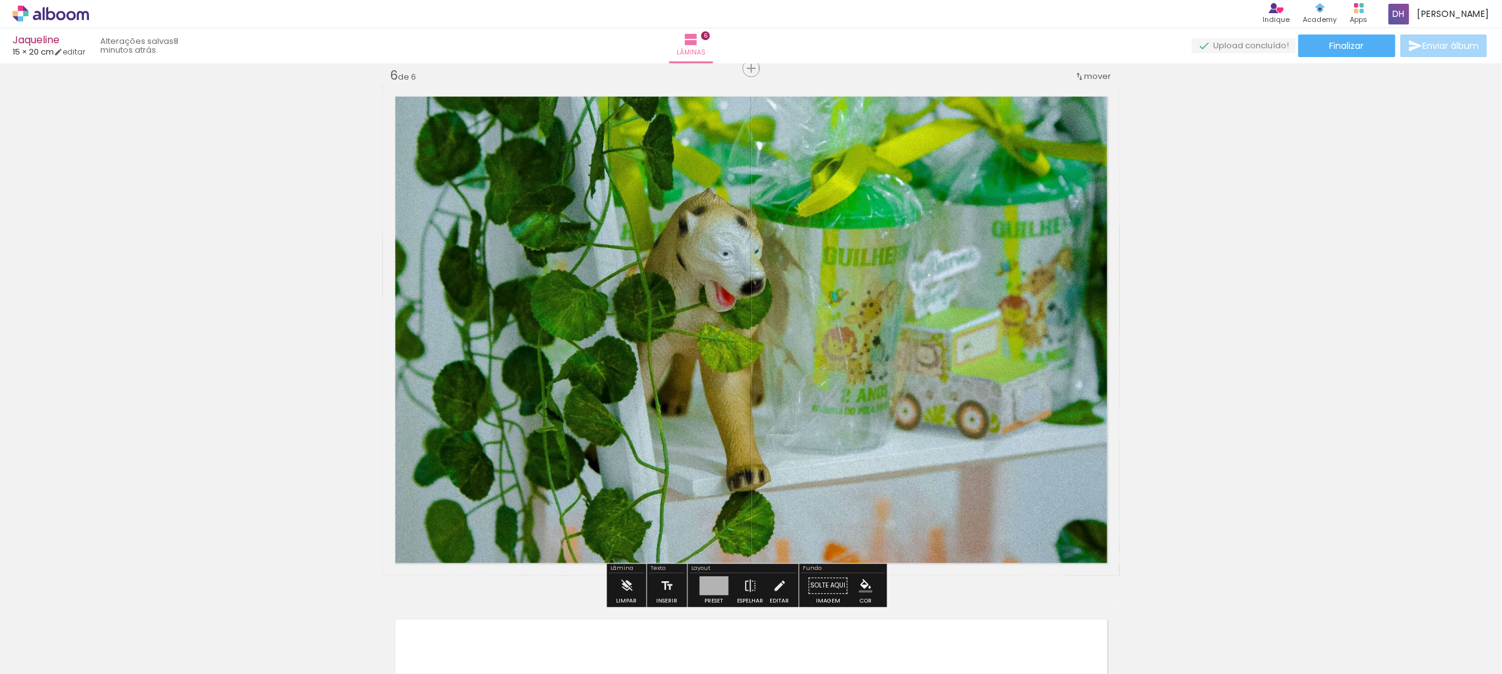
scroll to position [2864, 0]
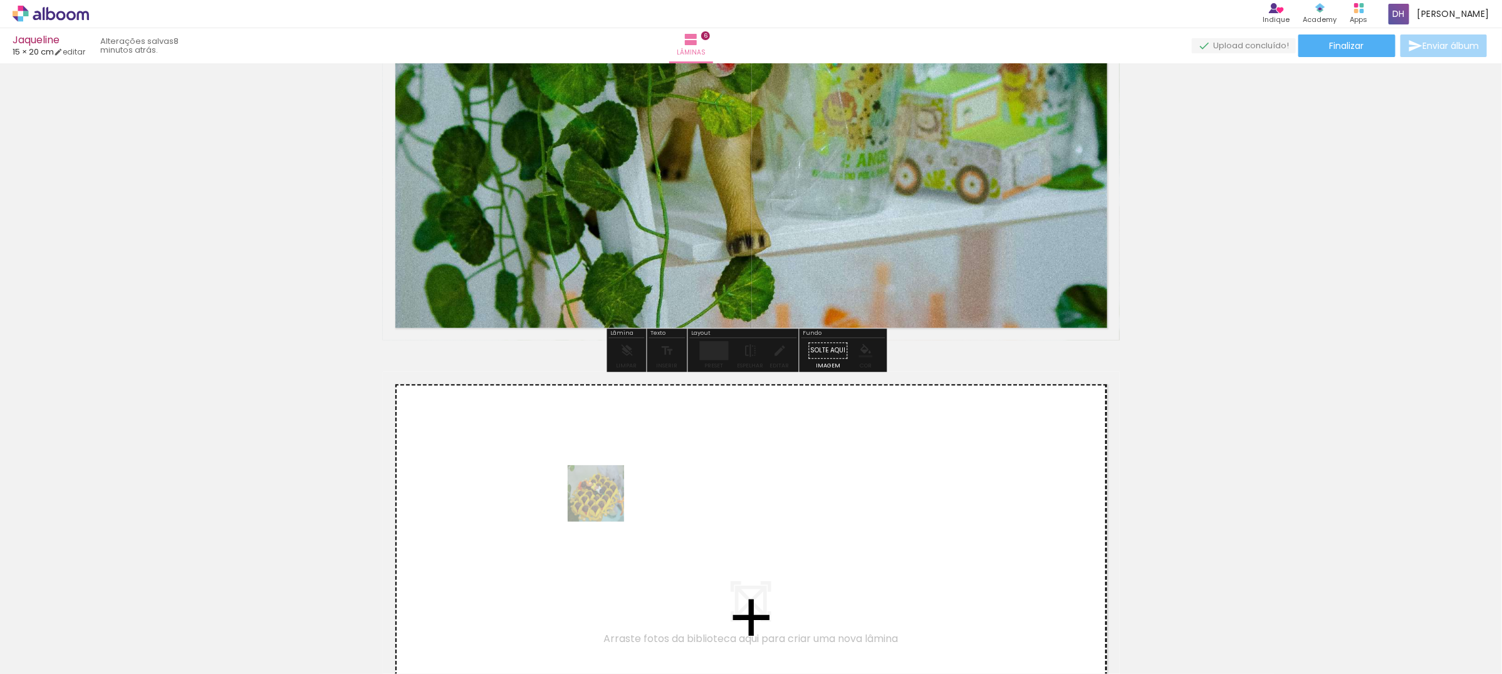
drag, startPoint x: 342, startPoint y: 631, endPoint x: 605, endPoint y: 503, distance: 293.4
click at [605, 503] on quentale-workspace at bounding box center [751, 337] width 1502 height 674
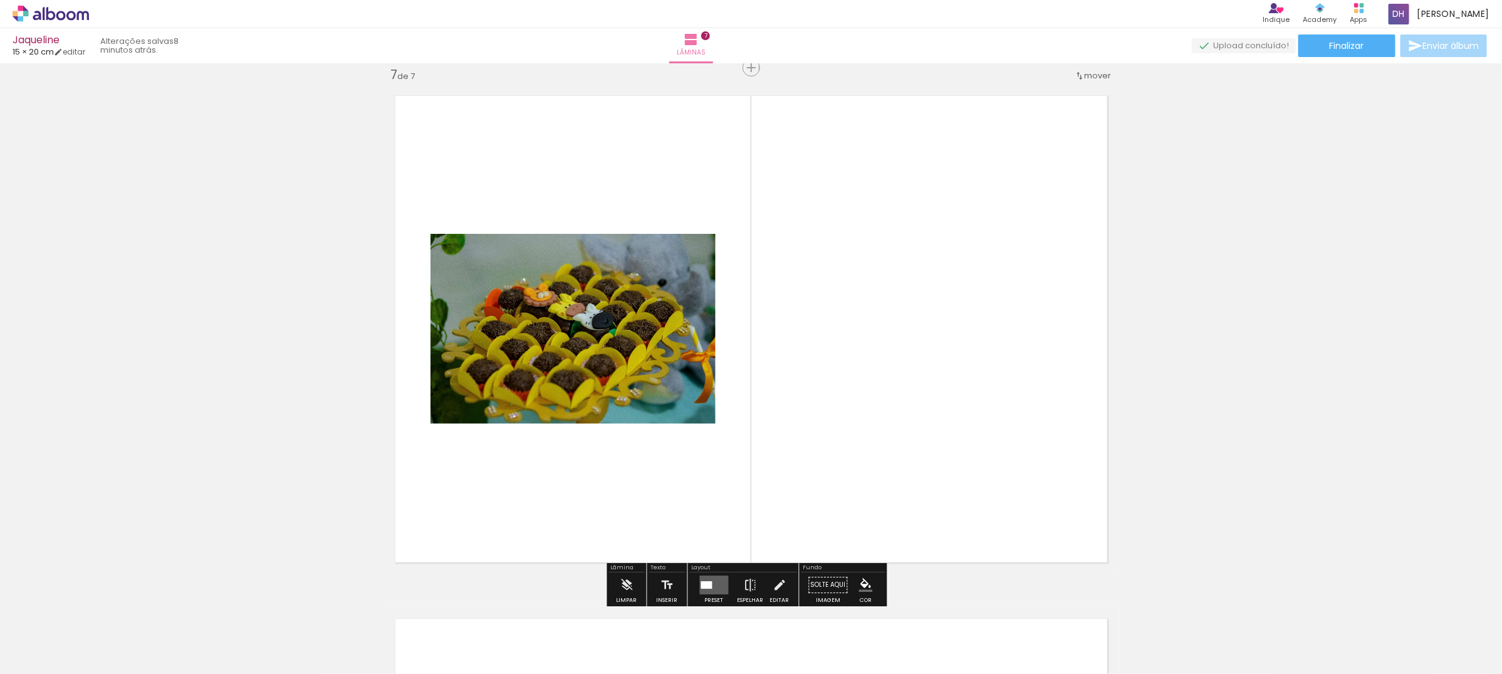
scroll to position [3387, 0]
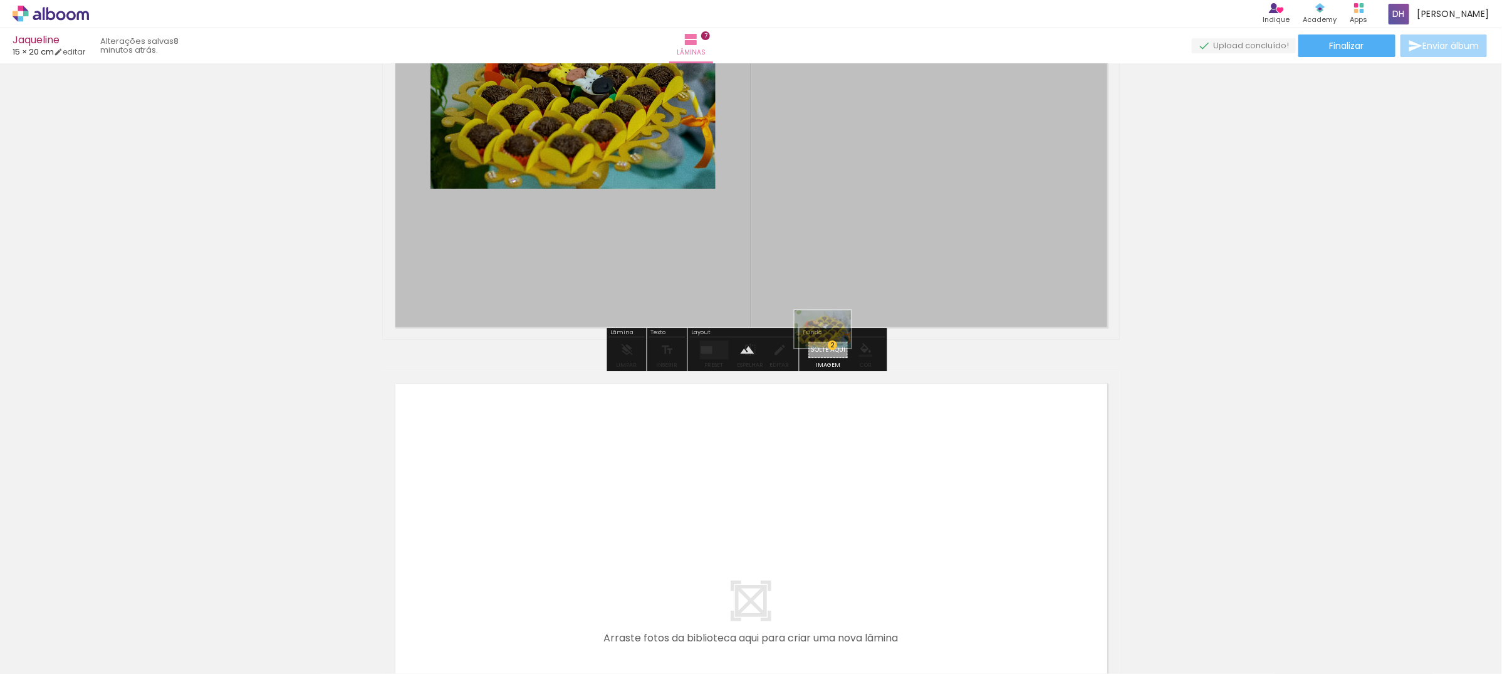
drag, startPoint x: 323, startPoint y: 642, endPoint x: 831, endPoint y: 348, distance: 586.5
click at [831, 348] on quentale-workspace at bounding box center [751, 337] width 1502 height 674
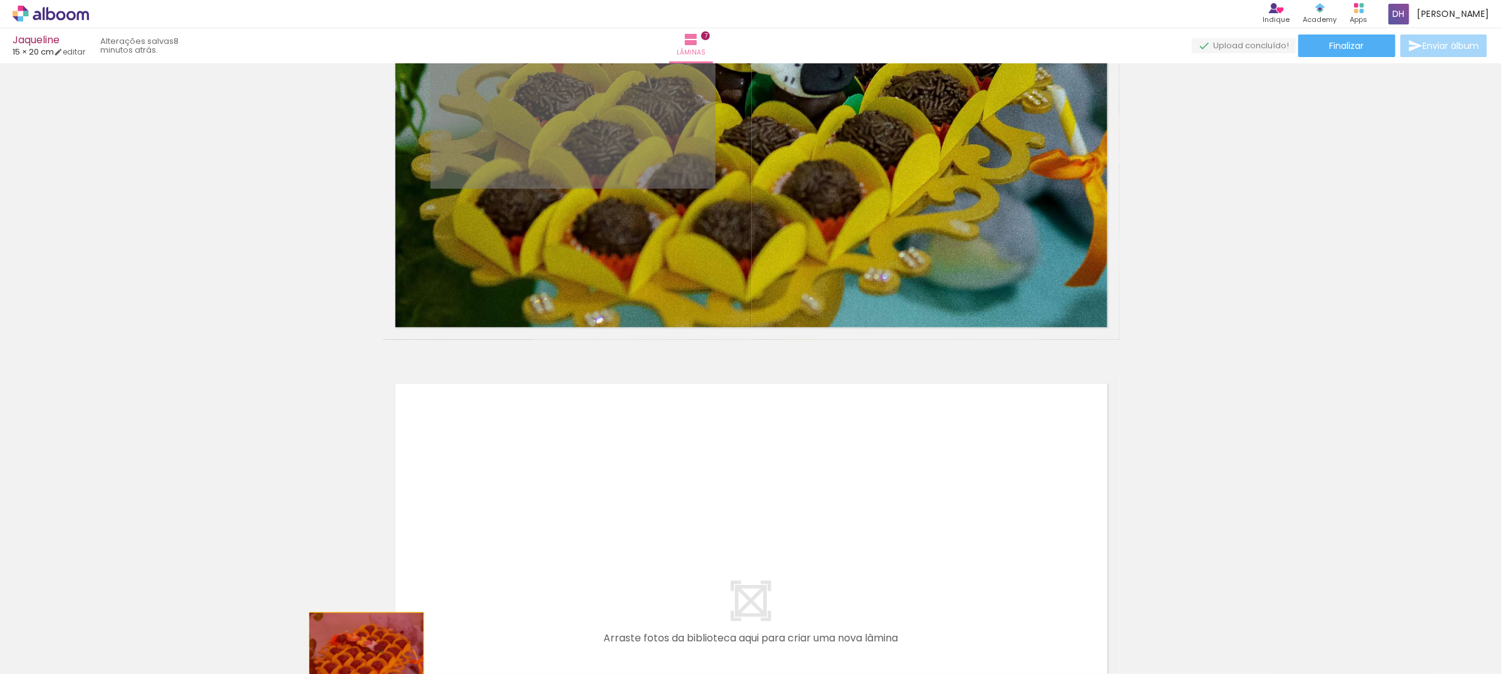
drag, startPoint x: 621, startPoint y: 143, endPoint x: 665, endPoint y: 476, distance: 336.3
click at [360, 644] on quentale-workspace at bounding box center [751, 337] width 1502 height 674
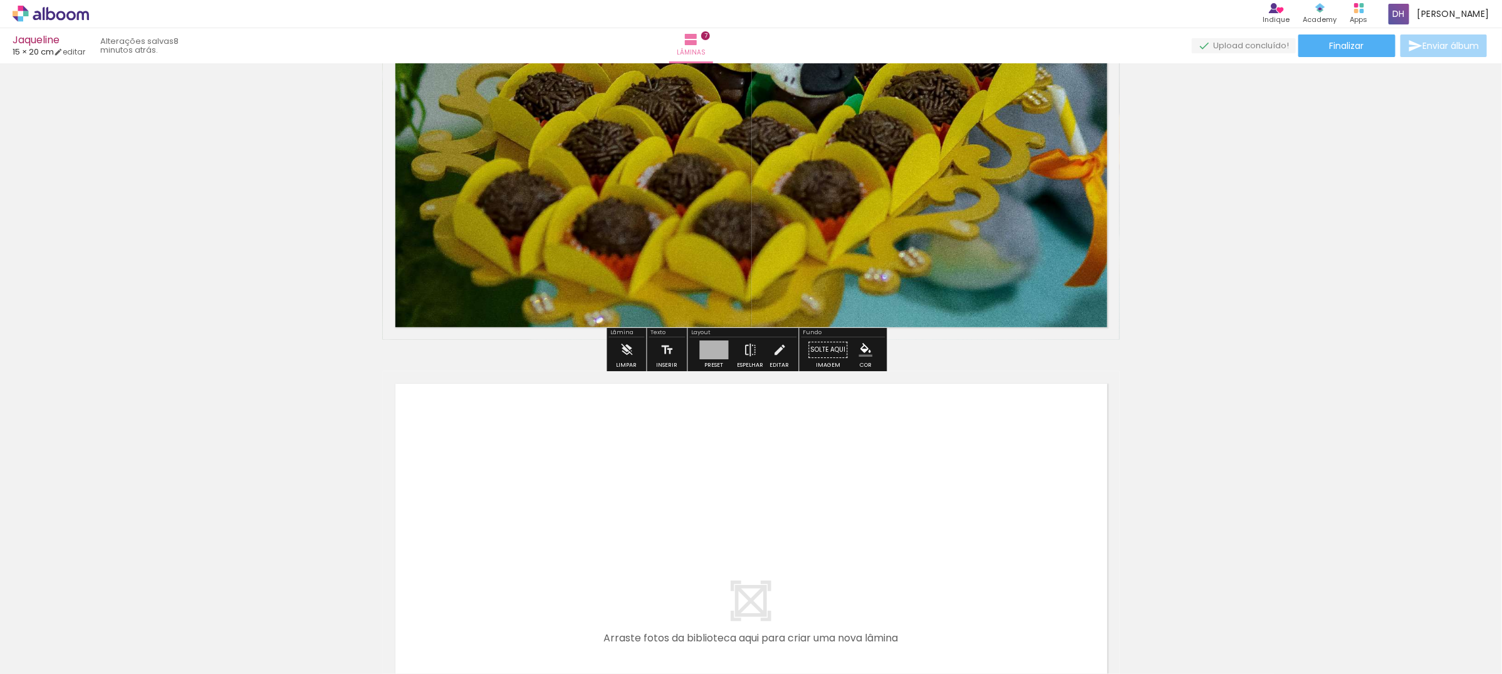
scroll to position [3622, 0]
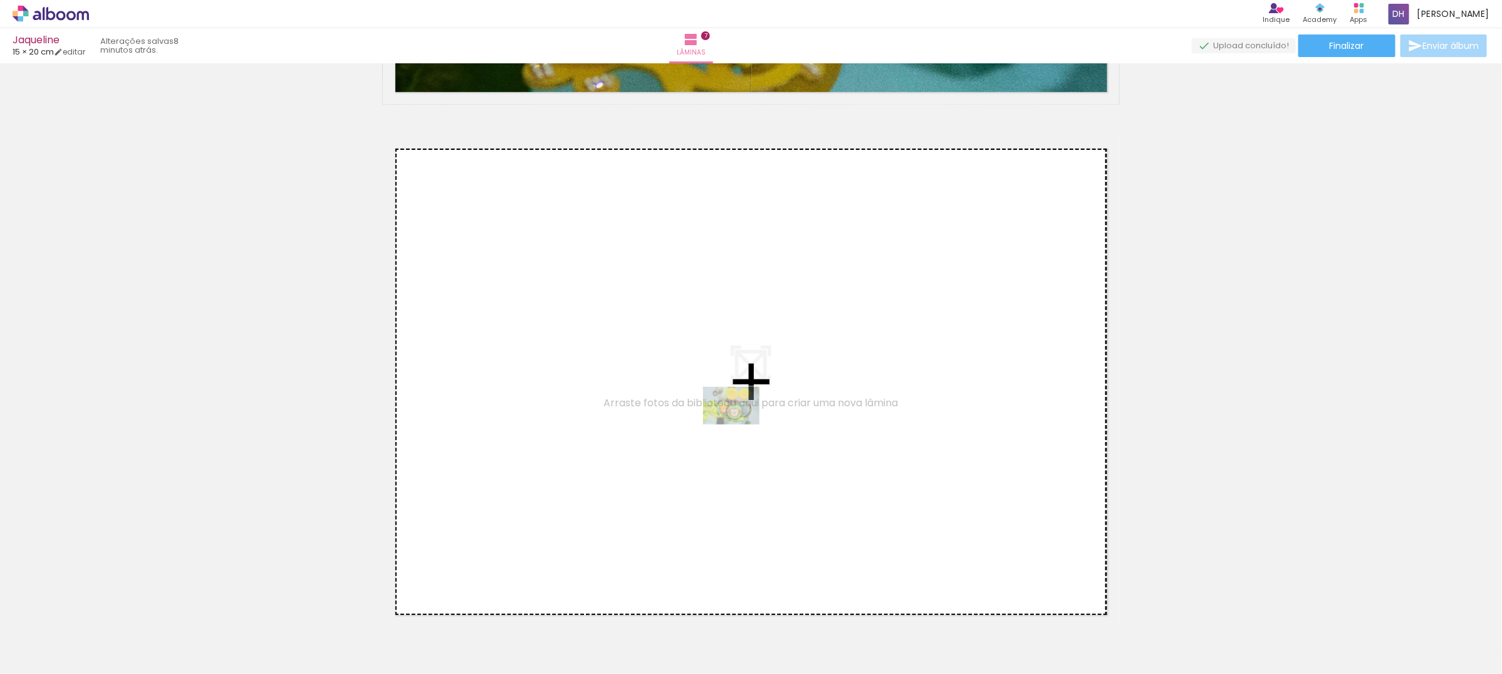
drag, startPoint x: 442, startPoint y: 634, endPoint x: 741, endPoint y: 424, distance: 364.4
click at [741, 424] on quentale-workspace at bounding box center [751, 337] width 1502 height 674
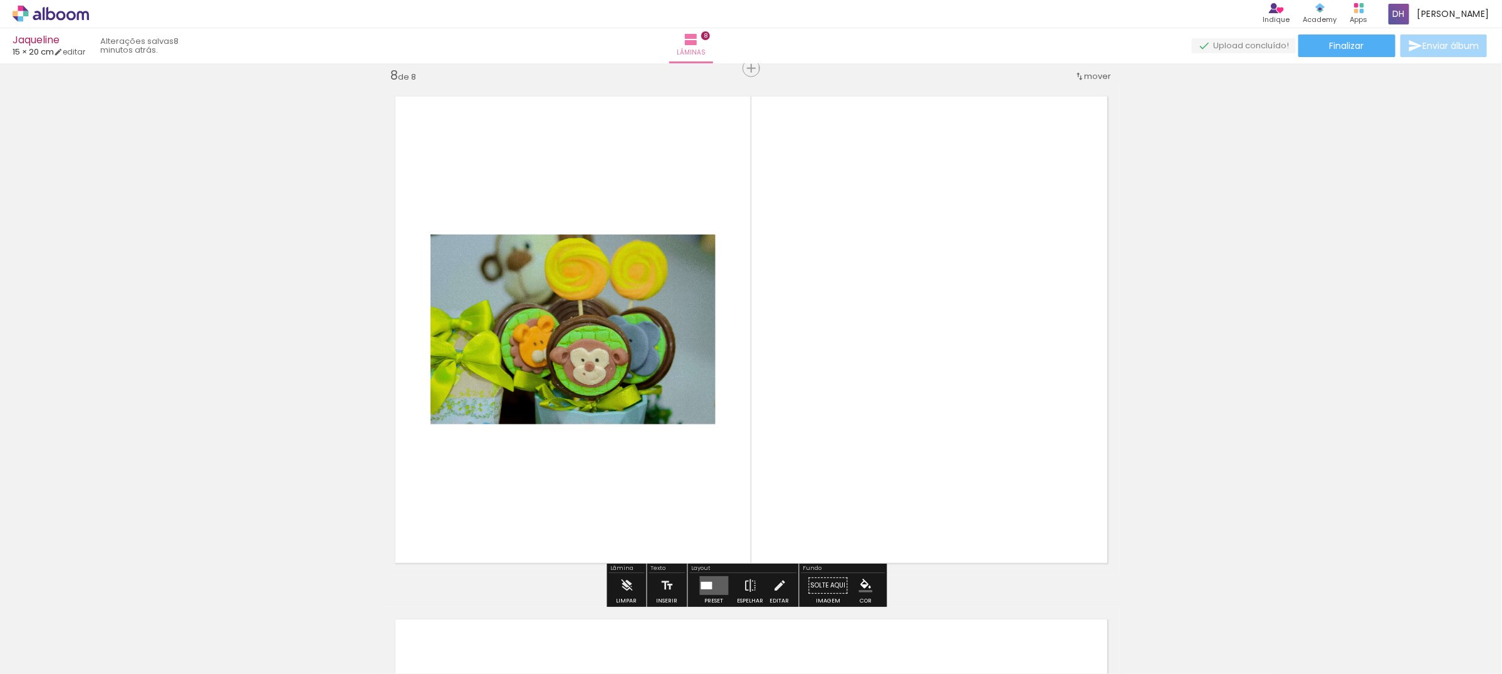
scroll to position [3909, 0]
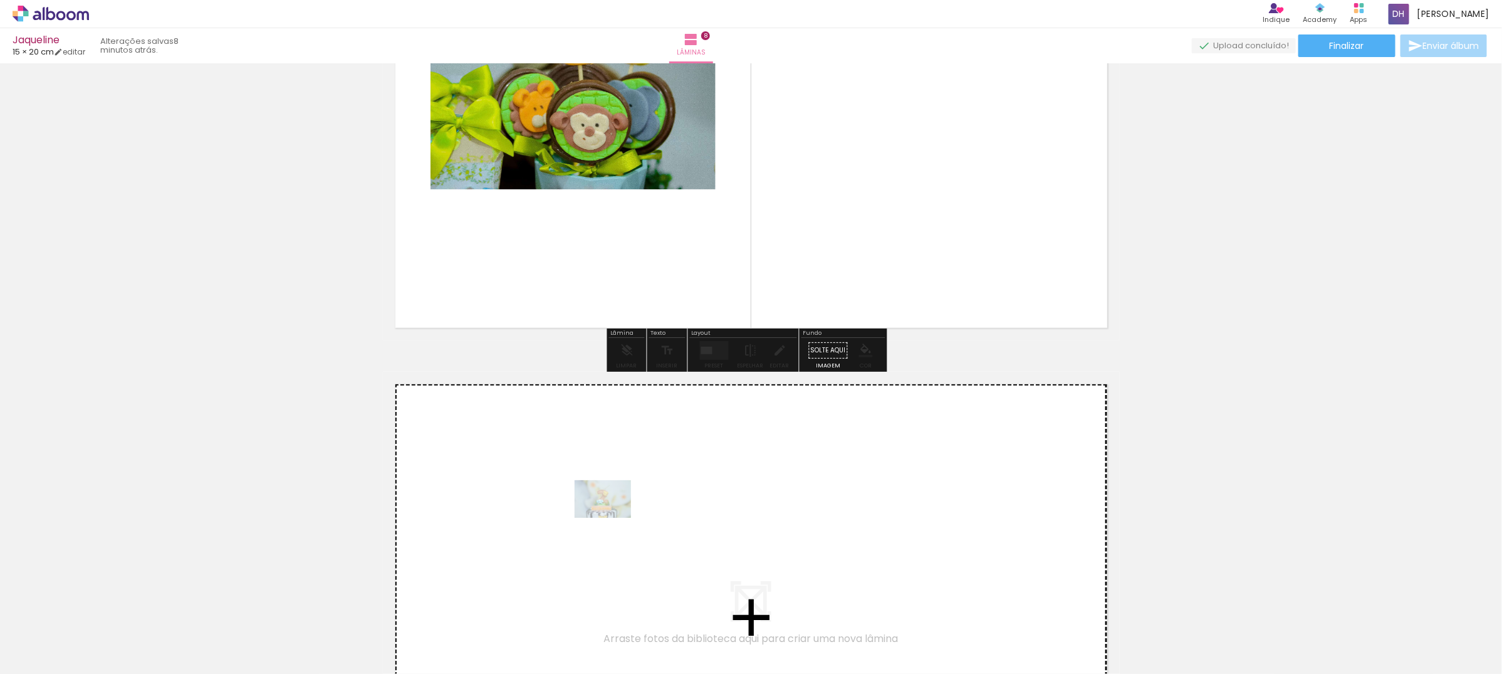
drag, startPoint x: 483, startPoint y: 656, endPoint x: 612, endPoint y: 518, distance: 189.7
click at [612, 518] on quentale-workspace at bounding box center [751, 337] width 1502 height 674
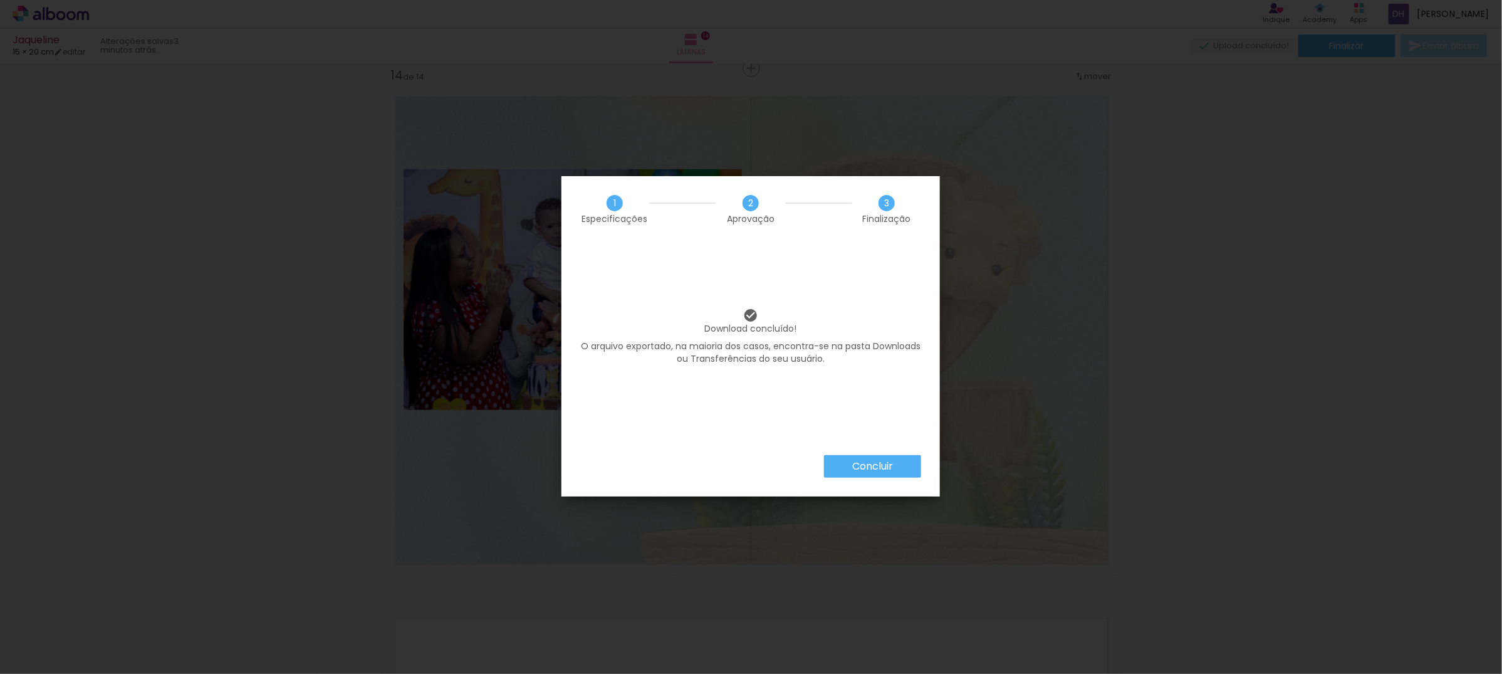
scroll to position [0, 161]
click at [850, 462] on paper-button "Concluir" at bounding box center [872, 466] width 97 height 23
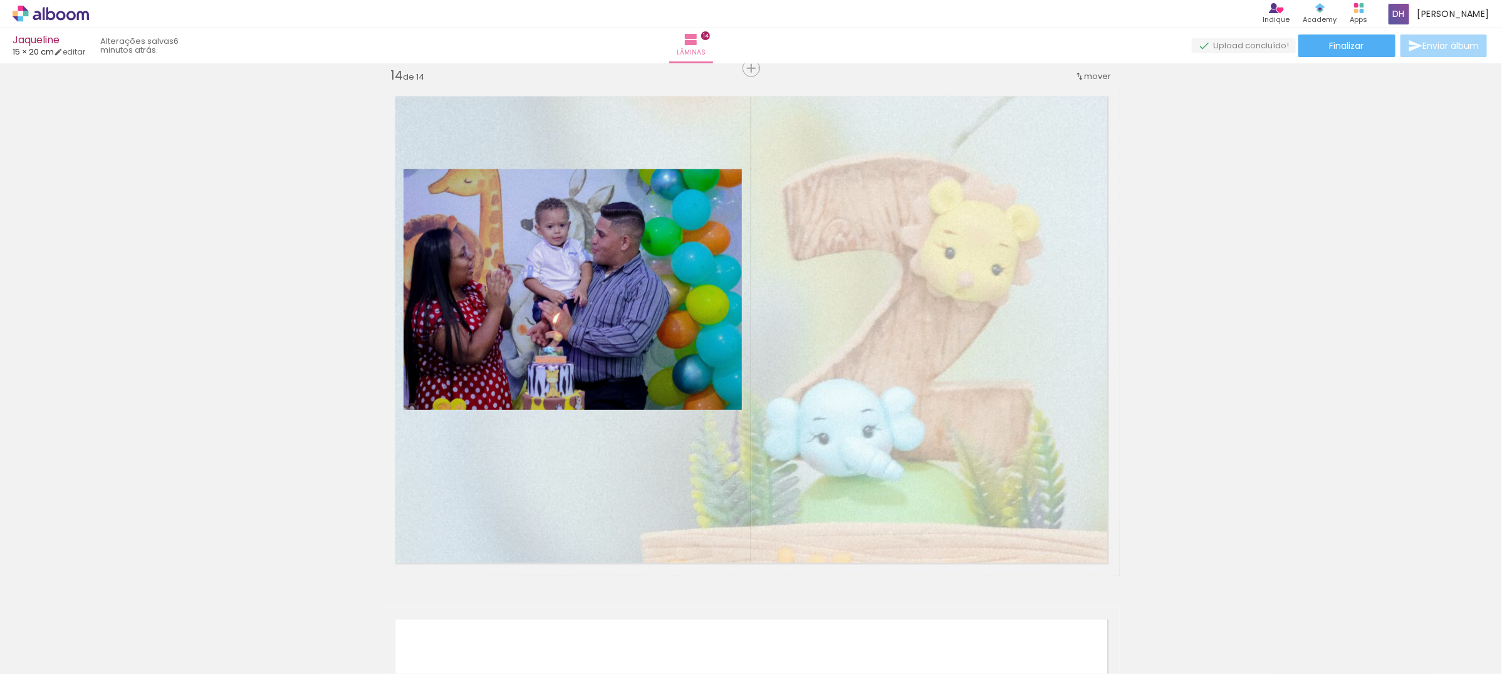
scroll to position [0, 161]
